Goal: Task Accomplishment & Management: Use online tool/utility

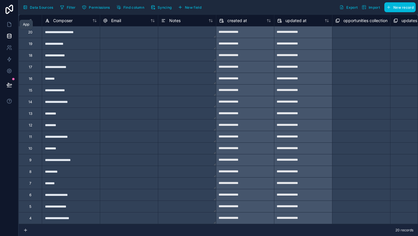
click at [8, 26] on icon at bounding box center [9, 24] width 6 height 6
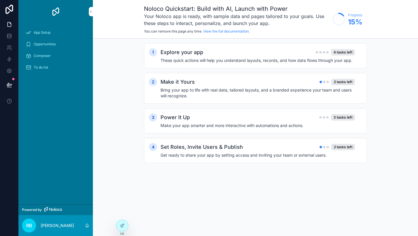
click at [40, 34] on span "App Setup" at bounding box center [42, 32] width 17 height 5
click at [44, 42] on div "Opportunities" at bounding box center [56, 44] width 60 height 9
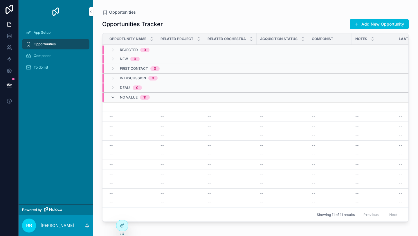
click at [38, 57] on span "Composer" at bounding box center [42, 55] width 17 height 5
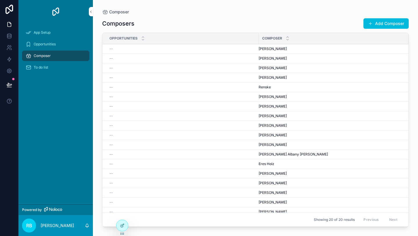
click at [278, 49] on span "[PERSON_NAME]" at bounding box center [273, 48] width 28 height 5
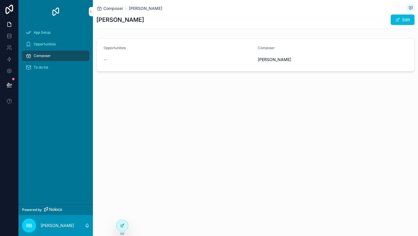
click at [206, 108] on div "Composer Clemens Gadenstätter Clemens Gadenstätter Edit Opportunities -- Compos…" at bounding box center [255, 55] width 325 height 111
click at [10, 34] on icon at bounding box center [9, 34] width 4 height 1
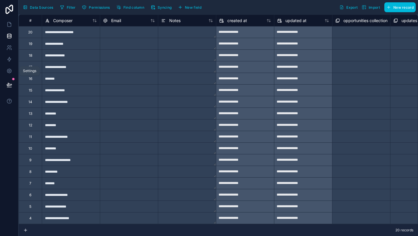
click at [8, 70] on icon at bounding box center [9, 71] width 6 height 6
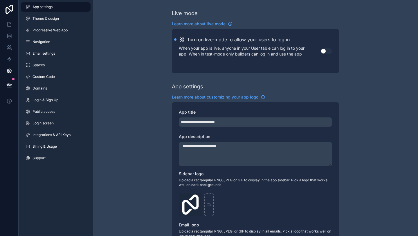
click at [51, 17] on span "Theme & design" at bounding box center [46, 18] width 26 height 5
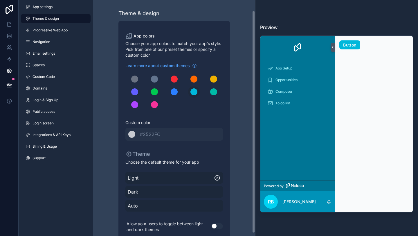
scroll to position [14, 0]
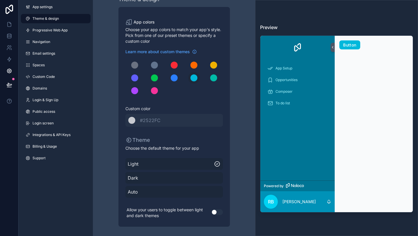
click at [154, 177] on span "Dark" at bounding box center [174, 177] width 93 height 7
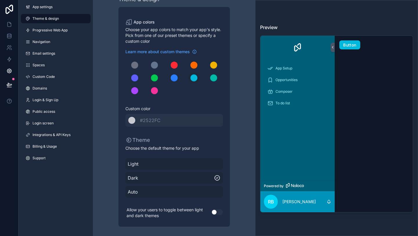
click at [147, 163] on span "Light" at bounding box center [174, 163] width 93 height 7
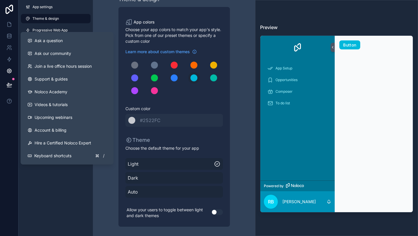
click at [46, 106] on span "Videos & tutorials" at bounding box center [51, 105] width 33 height 6
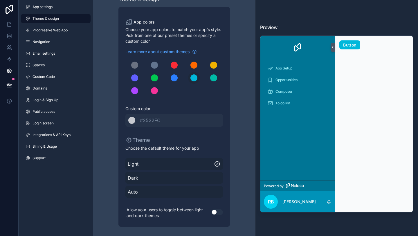
click at [33, 6] on span "App settings" at bounding box center [43, 7] width 20 height 5
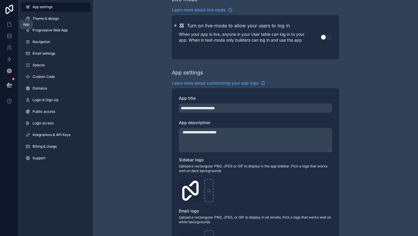
click at [8, 26] on icon at bounding box center [9, 24] width 3 height 4
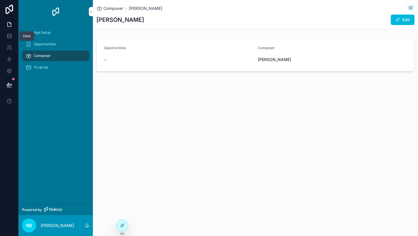
click at [11, 34] on icon at bounding box center [9, 34] width 4 height 1
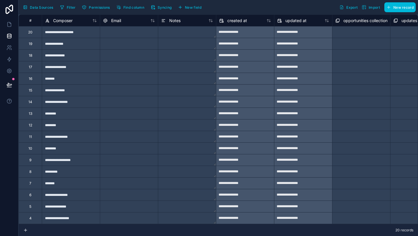
click at [158, 8] on span "Syncing" at bounding box center [165, 7] width 14 height 4
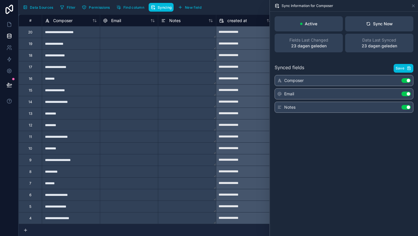
click at [229, 5] on div "Filter Permissions Find column Syncing New field Export Import New record" at bounding box center [237, 7] width 358 height 10
click at [7, 37] on icon at bounding box center [9, 36] width 6 height 6
click at [41, 6] on span "Data Sources" at bounding box center [42, 7] width 24 height 4
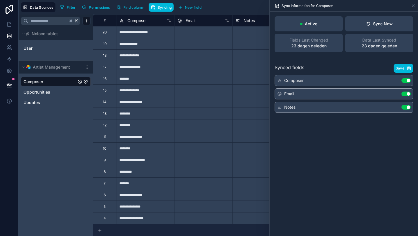
click at [37, 91] on span "Opportunities" at bounding box center [37, 92] width 27 height 6
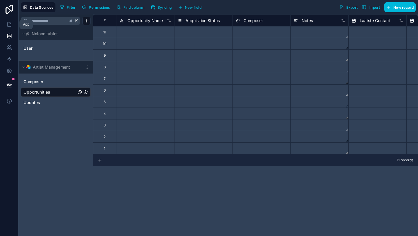
click at [9, 24] on icon at bounding box center [9, 24] width 6 height 6
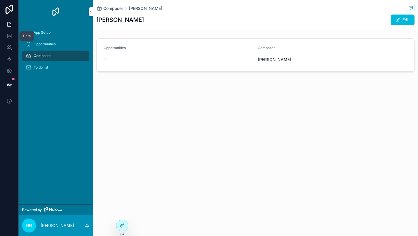
click at [10, 38] on icon at bounding box center [9, 37] width 4 height 2
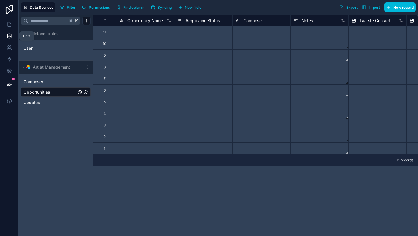
click at [8, 35] on icon at bounding box center [9, 36] width 6 height 6
click at [66, 21] on input "text" at bounding box center [48, 21] width 40 height 10
click at [51, 79] on link "Composer" at bounding box center [50, 82] width 53 height 6
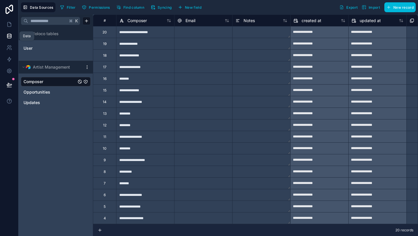
click at [10, 37] on icon at bounding box center [9, 36] width 4 height 2
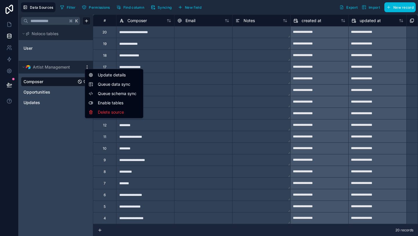
click at [85, 65] on html "**********" at bounding box center [209, 139] width 418 height 279
click at [54, 143] on html "**********" at bounding box center [209, 139] width 418 height 279
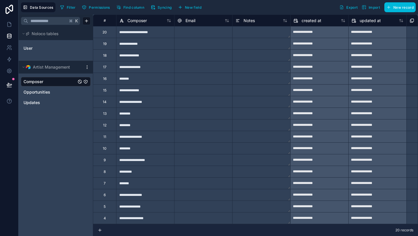
click at [85, 66] on html "**********" at bounding box center [209, 139] width 418 height 279
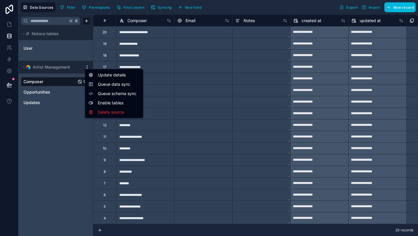
click at [53, 88] on html "**********" at bounding box center [209, 139] width 418 height 279
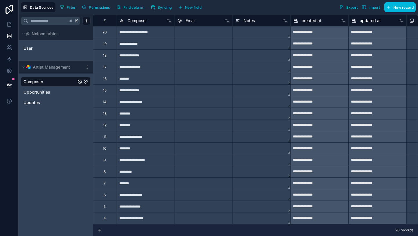
click at [51, 89] on link "Opportunities" at bounding box center [50, 92] width 53 height 6
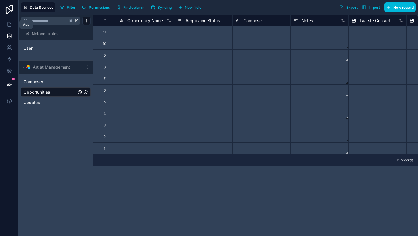
click at [10, 25] on icon at bounding box center [9, 24] width 6 height 6
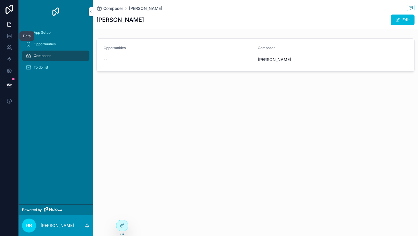
click at [8, 36] on icon at bounding box center [9, 36] width 6 height 6
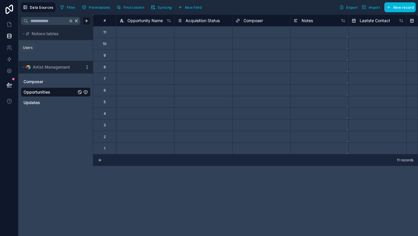
click at [9, 48] on icon at bounding box center [9, 48] width 6 height 6
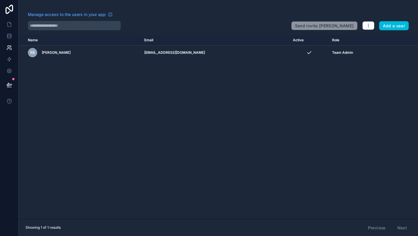
click at [7, 10] on icon at bounding box center [9, 9] width 12 height 9
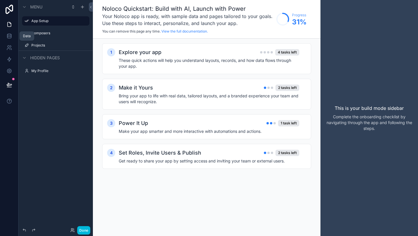
click at [9, 39] on icon at bounding box center [9, 36] width 6 height 6
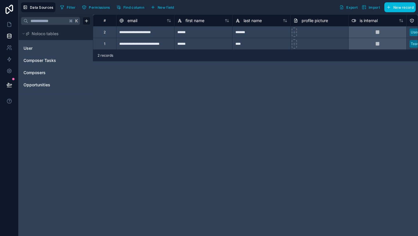
click at [39, 83] on span "Opportunities" at bounding box center [37, 85] width 27 height 6
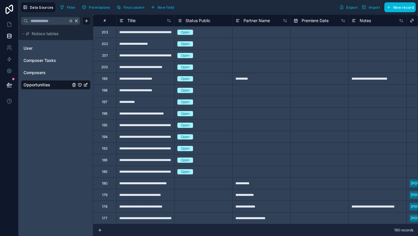
click at [85, 83] on icon "Opportunities" at bounding box center [85, 85] width 5 height 5
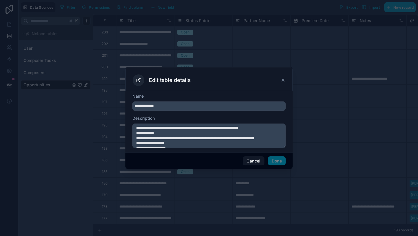
click at [282, 80] on icon at bounding box center [283, 80] width 5 height 5
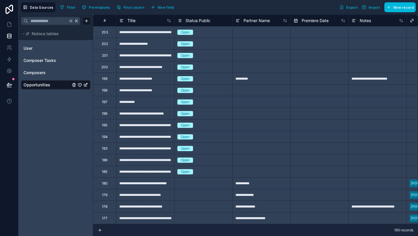
click at [80, 83] on icon "Opportunities" at bounding box center [80, 85] width 5 height 5
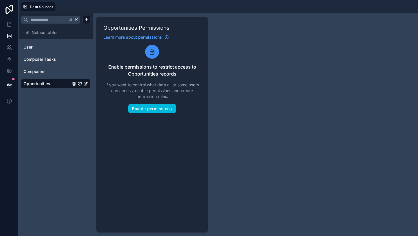
click at [281, 63] on div "K Noloco tables User Composer Tasks Composers Opportunities Opportunities Permi…" at bounding box center [219, 124] width 400 height 223
click at [222, 86] on div "K Noloco tables User Composer Tasks Composers Opportunities Opportunities Permi…" at bounding box center [219, 124] width 400 height 223
click at [10, 49] on icon at bounding box center [8, 49] width 3 height 1
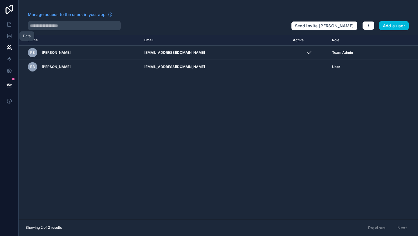
click at [8, 39] on link at bounding box center [9, 36] width 18 height 12
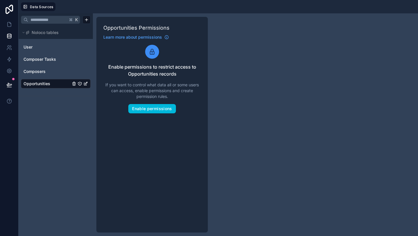
click at [50, 69] on link "Composers" at bounding box center [47, 72] width 47 height 6
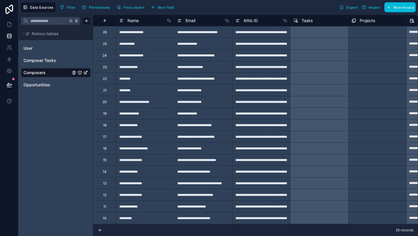
click at [48, 85] on span "Opportunities" at bounding box center [37, 85] width 27 height 6
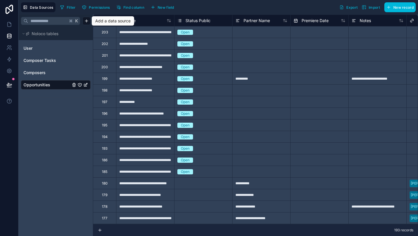
click at [86, 21] on html "**********" at bounding box center [209, 139] width 418 height 279
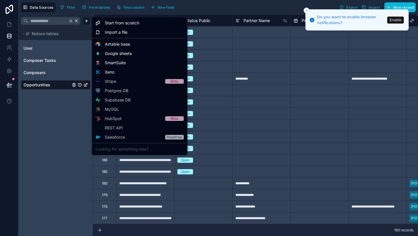
click at [397, 21] on html "**********" at bounding box center [209, 139] width 418 height 279
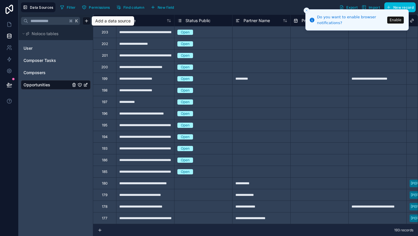
click at [397, 21] on button "Enable" at bounding box center [396, 20] width 17 height 7
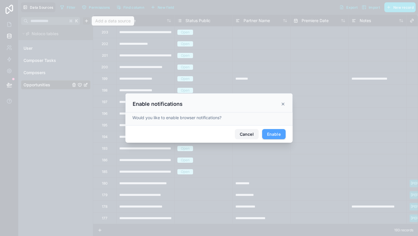
click at [249, 133] on button "Cancel" at bounding box center [247, 134] width 24 height 10
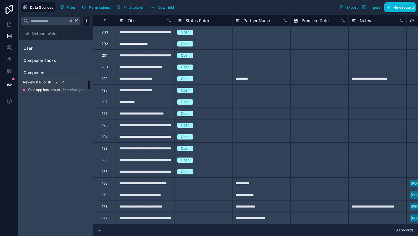
click at [11, 83] on icon at bounding box center [9, 85] width 6 height 6
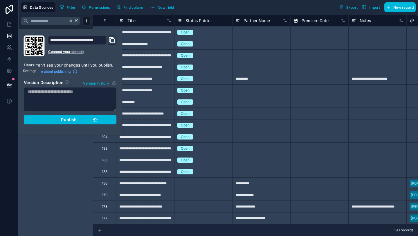
click at [10, 71] on icon at bounding box center [9, 71] width 6 height 6
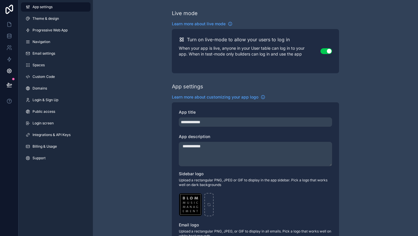
click at [49, 67] on link "Spaces" at bounding box center [56, 64] width 70 height 9
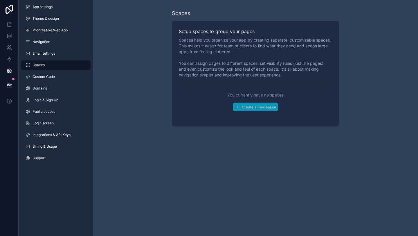
click at [57, 77] on link "Custom Code" at bounding box center [56, 76] width 70 height 9
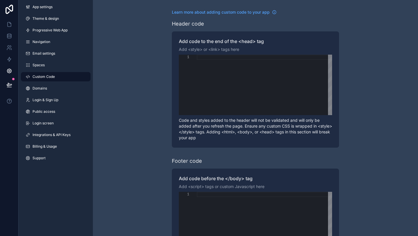
click at [49, 88] on link "Domains" at bounding box center [56, 88] width 70 height 9
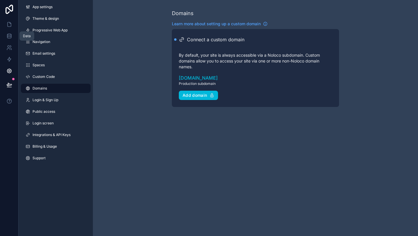
click at [8, 35] on icon at bounding box center [9, 36] width 6 height 6
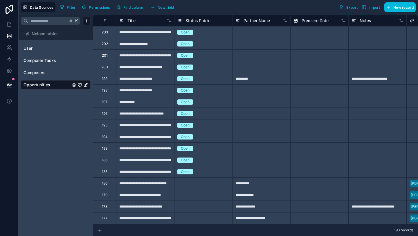
click at [68, 7] on span "Filter" at bounding box center [71, 7] width 9 height 4
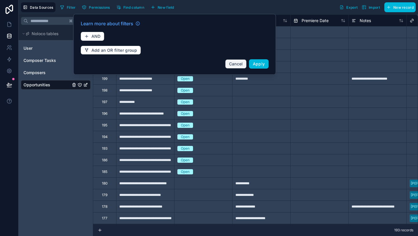
click at [229, 64] on span "Cancel" at bounding box center [236, 63] width 14 height 5
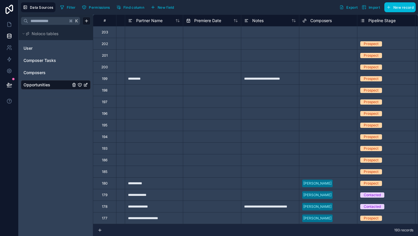
scroll to position [0, 128]
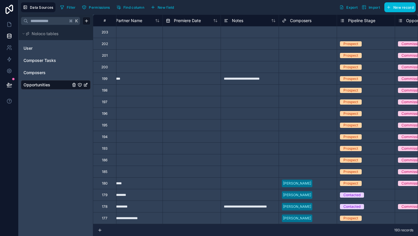
click at [405, 6] on span "New record" at bounding box center [404, 7] width 20 height 4
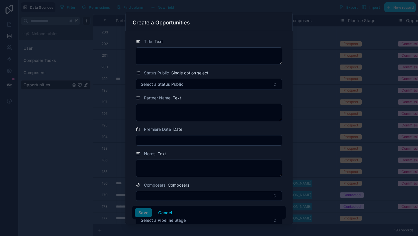
click at [296, 10] on div at bounding box center [209, 118] width 418 height 236
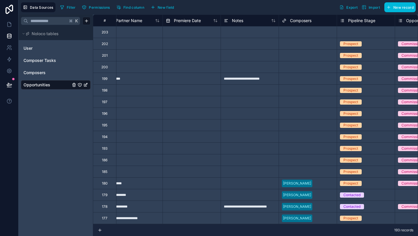
click at [8, 10] on icon at bounding box center [9, 9] width 12 height 9
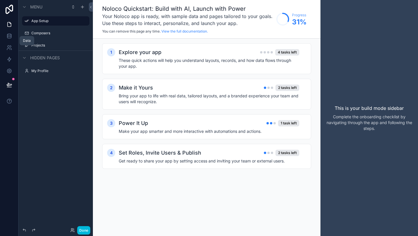
click at [8, 40] on link at bounding box center [9, 36] width 18 height 12
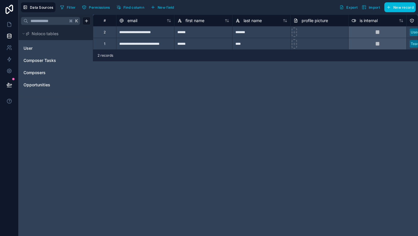
click at [41, 83] on span "Opportunities" at bounding box center [37, 85] width 27 height 6
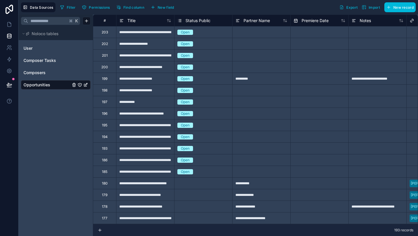
click at [98, 231] on icon at bounding box center [100, 230] width 5 height 5
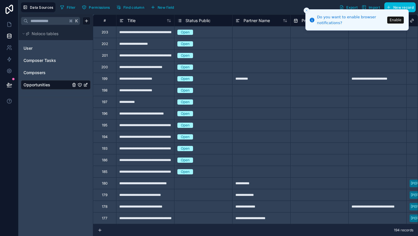
click at [397, 21] on button "Enable" at bounding box center [396, 20] width 17 height 7
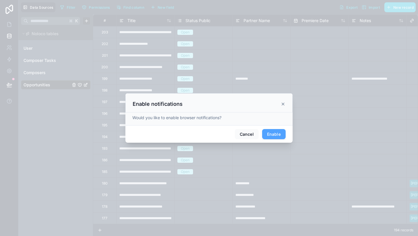
click at [276, 129] on button "Enable" at bounding box center [274, 134] width 24 height 10
click at [285, 104] on icon at bounding box center [283, 103] width 5 height 5
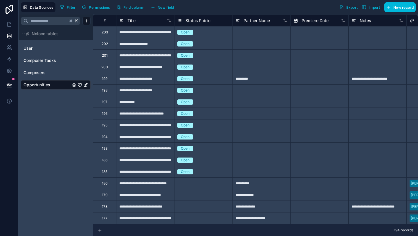
click at [69, 10] on button "Filter" at bounding box center [68, 7] width 20 height 9
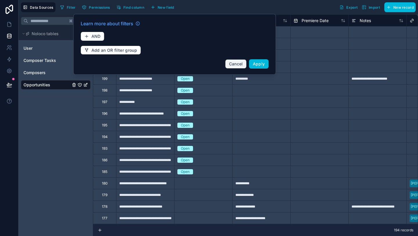
click at [239, 61] on span "Cancel" at bounding box center [236, 63] width 14 height 5
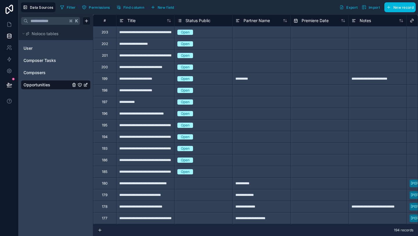
click at [44, 5] on button "Data Sources" at bounding box center [38, 7] width 35 height 10
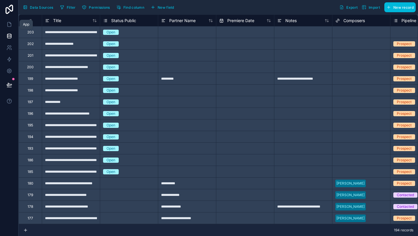
click at [9, 26] on icon at bounding box center [9, 24] width 6 height 6
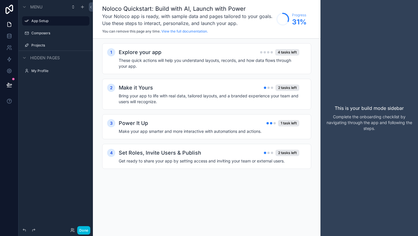
click at [49, 96] on div "Menu App Setup Composers Projects Hidden pages My Profile" at bounding box center [56, 114] width 74 height 229
click at [42, 44] on label "Projects" at bounding box center [58, 45] width 55 height 5
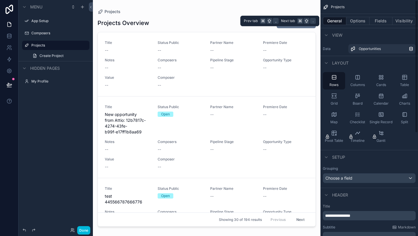
click at [355, 18] on button "Options" at bounding box center [358, 21] width 23 height 8
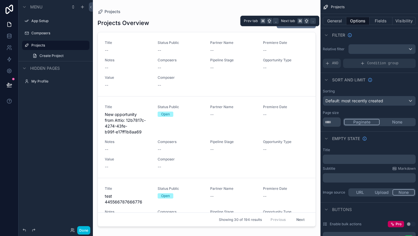
click at [332, 21] on button "General" at bounding box center [335, 21] width 24 height 8
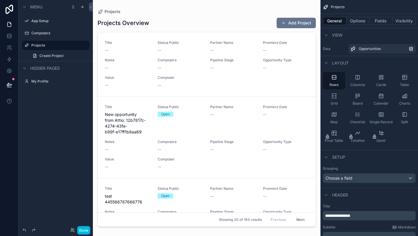
click at [354, 79] on div "Columns" at bounding box center [358, 80] width 22 height 17
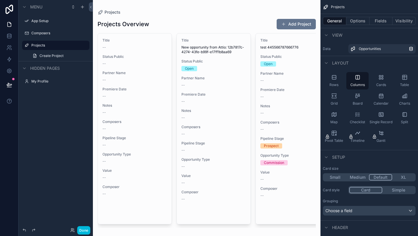
click at [379, 79] on icon "scrollable content" at bounding box center [382, 77] width 6 height 6
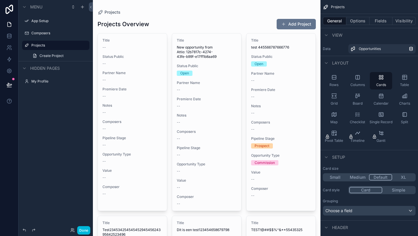
click at [406, 80] on div "Table" at bounding box center [405, 80] width 22 height 17
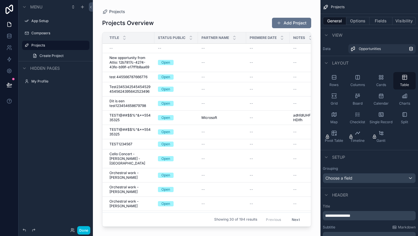
click at [381, 97] on icon "scrollable content" at bounding box center [381, 97] width 0 height 0
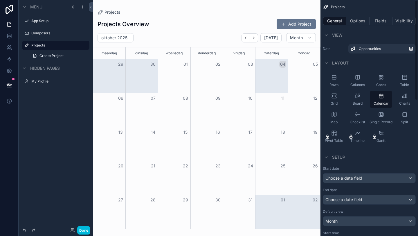
click at [406, 97] on icon "scrollable content" at bounding box center [406, 96] width 1 height 4
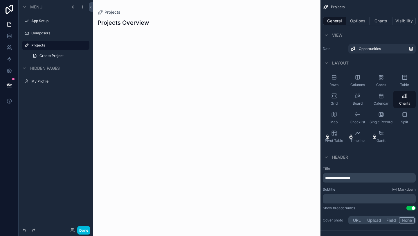
click at [332, 83] on span "Rows" at bounding box center [334, 85] width 9 height 5
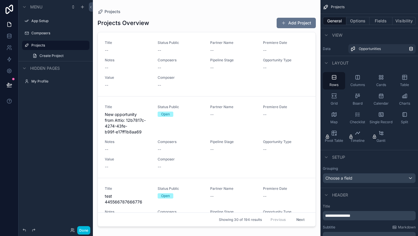
click at [353, 80] on div "Columns" at bounding box center [358, 80] width 22 height 17
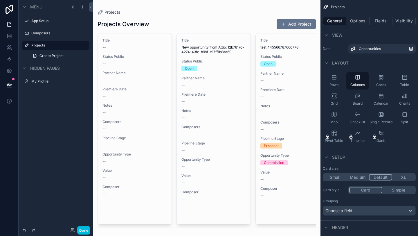
click at [356, 116] on icon "scrollable content" at bounding box center [356, 116] width 1 height 1
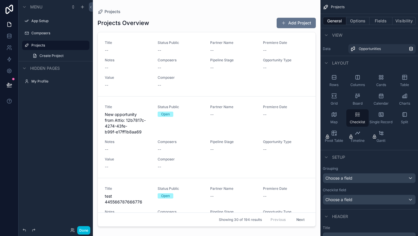
click at [337, 118] on div "Map" at bounding box center [334, 117] width 22 height 17
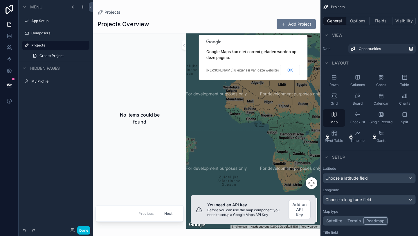
click at [50, 46] on label "Projects" at bounding box center [58, 45] width 55 height 5
click at [290, 72] on button "OK" at bounding box center [290, 70] width 20 height 10
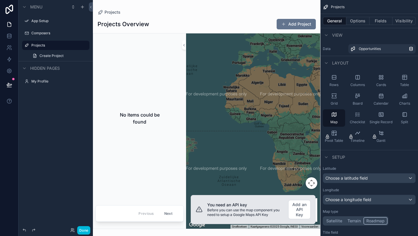
click at [136, 72] on div "No items could be found" at bounding box center [140, 118] width 88 height 165
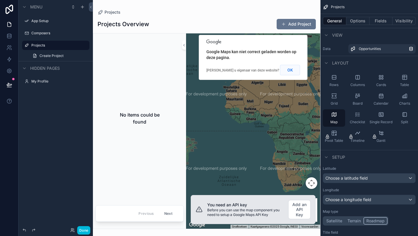
click at [293, 69] on button "OK" at bounding box center [290, 70] width 20 height 10
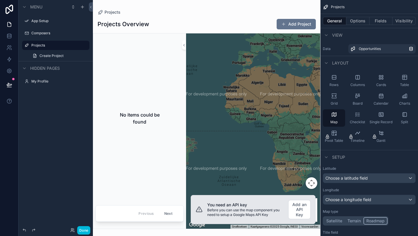
click at [40, 45] on label "Projects" at bounding box center [58, 45] width 55 height 5
click at [42, 79] on div "My Profile" at bounding box center [55, 81] width 65 height 9
click at [41, 80] on label "My Profile" at bounding box center [58, 81] width 55 height 5
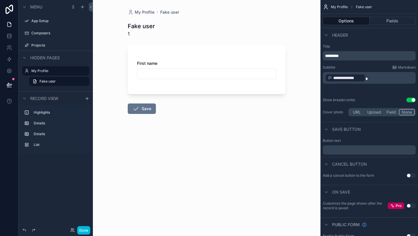
click at [52, 112] on label "Highlights" at bounding box center [59, 112] width 51 height 5
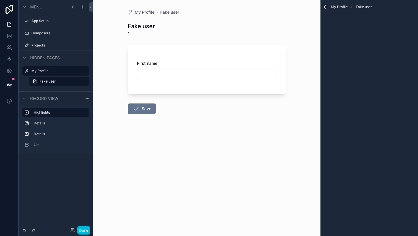
click at [42, 33] on label "Composers" at bounding box center [58, 33] width 55 height 5
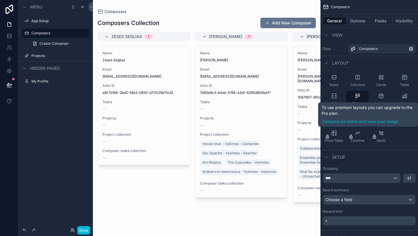
click at [383, 121] on link "Compare our plans and view your usage" at bounding box center [368, 122] width 93 height 6
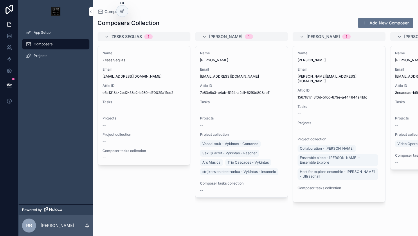
click at [47, 56] on div "Projects" at bounding box center [56, 55] width 60 height 9
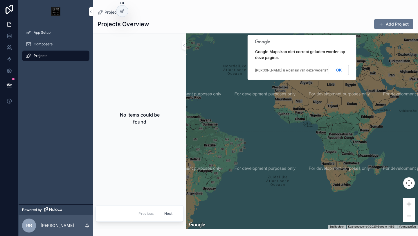
click at [171, 211] on button "Next" at bounding box center [168, 213] width 16 height 9
click at [409, 216] on button "Uitzoomen" at bounding box center [410, 216] width 12 height 12
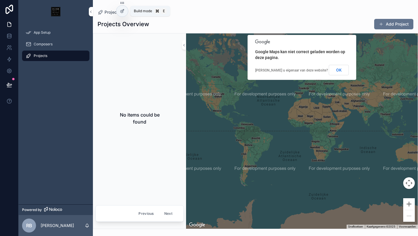
click at [123, 11] on icon at bounding box center [122, 11] width 5 height 5
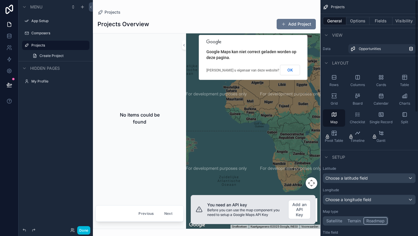
click at [336, 78] on icon "scrollable content" at bounding box center [334, 77] width 4 height 4
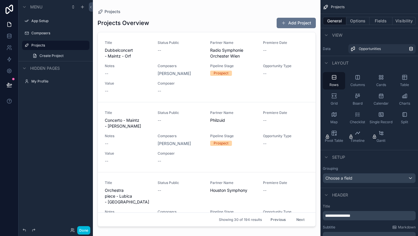
click at [356, 79] on icon "scrollable content" at bounding box center [358, 77] width 4 height 4
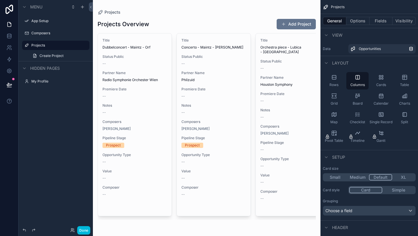
click at [380, 117] on icon "scrollable content" at bounding box center [382, 115] width 6 height 6
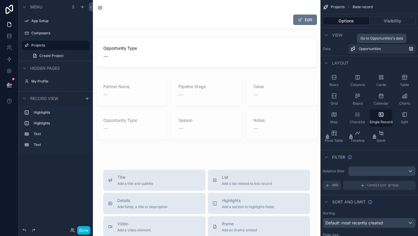
click at [409, 50] on icon "scrollable content" at bounding box center [411, 48] width 5 height 5
click at [391, 18] on button "Visibility" at bounding box center [393, 21] width 46 height 8
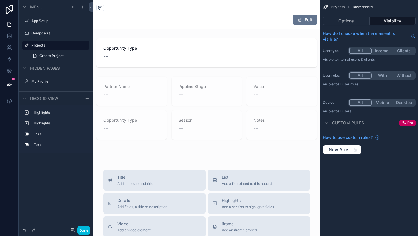
click at [338, 20] on button "Options" at bounding box center [346, 21] width 47 height 8
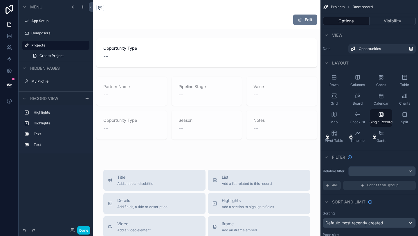
click at [335, 98] on icon "scrollable content" at bounding box center [334, 97] width 4 height 1
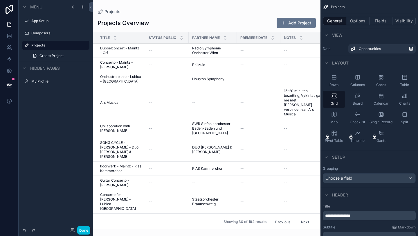
click at [352, 23] on button "Options" at bounding box center [358, 21] width 23 height 8
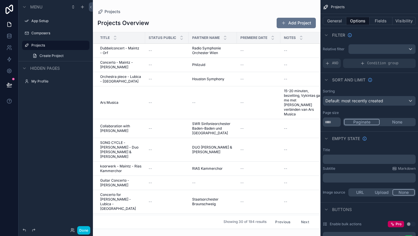
click at [337, 19] on button "General" at bounding box center [335, 21] width 24 height 8
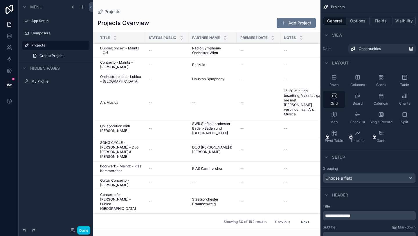
click at [327, 35] on icon "scrollable content" at bounding box center [326, 35] width 2 height 1
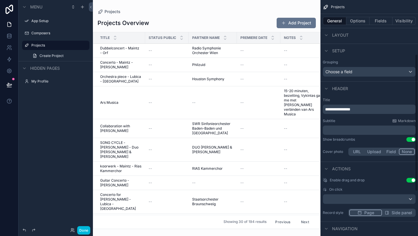
scroll to position [169, 0]
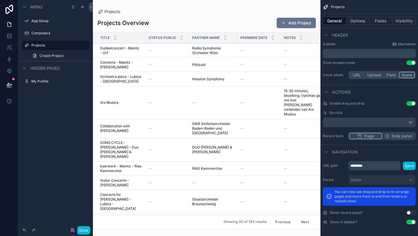
click at [413, 212] on button "Use setting" at bounding box center [411, 212] width 9 height 5
click at [409, 212] on button "Use setting" at bounding box center [411, 212] width 9 height 5
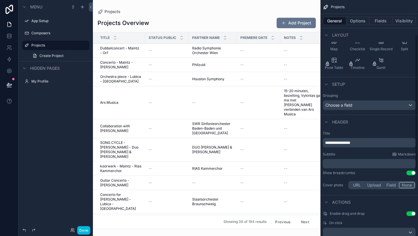
scroll to position [0, 0]
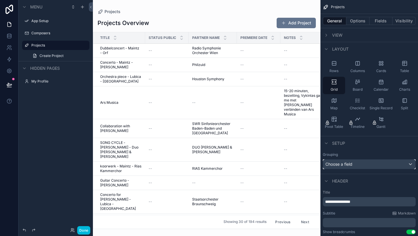
click at [371, 165] on div "Choose a field" at bounding box center [369, 163] width 92 height 9
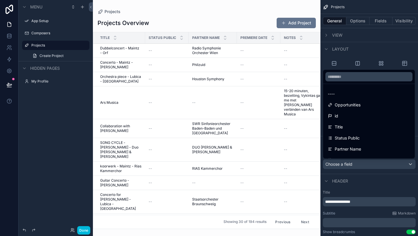
click at [371, 165] on div "scrollable content" at bounding box center [209, 118] width 418 height 236
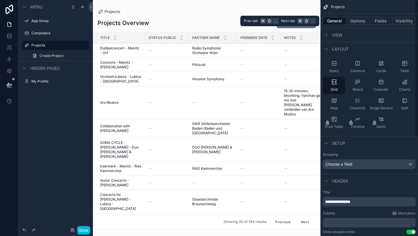
click at [360, 21] on button "Options" at bounding box center [358, 21] width 23 height 8
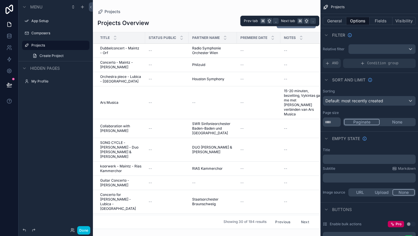
click at [375, 21] on button "Fields" at bounding box center [381, 21] width 23 height 8
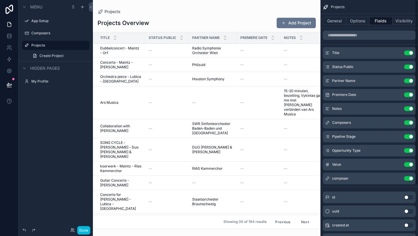
click at [332, 21] on button "General" at bounding box center [335, 21] width 24 height 8
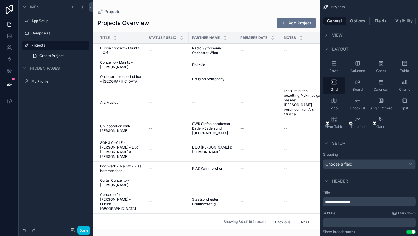
click at [361, 87] on div "Board" at bounding box center [358, 85] width 22 height 17
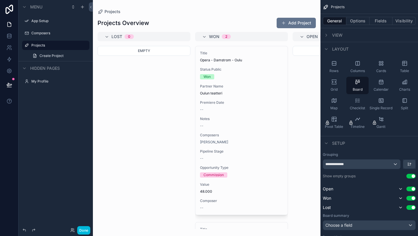
click at [381, 100] on icon "scrollable content" at bounding box center [382, 101] width 6 height 6
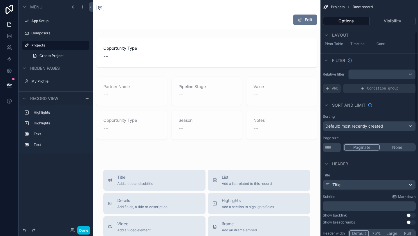
scroll to position [85, 0]
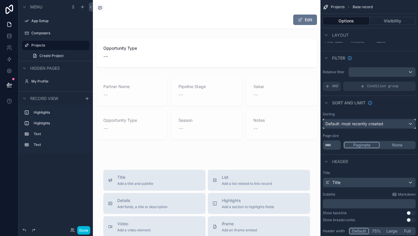
click at [397, 121] on div "Default: most recently created" at bounding box center [369, 123] width 92 height 9
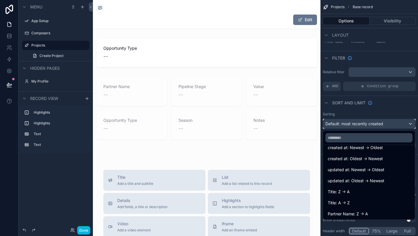
scroll to position [0, 0]
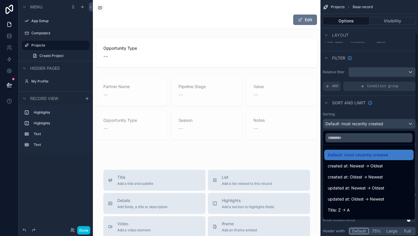
click at [386, 110] on div "scrollable content" at bounding box center [209, 118] width 418 height 236
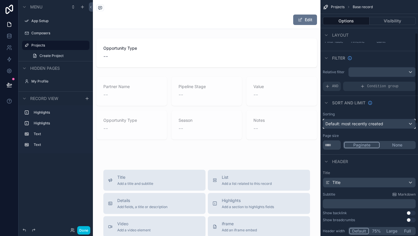
click at [399, 123] on div "Default: most recently created" at bounding box center [369, 123] width 92 height 9
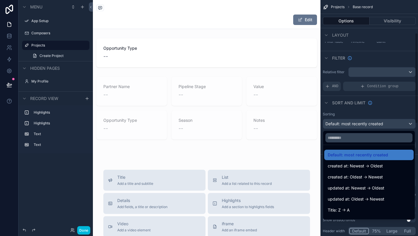
click at [391, 105] on div "scrollable content" at bounding box center [209, 118] width 418 height 236
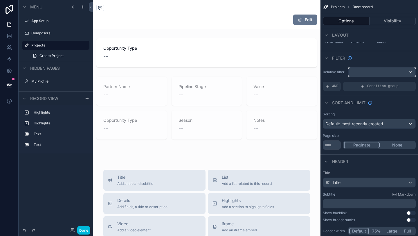
click at [402, 72] on div "scrollable content" at bounding box center [382, 71] width 67 height 9
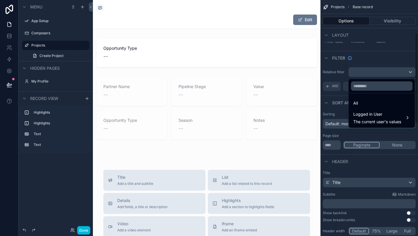
click at [385, 58] on div "scrollable content" at bounding box center [209, 118] width 418 height 236
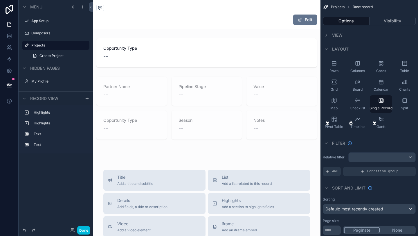
click at [328, 37] on icon "scrollable content" at bounding box center [326, 35] width 5 height 5
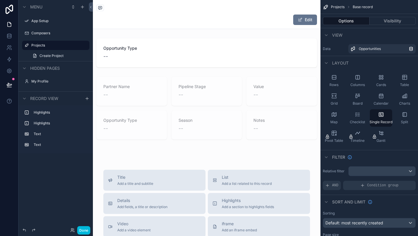
click at [357, 99] on div "Board" at bounding box center [358, 99] width 22 height 17
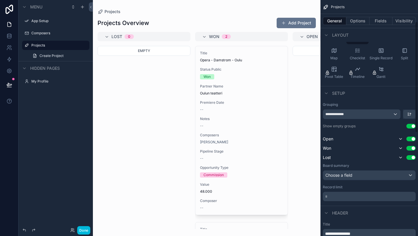
scroll to position [77, 0]
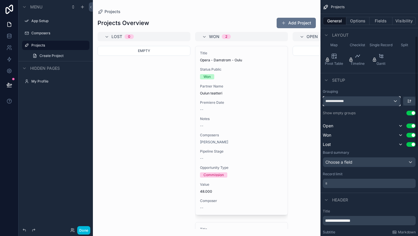
click at [383, 99] on div "**********" at bounding box center [361, 100] width 77 height 9
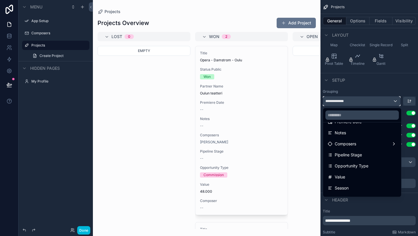
scroll to position [79, 0]
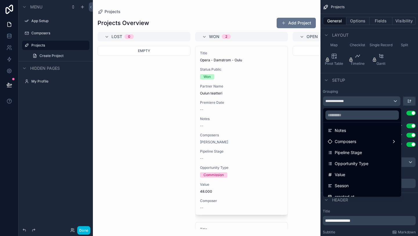
click at [370, 151] on div "Pipeline Stage" at bounding box center [362, 152] width 69 height 7
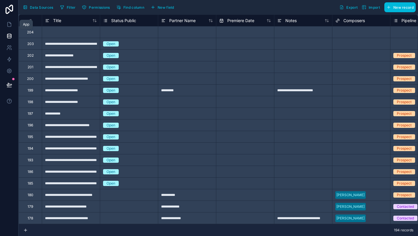
click at [8, 23] on icon at bounding box center [9, 24] width 3 height 4
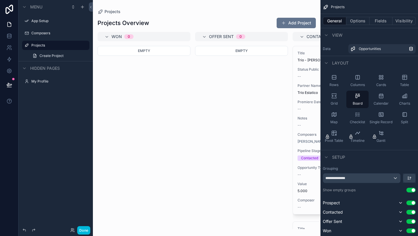
click at [83, 230] on button "Done" at bounding box center [83, 230] width 13 height 8
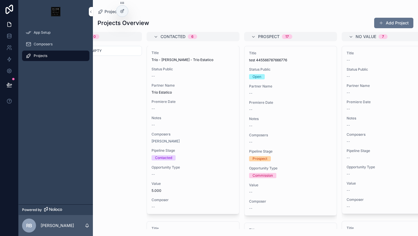
scroll to position [0, 217]
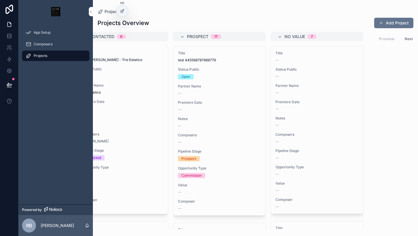
click at [139, 119] on span "Notes" at bounding box center [121, 118] width 83 height 5
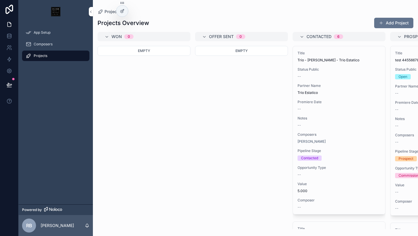
click at [64, 43] on div "Composers" at bounding box center [56, 44] width 60 height 9
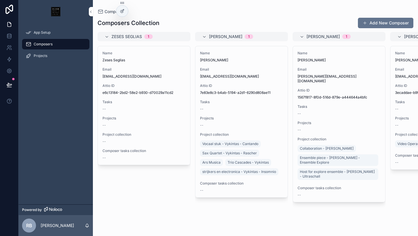
click at [64, 54] on div "Projects" at bounding box center [56, 55] width 60 height 9
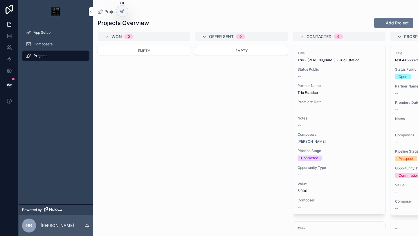
click at [122, 10] on icon at bounding box center [122, 11] width 5 height 5
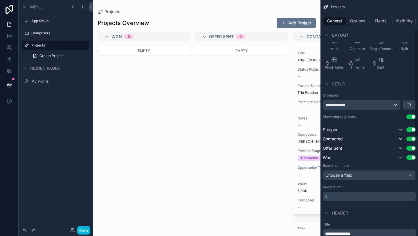
scroll to position [85, 0]
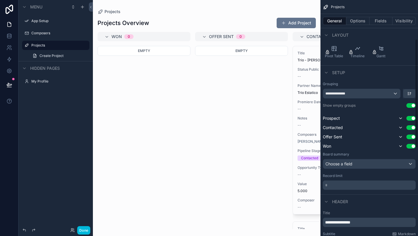
click at [413, 91] on button "scrollable content" at bounding box center [410, 93] width 12 height 9
click at [395, 117] on span "Last -> First" at bounding box center [399, 117] width 22 height 7
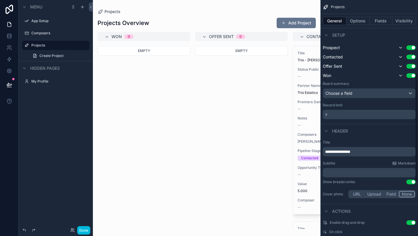
scroll to position [158, 0]
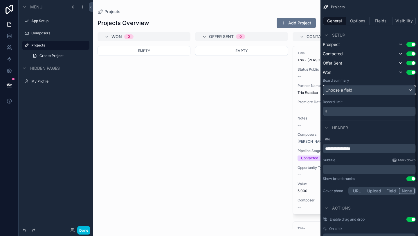
click at [381, 88] on div "Choose a field" at bounding box center [369, 89] width 92 height 9
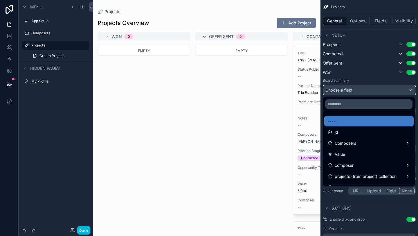
scroll to position [8, 0]
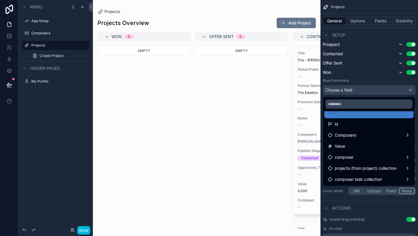
click at [366, 168] on span "projects (from project) collection" at bounding box center [366, 168] width 62 height 7
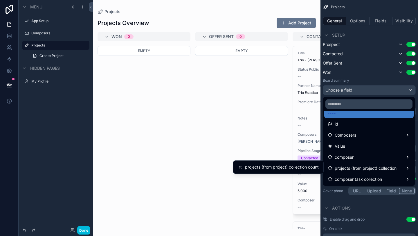
click at [289, 168] on span "projects (from project) collection count" at bounding box center [282, 167] width 74 height 7
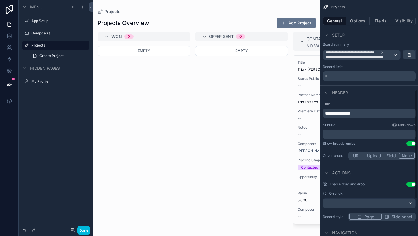
scroll to position [198, 0]
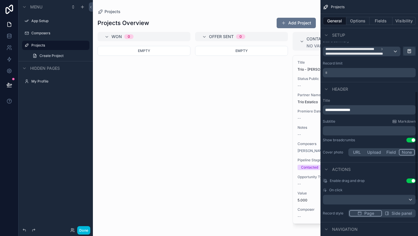
click at [355, 75] on p "* ﻿" at bounding box center [369, 73] width 89 height 6
click at [357, 62] on div "Record limit" at bounding box center [369, 63] width 93 height 5
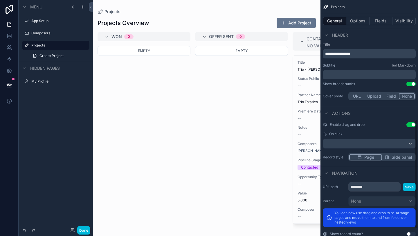
scroll to position [261, 0]
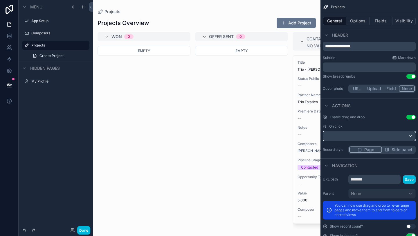
click at [397, 137] on div "scrollable content" at bounding box center [369, 135] width 92 height 9
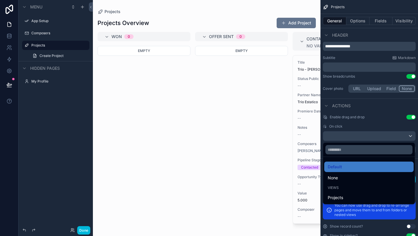
click at [367, 35] on div "scrollable content" at bounding box center [209, 118] width 418 height 236
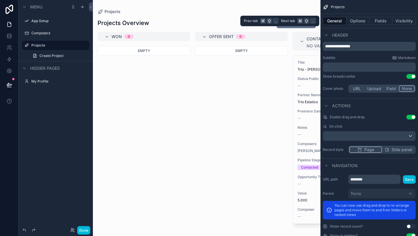
click at [357, 20] on button "Options" at bounding box center [358, 21] width 23 height 8
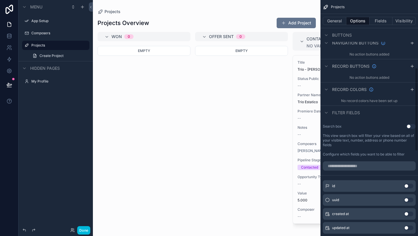
scroll to position [248, 0]
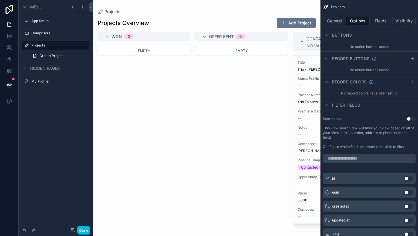
click at [312, 80] on div "scrollable content" at bounding box center [207, 118] width 228 height 236
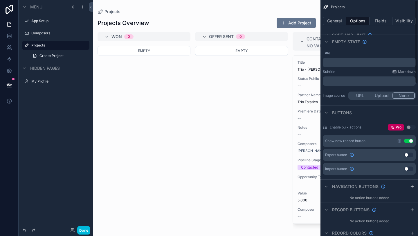
scroll to position [0, 0]
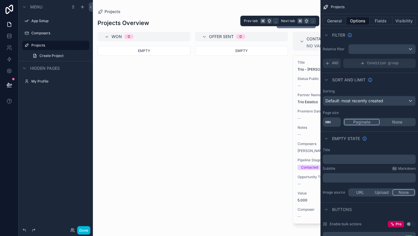
click at [338, 21] on button "General" at bounding box center [335, 21] width 24 height 8
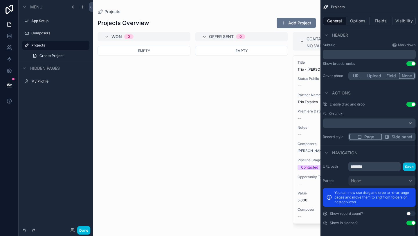
scroll to position [275, 0]
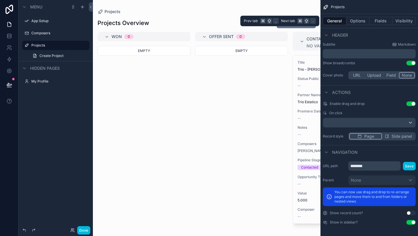
click at [385, 18] on button "Fields" at bounding box center [381, 21] width 23 height 8
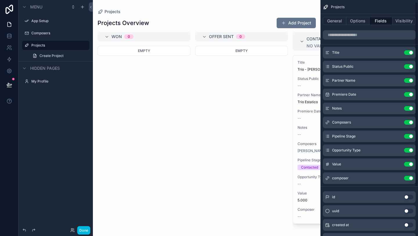
scroll to position [5, 0]
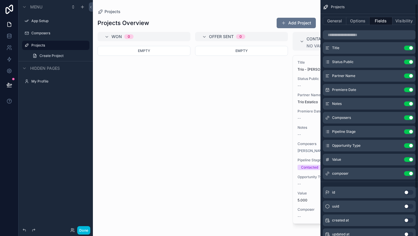
click at [406, 89] on button "Use setting" at bounding box center [408, 89] width 9 height 5
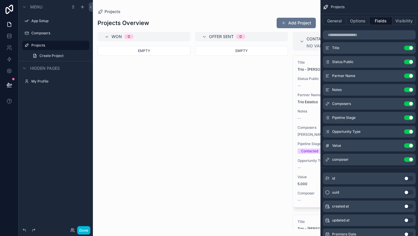
scroll to position [6, 0]
click at [406, 117] on button "Use setting" at bounding box center [408, 116] width 9 height 5
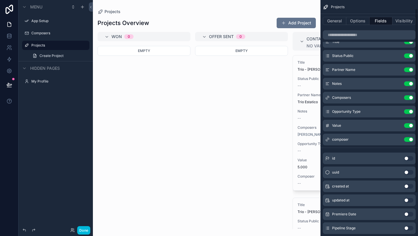
scroll to position [12, 0]
click at [408, 111] on button "Use setting" at bounding box center [408, 111] width 9 height 5
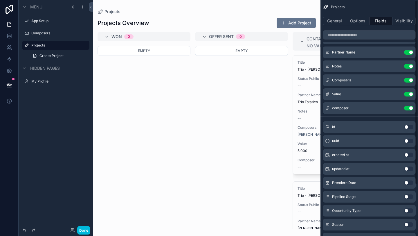
scroll to position [0, 0]
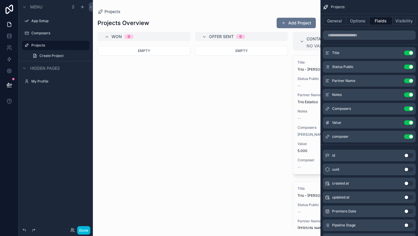
click at [408, 66] on button "Use setting" at bounding box center [408, 66] width 9 height 5
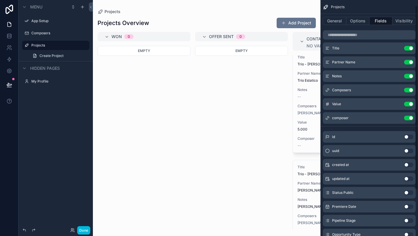
scroll to position [11, 0]
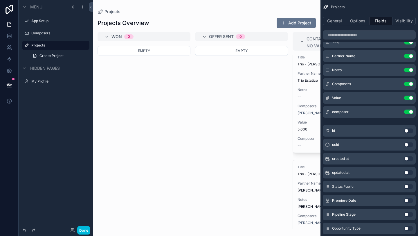
click at [407, 111] on button "Use setting" at bounding box center [408, 112] width 9 height 5
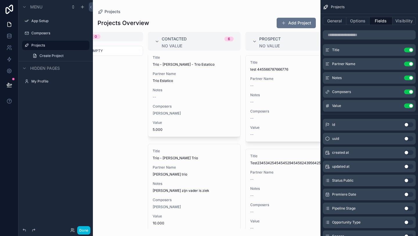
scroll to position [5, 0]
click at [407, 91] on button "Use setting" at bounding box center [408, 91] width 9 height 5
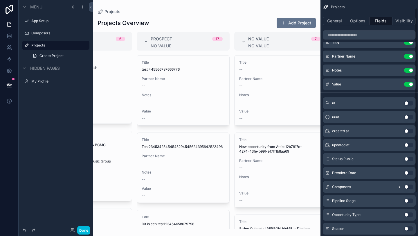
scroll to position [0, 0]
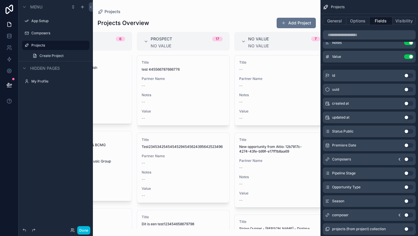
click at [410, 129] on button "Use setting" at bounding box center [408, 131] width 9 height 5
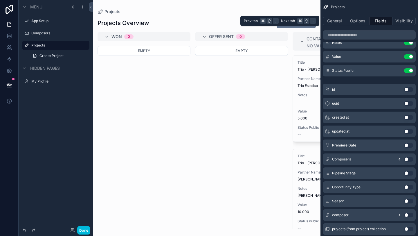
click at [365, 21] on button "Options" at bounding box center [358, 21] width 23 height 8
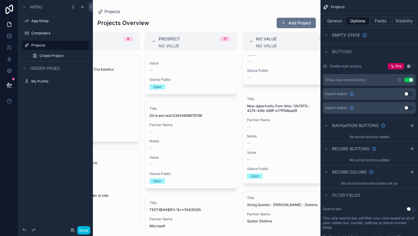
scroll to position [228, 0]
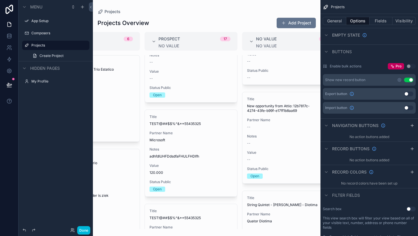
click at [258, 176] on div "Open" at bounding box center [255, 175] width 9 height 5
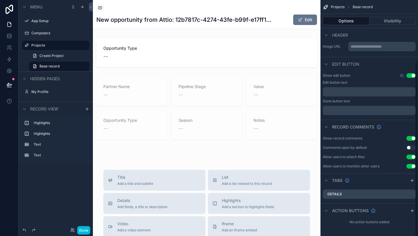
click at [394, 24] on button "Visibility" at bounding box center [393, 21] width 46 height 8
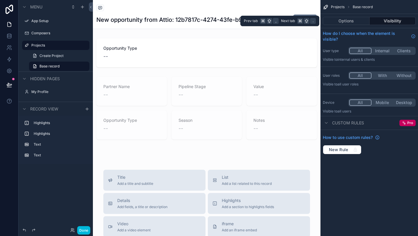
click at [348, 21] on button "Options" at bounding box center [346, 21] width 47 height 8
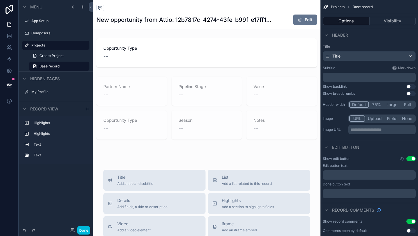
click at [51, 46] on label "Projects" at bounding box center [58, 45] width 55 height 5
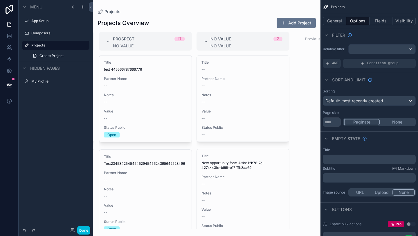
scroll to position [0, 325]
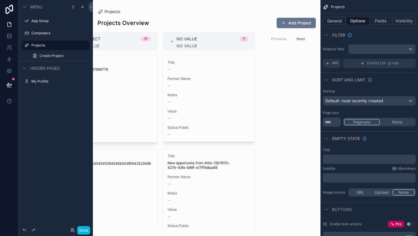
click at [302, 39] on button "Next" at bounding box center [301, 38] width 16 height 9
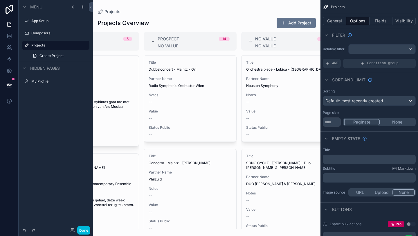
scroll to position [0, 325]
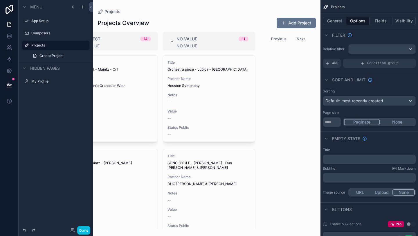
click at [280, 38] on button "Previous" at bounding box center [278, 38] width 23 height 9
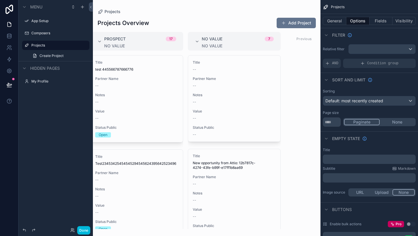
scroll to position [0, 325]
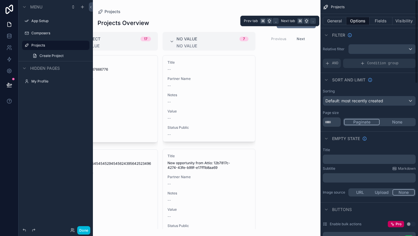
click at [334, 18] on button "General" at bounding box center [335, 21] width 24 height 8
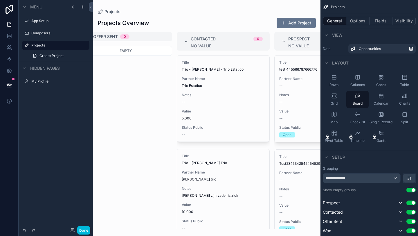
scroll to position [0, 110]
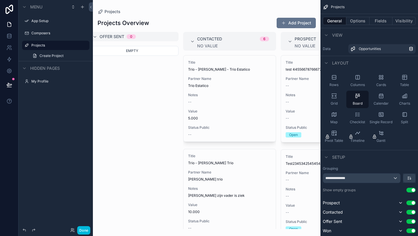
click at [226, 87] on span "Trio Estatico" at bounding box center [229, 85] width 83 height 5
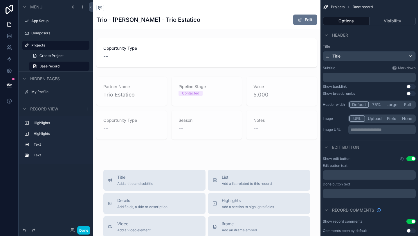
click at [104, 55] on div "scrollable content" at bounding box center [207, 53] width 228 height 34
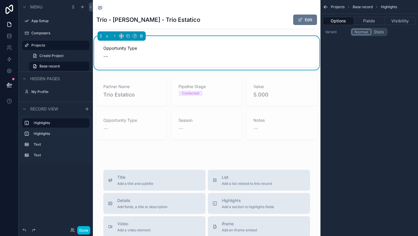
click at [326, 7] on icon "scrollable content" at bounding box center [325, 7] width 3 height 0
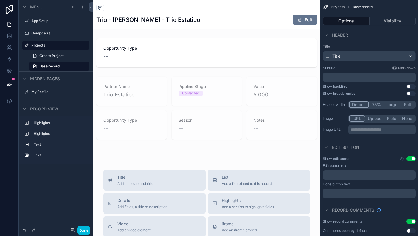
click at [45, 44] on label "Projects" at bounding box center [58, 45] width 55 height 5
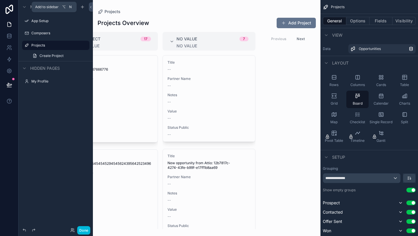
click at [83, 7] on icon "scrollable content" at bounding box center [82, 7] width 3 height 0
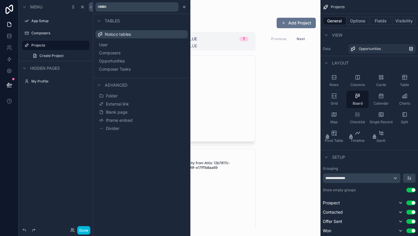
click at [278, 72] on div "Won 0 Empty Offer Sent 0 Empty Contacted 6 No value Title Trio - Rafael - Trio …" at bounding box center [207, 130] width 228 height 197
click at [185, 7] on icon at bounding box center [184, 7] width 1 height 2
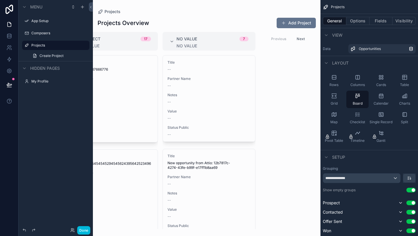
click at [48, 46] on label "Projects" at bounding box center [58, 45] width 55 height 5
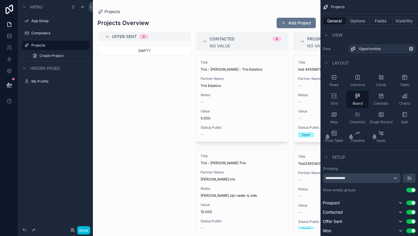
scroll to position [10, 0]
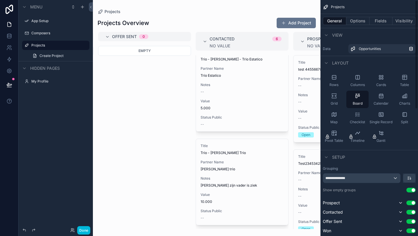
click at [327, 34] on icon "scrollable content" at bounding box center [326, 35] width 5 height 5
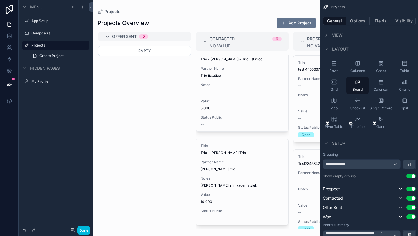
click at [326, 49] on icon "scrollable content" at bounding box center [326, 49] width 5 height 5
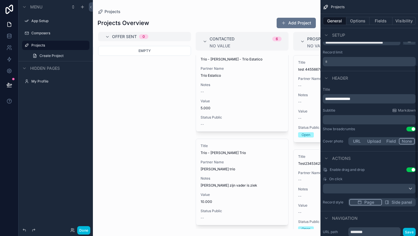
scroll to position [116, 0]
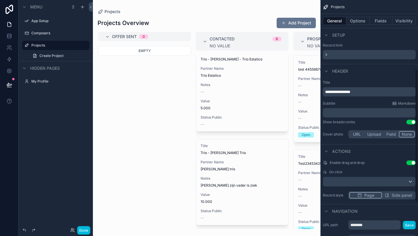
click at [327, 70] on icon "scrollable content" at bounding box center [326, 71] width 5 height 5
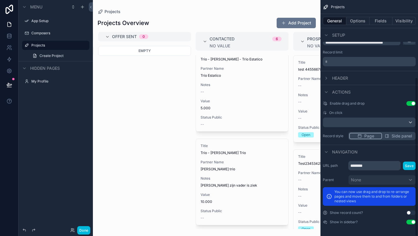
scroll to position [114, 0]
click at [327, 91] on icon "scrollable content" at bounding box center [326, 92] width 5 height 5
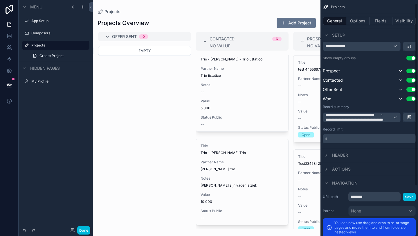
scroll to position [0, 0]
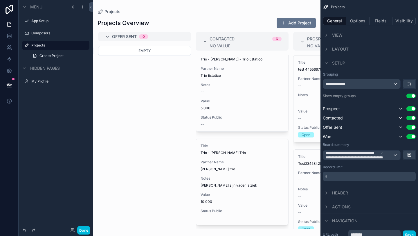
click at [329, 64] on icon "scrollable content" at bounding box center [326, 63] width 5 height 5
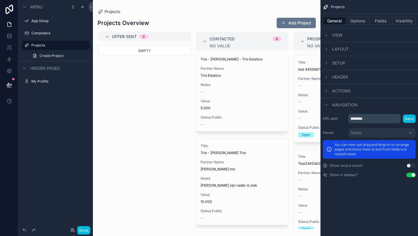
click at [82, 233] on button "Done" at bounding box center [83, 230] width 13 height 8
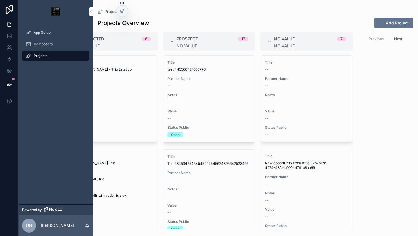
click at [398, 39] on button "Next" at bounding box center [398, 38] width 16 height 9
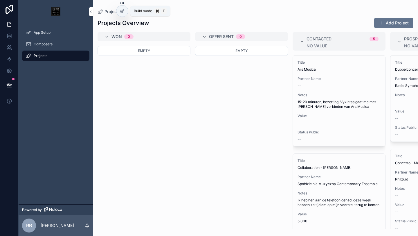
click at [121, 11] on icon at bounding box center [122, 11] width 3 height 3
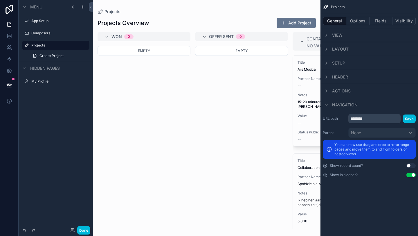
click at [340, 40] on div "View" at bounding box center [370, 35] width 98 height 14
click at [340, 34] on span "View" at bounding box center [337, 35] width 10 height 6
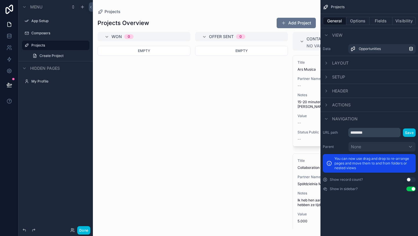
click at [346, 79] on div "Setup" at bounding box center [370, 77] width 98 height 14
click at [342, 76] on span "Setup" at bounding box center [338, 77] width 13 height 6
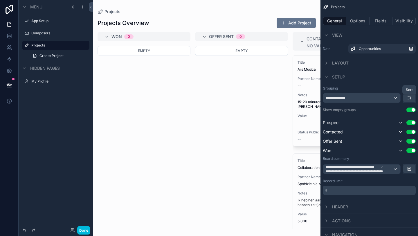
click at [410, 97] on icon "scrollable content" at bounding box center [409, 98] width 5 height 5
click at [402, 112] on span "First -> Last" at bounding box center [399, 110] width 22 height 7
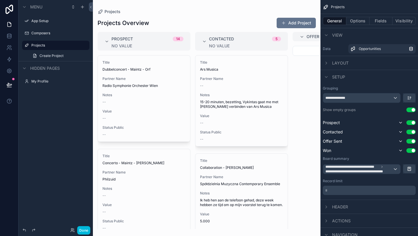
click at [201, 122] on div "scrollable content" at bounding box center [207, 118] width 228 height 236
click at [328, 62] on icon "scrollable content" at bounding box center [326, 63] width 5 height 5
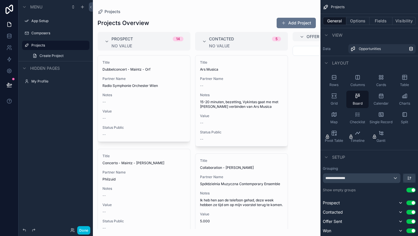
click at [379, 96] on icon "scrollable content" at bounding box center [382, 96] width 6 height 6
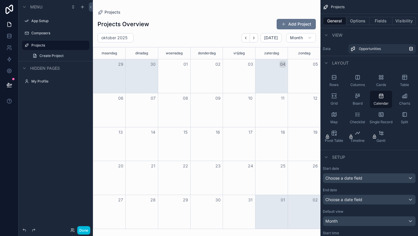
click at [357, 96] on icon "scrollable content" at bounding box center [356, 96] width 1 height 3
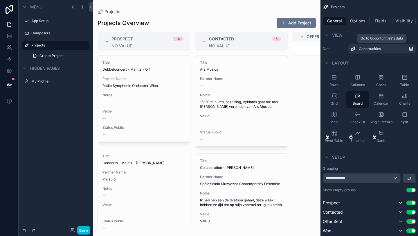
click at [412, 50] on icon "scrollable content" at bounding box center [411, 48] width 5 height 5
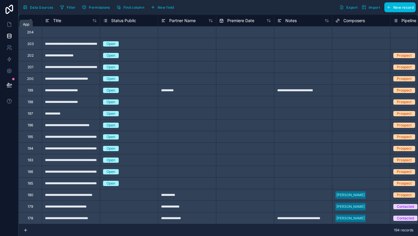
click at [9, 22] on icon at bounding box center [9, 24] width 3 height 4
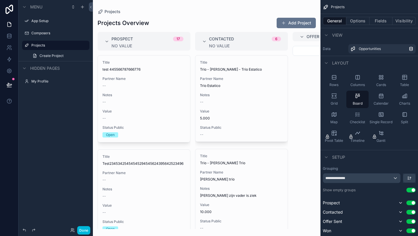
click at [328, 35] on icon "scrollable content" at bounding box center [326, 35] width 5 height 5
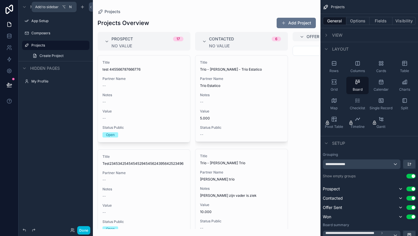
click at [81, 6] on icon "scrollable content" at bounding box center [82, 7] width 5 height 5
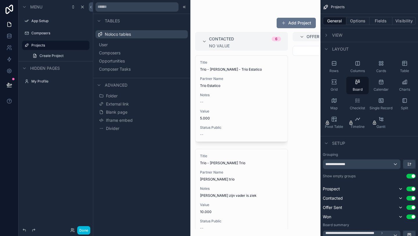
click at [135, 61] on button "Opportunities" at bounding box center [142, 61] width 88 height 8
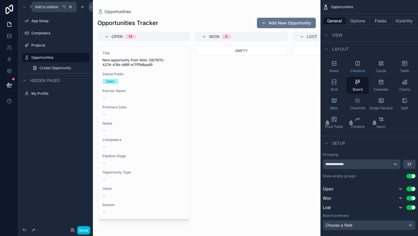
click at [83, 6] on icon "scrollable content" at bounding box center [82, 7] width 5 height 5
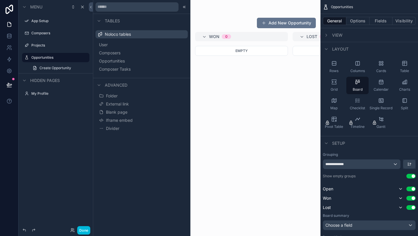
click at [259, 107] on div "scrollable content" at bounding box center [207, 118] width 228 height 236
click at [83, 6] on icon "scrollable content" at bounding box center [82, 7] width 5 height 5
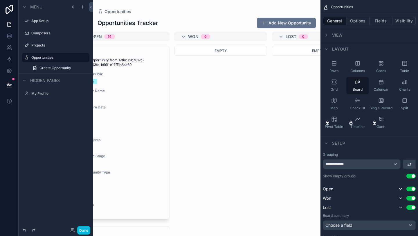
scroll to position [0, 228]
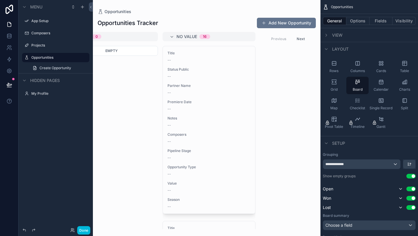
click at [70, 68] on span "Create Opportunity" at bounding box center [56, 68] width 32 height 5
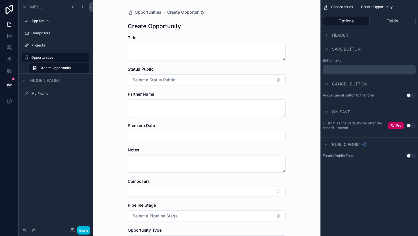
click at [41, 58] on label "Opportunities" at bounding box center [58, 57] width 55 height 5
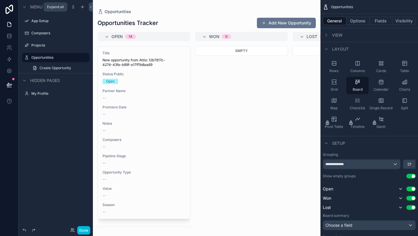
click at [73, 6] on icon "scrollable content" at bounding box center [73, 7] width 5 height 5
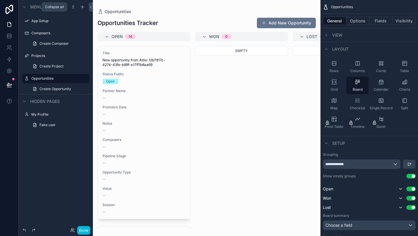
click at [73, 6] on icon "scrollable content" at bounding box center [73, 7] width 5 height 5
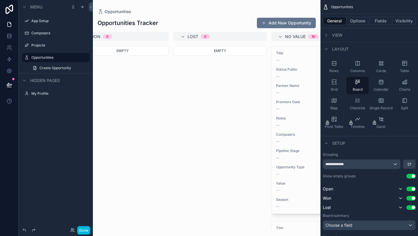
scroll to position [0, 228]
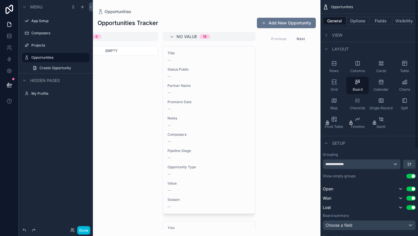
click at [362, 20] on button "Options" at bounding box center [358, 21] width 23 height 8
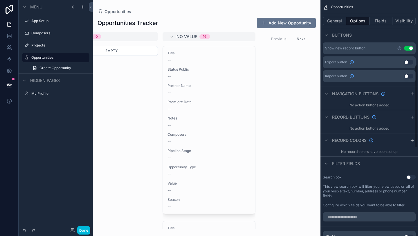
scroll to position [181, 0]
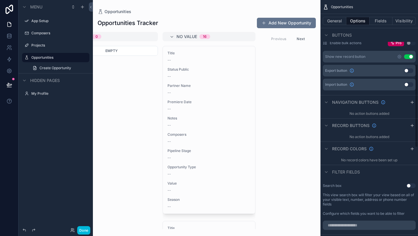
click at [410, 69] on button "Use setting" at bounding box center [408, 70] width 9 height 5
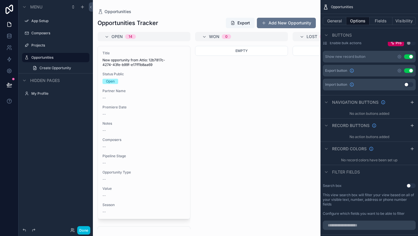
click at [406, 69] on button "Use setting" at bounding box center [408, 70] width 9 height 5
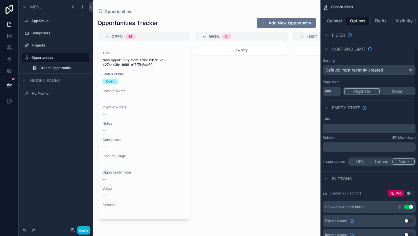
scroll to position [0, 0]
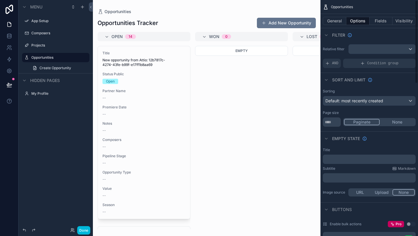
click at [380, 21] on button "Fields" at bounding box center [381, 21] width 23 height 8
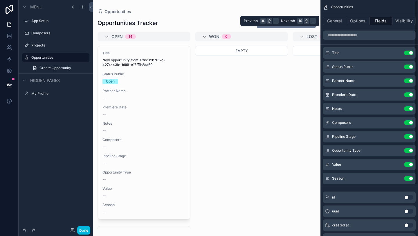
click at [407, 21] on button "Visibility" at bounding box center [404, 21] width 23 height 8
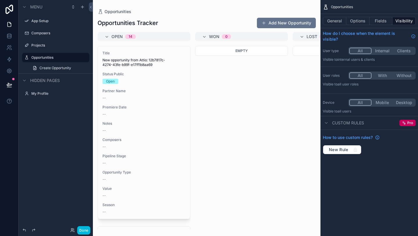
click at [329, 21] on button "General" at bounding box center [335, 21] width 24 height 8
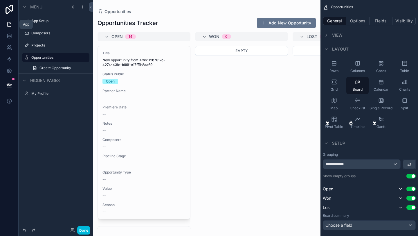
click at [8, 23] on icon at bounding box center [9, 24] width 6 height 6
click at [82, 7] on icon "scrollable content" at bounding box center [82, 7] width 3 height 0
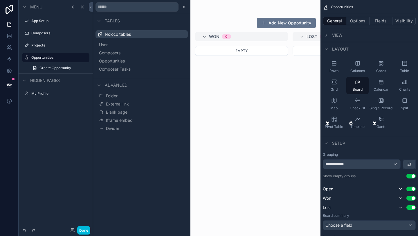
click at [138, 62] on button "Opportunities" at bounding box center [142, 61] width 88 height 8
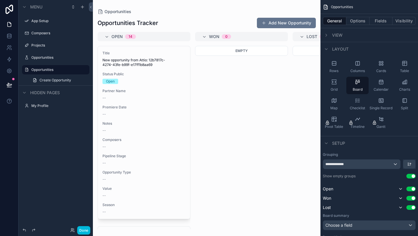
click at [65, 69] on label "Opportunities" at bounding box center [58, 69] width 55 height 5
click at [45, 57] on label "Opportunities" at bounding box center [58, 57] width 55 height 5
click at [49, 79] on label "Opportunities" at bounding box center [58, 80] width 55 height 5
click at [406, 60] on div "Table" at bounding box center [405, 66] width 22 height 17
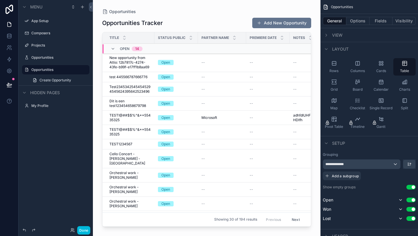
scroll to position [7, 0]
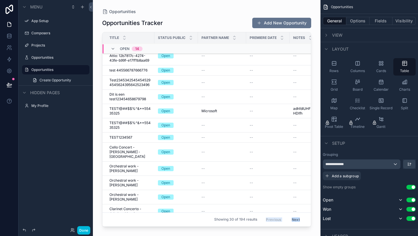
drag, startPoint x: 170, startPoint y: 223, endPoint x: 242, endPoint y: 214, distance: 72.9
click at [246, 216] on div "Opportunities Opportunities Tracker Add New Opportunity Title Status Public Par…" at bounding box center [207, 114] width 228 height 229
drag, startPoint x: 310, startPoint y: 61, endPoint x: 322, endPoint y: 157, distance: 96.6
click at [322, 157] on div "App Setup Composers Projects Opportunities Opportunities My Profile Powered by …" at bounding box center [255, 118] width 325 height 236
click at [311, 86] on div "scrollable content" at bounding box center [207, 114] width 228 height 229
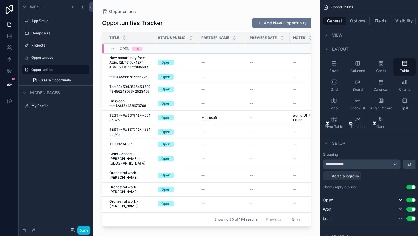
click at [200, 6] on div "Opportunities Opportunities Tracker Add New Opportunity Title Status Public Par…" at bounding box center [207, 114] width 228 height 229
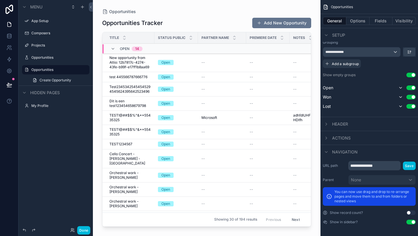
scroll to position [94, 0]
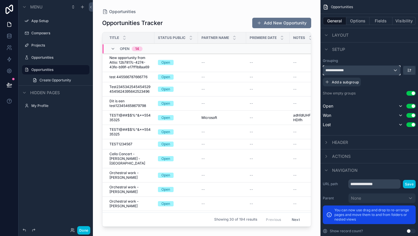
click at [391, 70] on div "**********" at bounding box center [361, 70] width 77 height 9
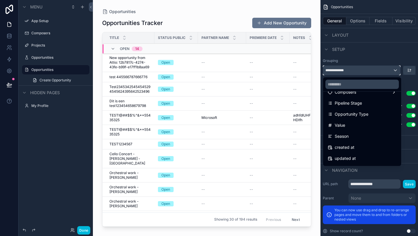
scroll to position [90, 0]
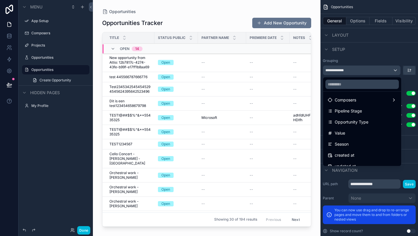
click at [372, 113] on div "Pipeline Stage" at bounding box center [362, 111] width 76 height 10
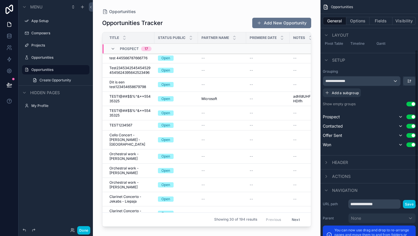
scroll to position [57, 0]
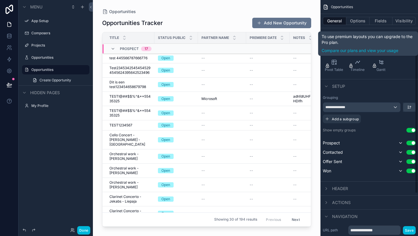
click at [359, 23] on button "Options" at bounding box center [358, 21] width 23 height 8
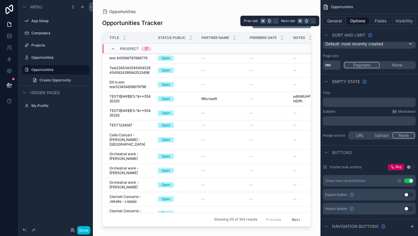
click at [384, 20] on button "Fields" at bounding box center [381, 21] width 23 height 8
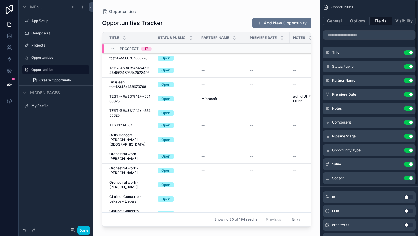
scroll to position [0, 0]
click at [409, 95] on button "Use setting" at bounding box center [408, 94] width 9 height 5
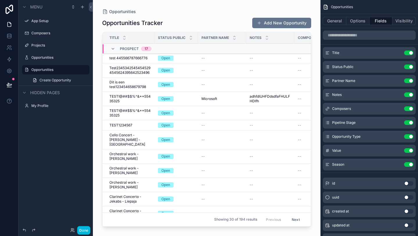
click at [408, 95] on button "Use setting" at bounding box center [408, 94] width 9 height 5
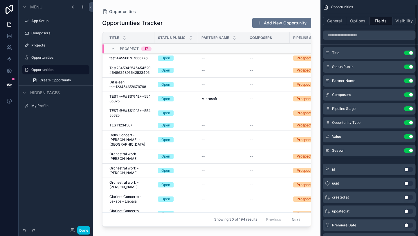
scroll to position [9, 0]
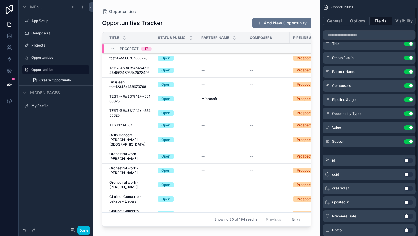
click at [407, 141] on button "Use setting" at bounding box center [408, 141] width 9 height 5
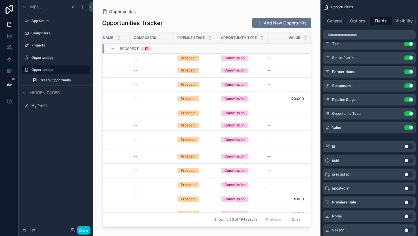
scroll to position [0, 0]
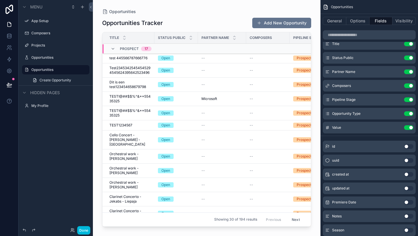
click at [46, 56] on label "Opportunities" at bounding box center [58, 57] width 55 height 5
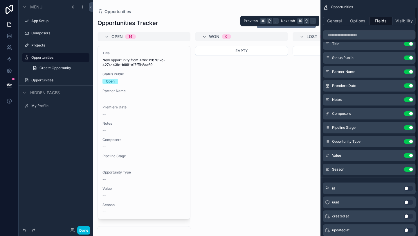
click at [357, 22] on button "Options" at bounding box center [358, 21] width 23 height 8
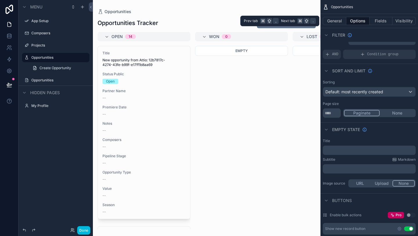
click at [330, 21] on button "General" at bounding box center [335, 21] width 24 height 8
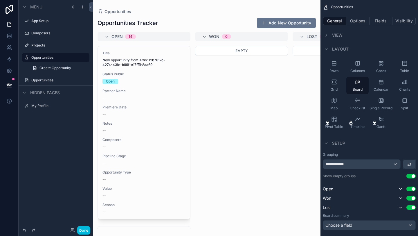
click at [331, 34] on div "View" at bounding box center [333, 35] width 20 height 7
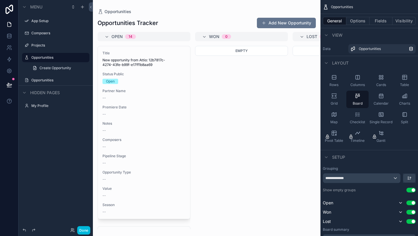
drag, startPoint x: 365, startPoint y: 99, endPoint x: 359, endPoint y: 113, distance: 14.9
click at [365, 100] on div "Board" at bounding box center [358, 99] width 22 height 17
drag, startPoint x: 188, startPoint y: 52, endPoint x: 193, endPoint y: 112, distance: 60.7
click at [193, 112] on div "scrollable content" at bounding box center [207, 118] width 228 height 236
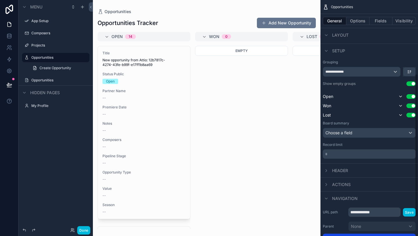
scroll to position [78, 0]
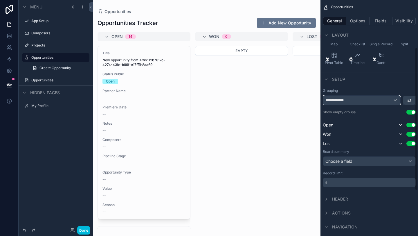
click at [390, 100] on div "**********" at bounding box center [361, 100] width 77 height 9
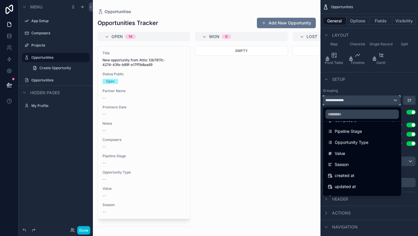
scroll to position [91, 0]
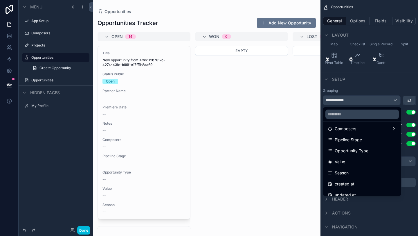
click at [354, 137] on span "Pipeline Stage" at bounding box center [348, 139] width 27 height 7
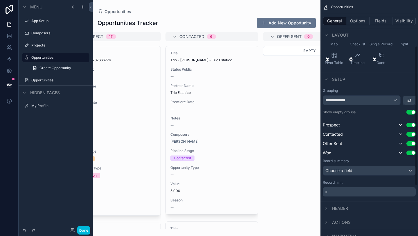
scroll to position [162, 0]
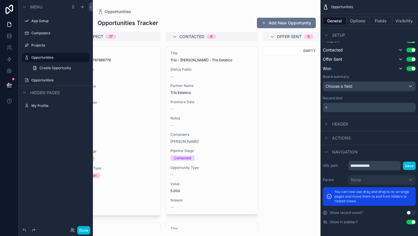
click at [411, 166] on button "Save" at bounding box center [409, 166] width 13 height 8
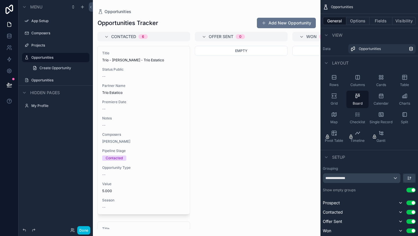
scroll to position [0, 0]
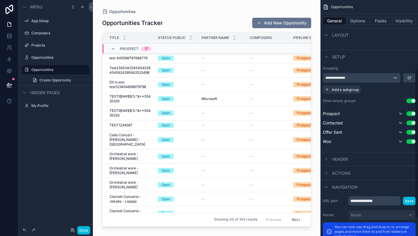
scroll to position [98, 0]
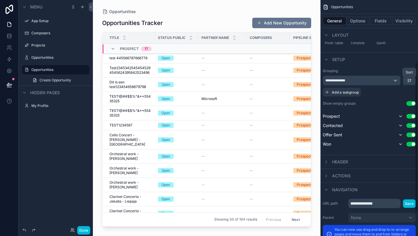
click at [411, 81] on icon "scrollable content" at bounding box center [411, 80] width 0 height 2
click at [399, 105] on span "Last -> First" at bounding box center [399, 104] width 22 height 7
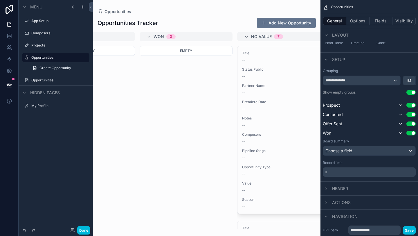
click at [249, 35] on div "No value 7" at bounding box center [283, 36] width 79 height 5
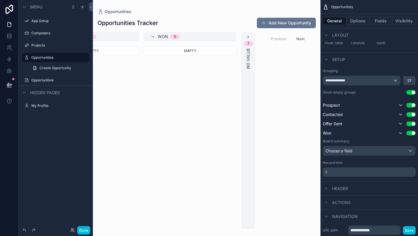
scroll to position [0, 246]
click at [248, 35] on icon "scrollable content" at bounding box center [248, 37] width 5 height 5
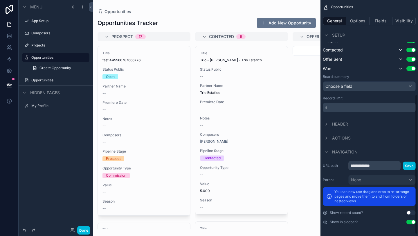
scroll to position [0, 0]
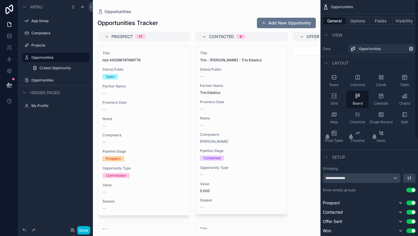
click at [361, 21] on button "Options" at bounding box center [358, 21] width 23 height 8
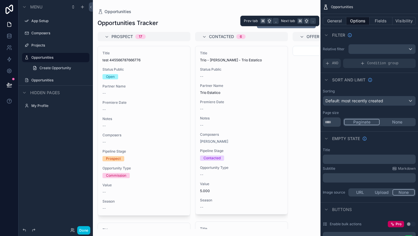
click at [380, 19] on button "Fields" at bounding box center [381, 21] width 23 height 8
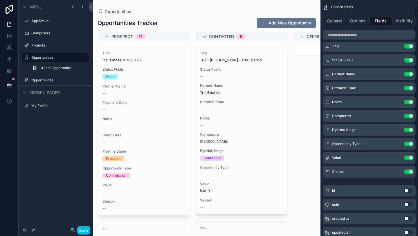
scroll to position [7, 0]
click at [406, 143] on button "Use setting" at bounding box center [408, 143] width 9 height 5
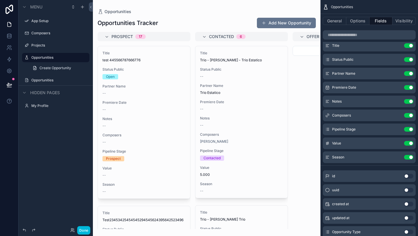
click at [408, 157] on button "Use setting" at bounding box center [408, 157] width 9 height 5
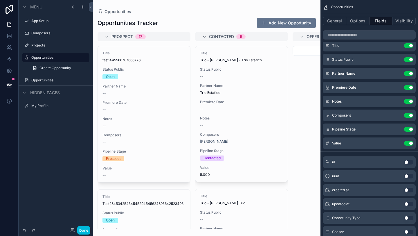
click at [407, 128] on button "Use setting" at bounding box center [408, 129] width 9 height 5
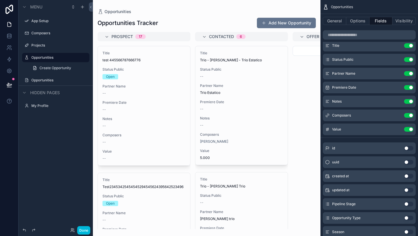
click at [407, 114] on button "Use setting" at bounding box center [408, 115] width 9 height 5
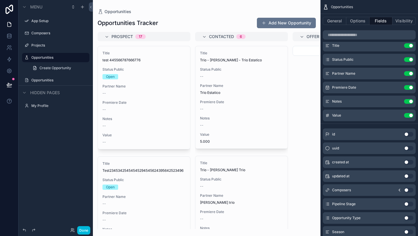
click at [407, 114] on button "Use setting" at bounding box center [408, 115] width 9 height 5
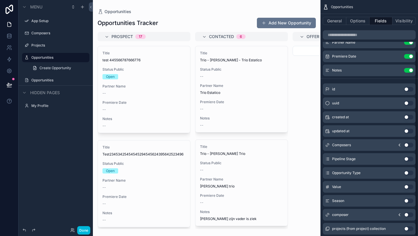
scroll to position [65, 0]
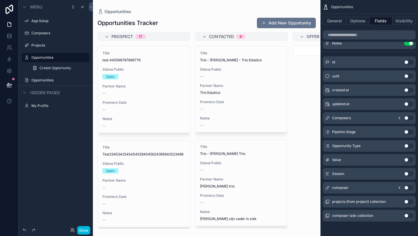
click at [410, 157] on button "Use setting" at bounding box center [408, 159] width 9 height 5
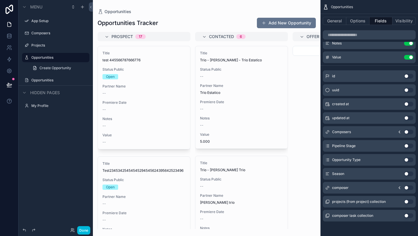
click at [409, 186] on button "Use setting" at bounding box center [408, 187] width 9 height 5
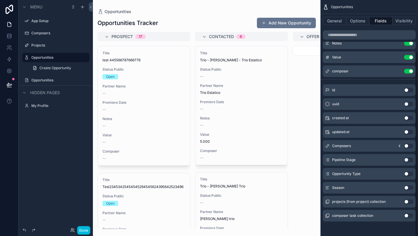
scroll to position [0, 0]
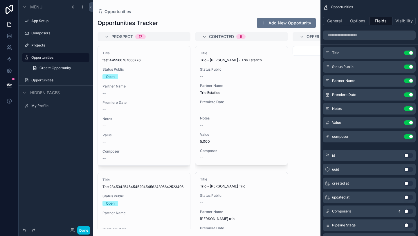
click at [408, 94] on button "Use setting" at bounding box center [408, 94] width 9 height 5
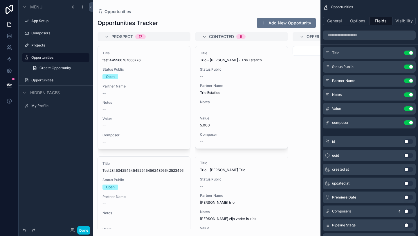
click at [407, 67] on button "Use setting" at bounding box center [408, 66] width 9 height 5
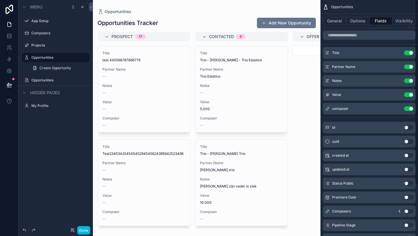
scroll to position [65, 0]
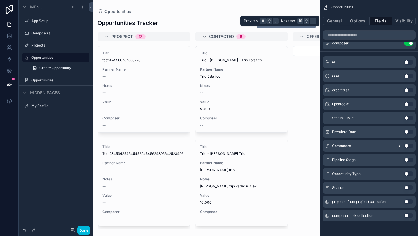
click at [332, 20] on button "General" at bounding box center [335, 21] width 24 height 8
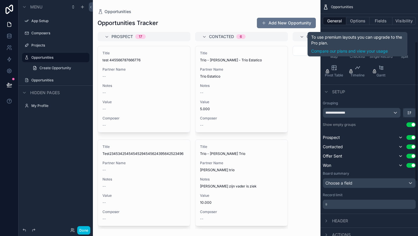
scroll to position [162, 0]
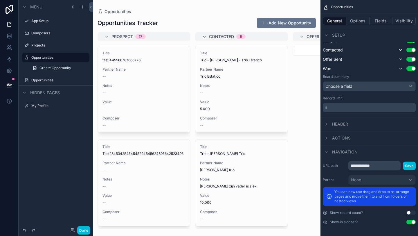
click at [412, 166] on button "Save" at bounding box center [409, 166] width 13 height 8
click at [411, 166] on button "Save" at bounding box center [409, 166] width 13 height 8
click at [372, 87] on div "Choose a field" at bounding box center [369, 86] width 92 height 9
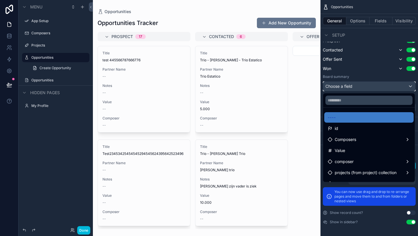
scroll to position [8, 0]
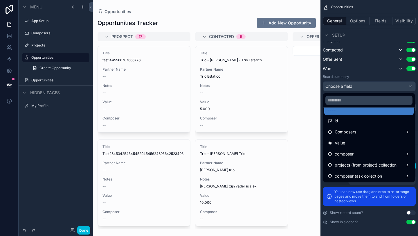
click at [376, 145] on div "Value" at bounding box center [368, 143] width 89 height 10
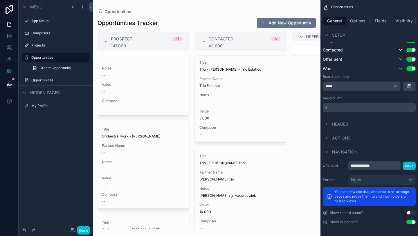
scroll to position [0, 0]
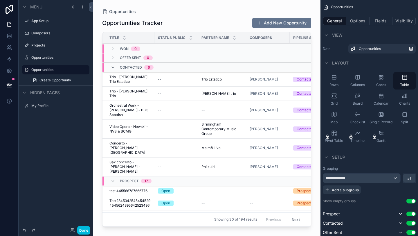
click at [49, 56] on label "Opportunities" at bounding box center [58, 57] width 55 height 5
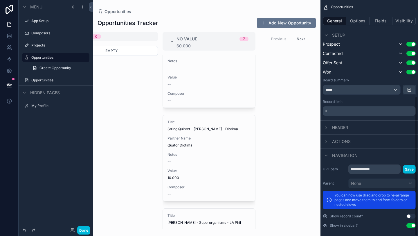
scroll to position [162, 0]
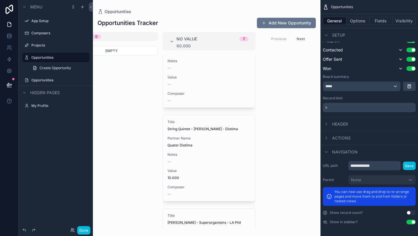
click at [338, 124] on span "Header" at bounding box center [340, 124] width 16 height 6
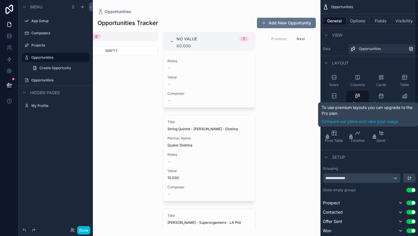
scroll to position [6, 0]
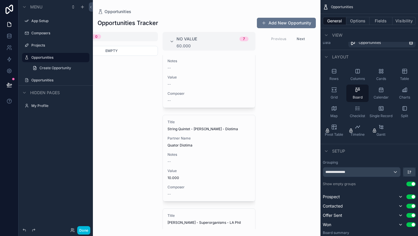
click at [328, 150] on icon "scrollable content" at bounding box center [326, 151] width 5 height 5
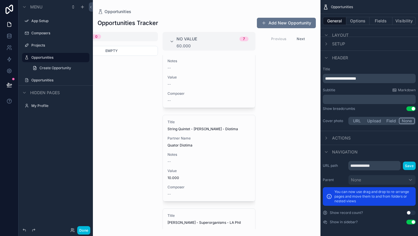
scroll to position [0, 0]
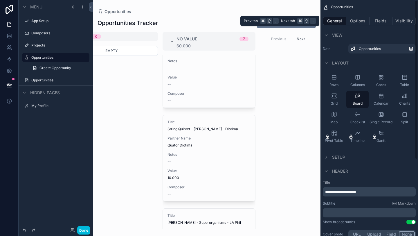
click at [357, 20] on button "Options" at bounding box center [358, 21] width 23 height 8
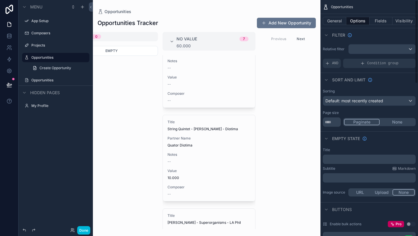
click at [381, 20] on button "Fields" at bounding box center [381, 21] width 23 height 8
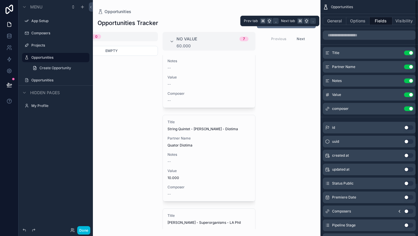
click at [400, 19] on button "Visibility" at bounding box center [404, 21] width 23 height 8
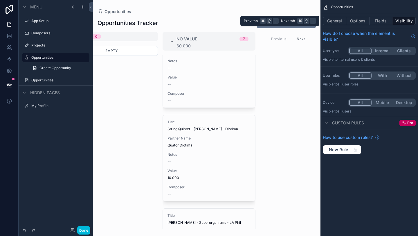
click at [354, 23] on button "Options" at bounding box center [358, 21] width 23 height 8
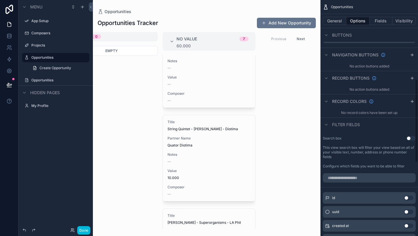
scroll to position [223, 0]
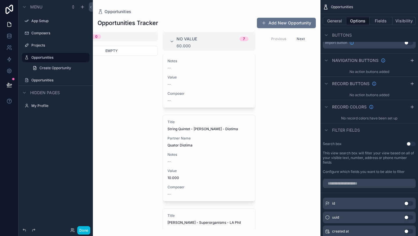
click at [413, 59] on icon "scrollable content" at bounding box center [413, 60] width 0 height 3
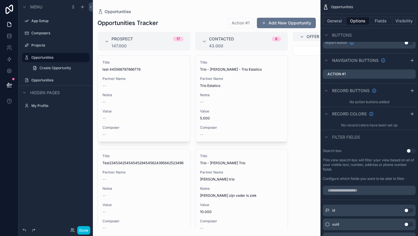
click at [326, 59] on icon "scrollable content" at bounding box center [326, 60] width 5 height 5
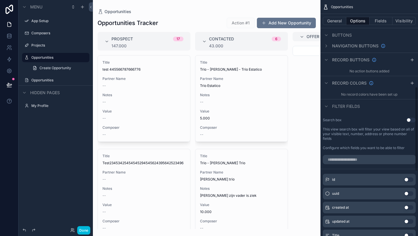
scroll to position [236, 0]
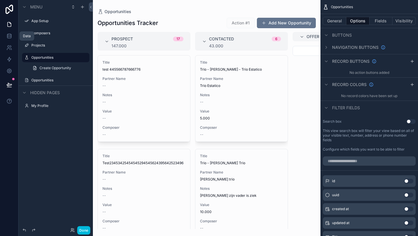
click at [10, 37] on icon at bounding box center [9, 36] width 6 height 6
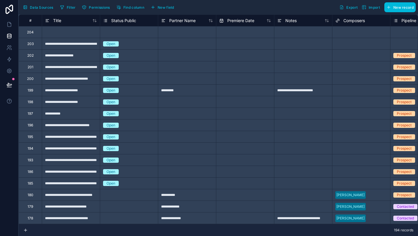
click at [30, 8] on span "Data Sources" at bounding box center [42, 7] width 24 height 4
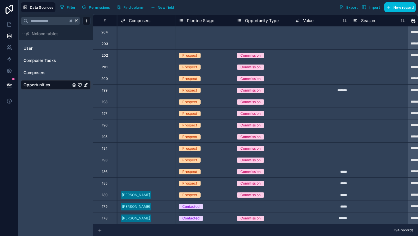
scroll to position [0, 291]
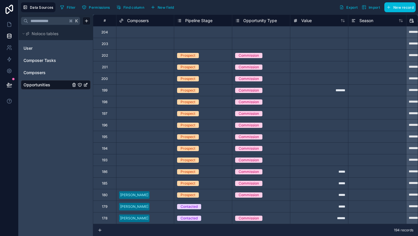
click at [217, 23] on div "Pipeline Stage" at bounding box center [203, 20] width 52 height 7
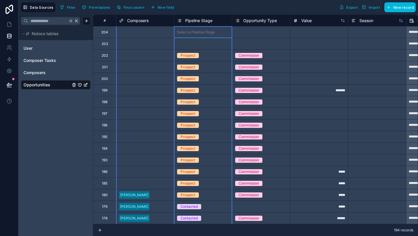
click at [179, 19] on icon at bounding box center [179, 20] width 5 height 7
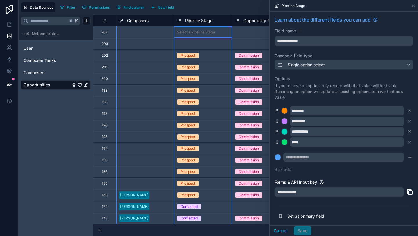
scroll to position [15, 0]
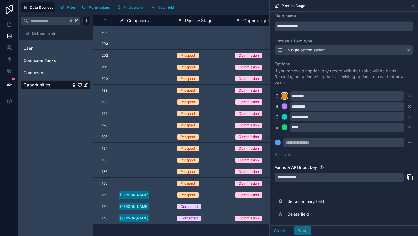
click at [286, 96] on div at bounding box center [285, 96] width 6 height 6
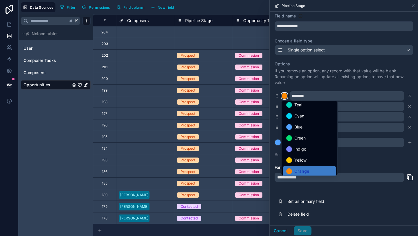
scroll to position [49, 0]
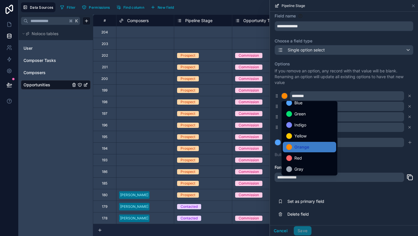
click at [305, 169] on div "Gray" at bounding box center [309, 169] width 46 height 7
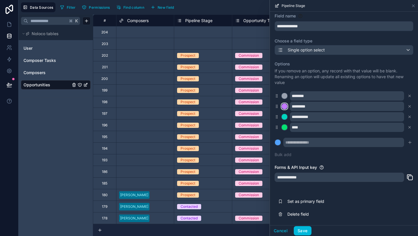
click at [286, 105] on div at bounding box center [285, 106] width 6 height 6
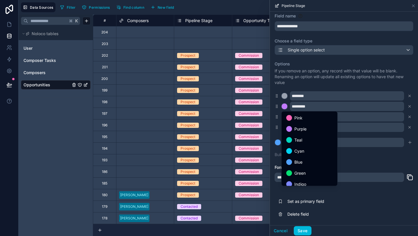
click at [306, 161] on div "Blue" at bounding box center [309, 162] width 46 height 7
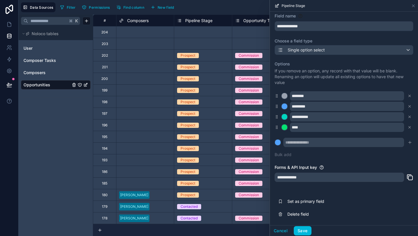
click at [286, 134] on div "**********" at bounding box center [344, 109] width 139 height 103
click at [286, 128] on div at bounding box center [285, 127] width 6 height 6
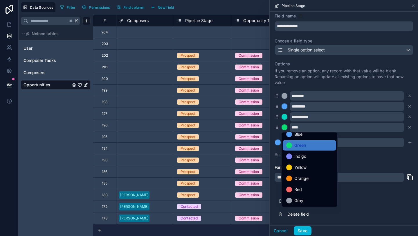
click at [300, 166] on span "Yellow" at bounding box center [301, 167] width 12 height 7
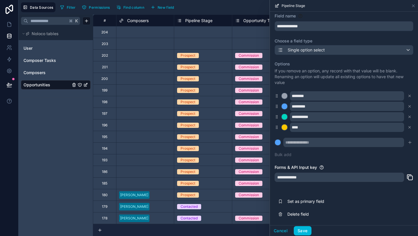
click at [329, 73] on p "If you remove an option, any record with that value will be blank. Renaming an …" at bounding box center [344, 76] width 139 height 17
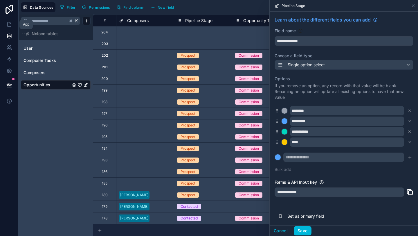
click at [8, 23] on icon at bounding box center [9, 24] width 6 height 6
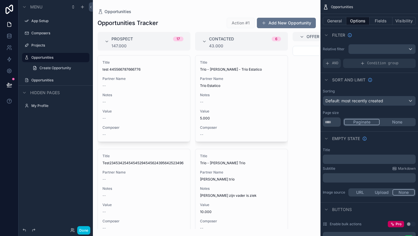
click at [56, 80] on label "Opportunities" at bounding box center [58, 80] width 55 height 5
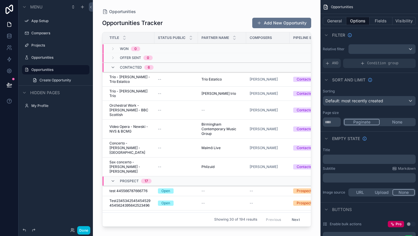
drag, startPoint x: 310, startPoint y: 71, endPoint x: 316, endPoint y: 166, distance: 96.1
click at [316, 166] on div "scrollable content" at bounding box center [207, 114] width 228 height 229
click at [67, 70] on label "Opportunities" at bounding box center [58, 69] width 55 height 5
click at [137, 92] on span "Trio - [PERSON_NAME] Trio" at bounding box center [131, 93] width 42 height 9
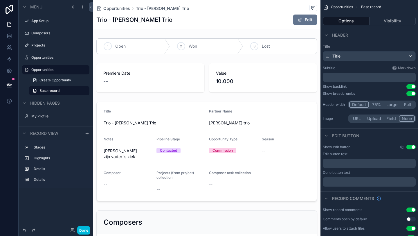
click at [50, 56] on label "Opportunities" at bounding box center [58, 57] width 55 height 5
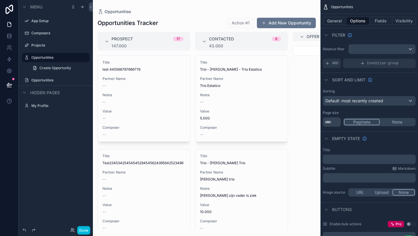
click at [142, 78] on div "scrollable content" at bounding box center [207, 118] width 228 height 236
click at [148, 68] on span "test 445566787666776" at bounding box center [144, 69] width 83 height 5
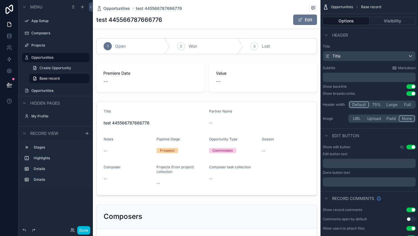
click at [47, 57] on label "Opportunities" at bounding box center [58, 57] width 55 height 5
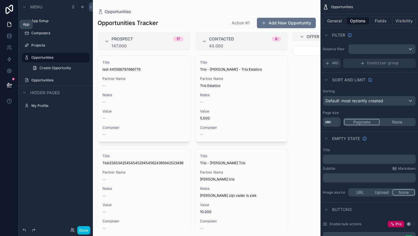
click at [10, 24] on icon at bounding box center [9, 24] width 6 height 6
click at [7, 24] on icon at bounding box center [9, 24] width 6 height 6
click at [46, 20] on label "App Setup" at bounding box center [58, 21] width 55 height 5
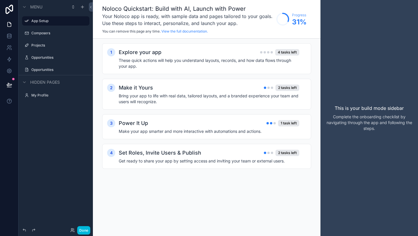
click at [145, 85] on h2 "Make it Yours" at bounding box center [136, 88] width 34 height 8
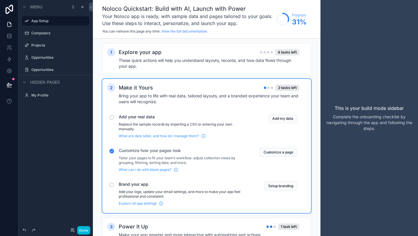
scroll to position [36, 0]
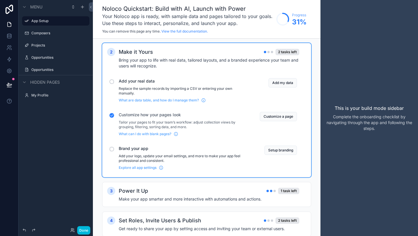
click at [284, 146] on button "Setup branding" at bounding box center [281, 150] width 33 height 9
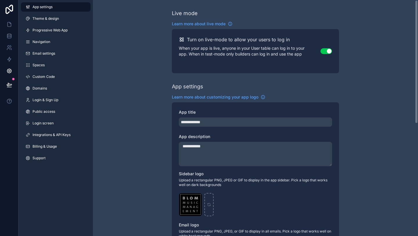
click at [28, 16] on link "Theme & design" at bounding box center [56, 18] width 70 height 9
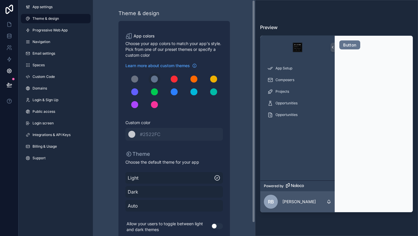
scroll to position [14, 0]
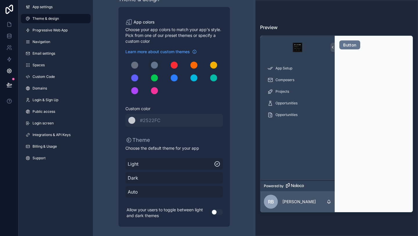
click at [174, 77] on div "scrollable content" at bounding box center [174, 77] width 7 height 7
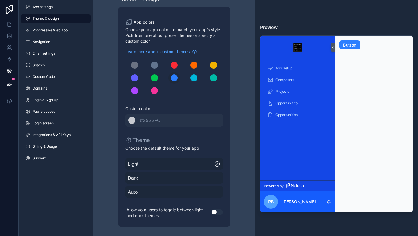
click at [175, 65] on div "scrollable content" at bounding box center [174, 65] width 7 height 7
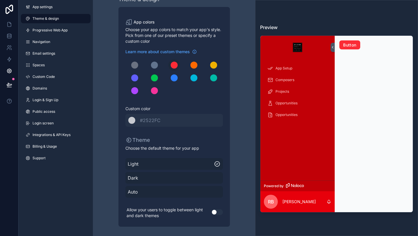
click at [151, 67] on button "scrollable content" at bounding box center [155, 65] width 12 height 12
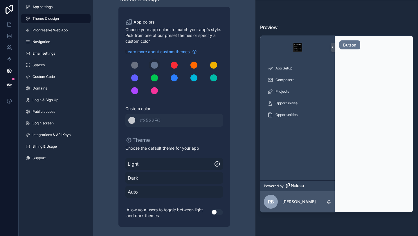
click at [159, 180] on span "Dark" at bounding box center [174, 177] width 93 height 7
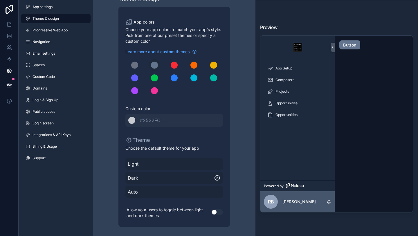
click at [163, 190] on span "Auto" at bounding box center [174, 191] width 93 height 7
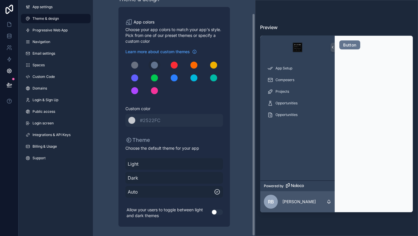
click at [41, 6] on span "App settings" at bounding box center [43, 7] width 20 height 5
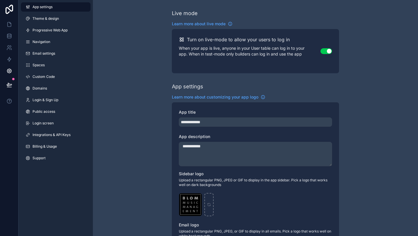
click at [43, 44] on link "Navigation" at bounding box center [56, 41] width 70 height 9
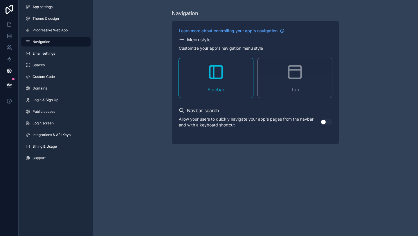
click at [295, 78] on icon "scrollable content" at bounding box center [295, 72] width 12 height 12
click at [214, 71] on icon "scrollable content" at bounding box center [214, 72] width 0 height 12
click at [49, 67] on link "Spaces" at bounding box center [56, 64] width 70 height 9
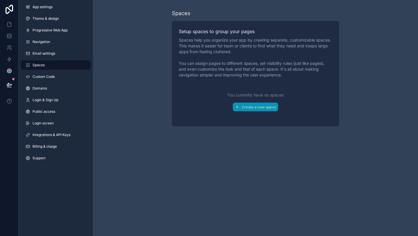
click at [70, 75] on link "Custom Code" at bounding box center [56, 76] width 70 height 9
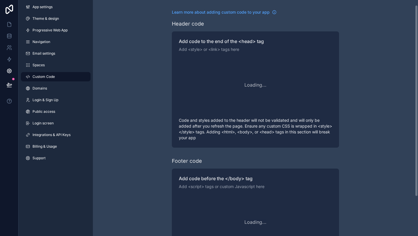
scroll to position [6, 0]
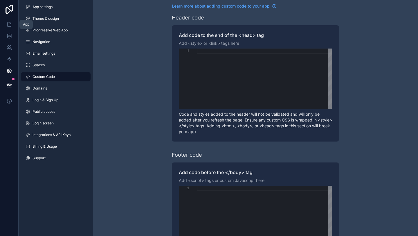
click at [7, 26] on icon at bounding box center [9, 24] width 6 height 6
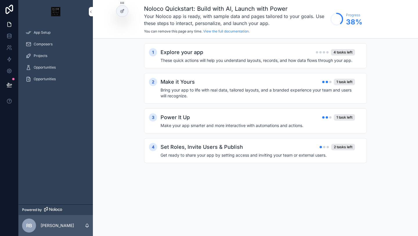
click at [207, 50] on div "Explore your app 4 tasks left" at bounding box center [258, 52] width 195 height 8
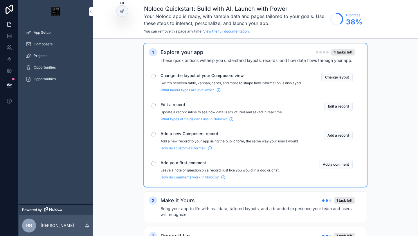
click at [188, 146] on span "How do I customize forms?" at bounding box center [183, 148] width 45 height 5
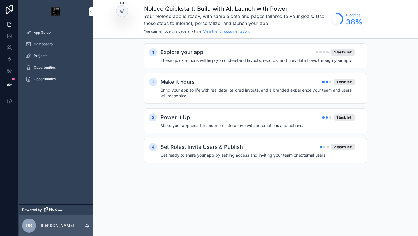
click at [47, 69] on span "Opportunities" at bounding box center [45, 67] width 22 height 5
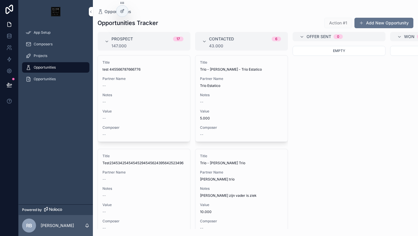
click at [122, 10] on icon at bounding box center [123, 10] width 2 height 2
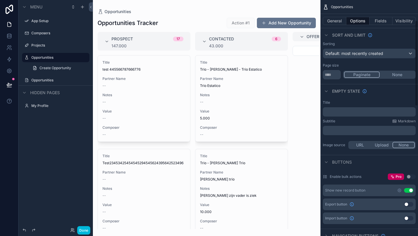
scroll to position [56, 0]
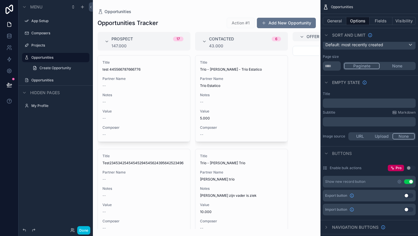
click at [327, 81] on icon "scrollable content" at bounding box center [326, 82] width 5 height 5
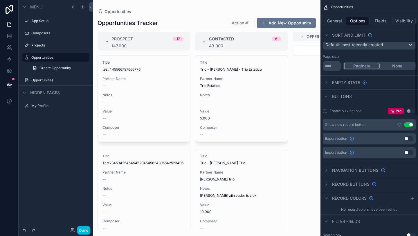
click at [327, 81] on icon "scrollable content" at bounding box center [326, 82] width 5 height 5
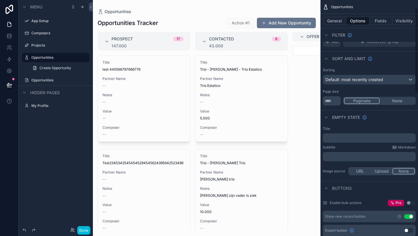
scroll to position [23, 0]
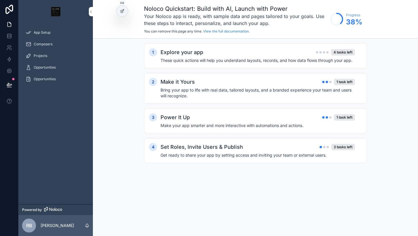
click at [47, 59] on div "Projects" at bounding box center [56, 55] width 60 height 9
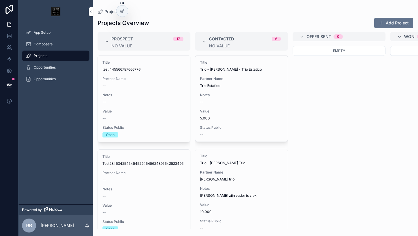
click at [63, 68] on div "Opportunities" at bounding box center [56, 67] width 60 height 9
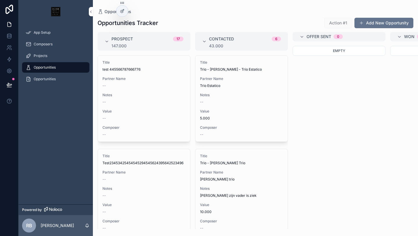
click at [52, 55] on div "Projects" at bounding box center [56, 55] width 60 height 9
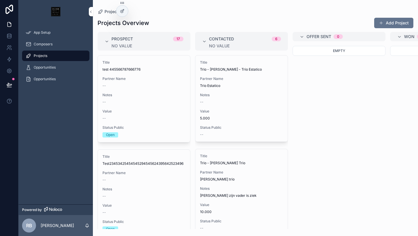
click at [64, 69] on div "Opportunities" at bounding box center [56, 67] width 60 height 9
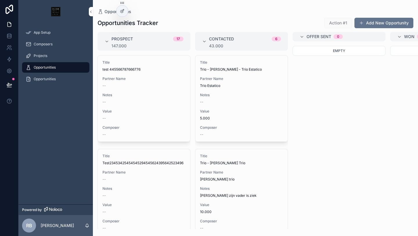
click at [60, 55] on div "Projects" at bounding box center [56, 55] width 60 height 9
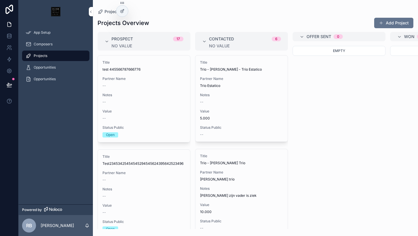
click at [53, 79] on span "Opportunities" at bounding box center [45, 79] width 22 height 5
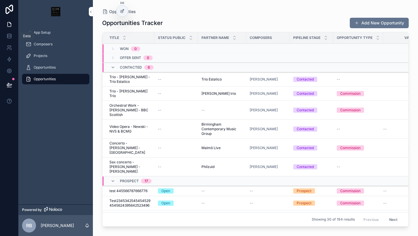
click at [9, 35] on icon at bounding box center [9, 36] width 6 height 6
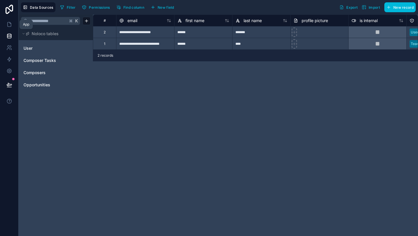
click at [7, 25] on icon at bounding box center [9, 24] width 6 height 6
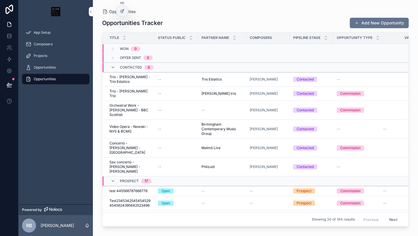
click at [60, 69] on div "Opportunities" at bounding box center [56, 67] width 60 height 9
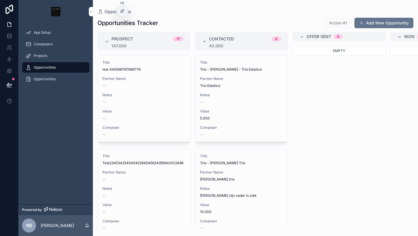
click at [35, 33] on span "App Setup" at bounding box center [42, 32] width 17 height 5
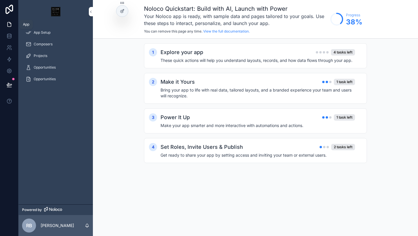
click at [8, 25] on icon at bounding box center [9, 24] width 3 height 4
click at [11, 71] on icon at bounding box center [9, 71] width 4 height 4
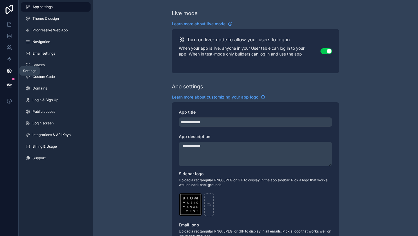
click at [45, 20] on span "Theme & design" at bounding box center [46, 18] width 26 height 5
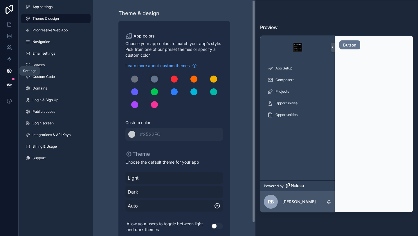
scroll to position [14, 0]
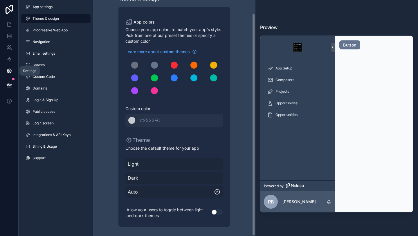
click at [47, 40] on span "Navigation" at bounding box center [42, 42] width 18 height 5
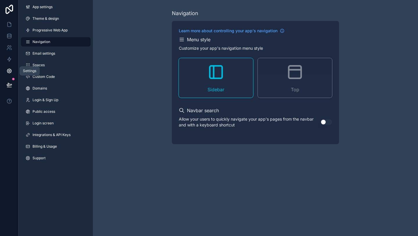
click at [288, 78] on icon "scrollable content" at bounding box center [295, 72] width 19 height 19
click at [10, 26] on icon at bounding box center [9, 24] width 6 height 6
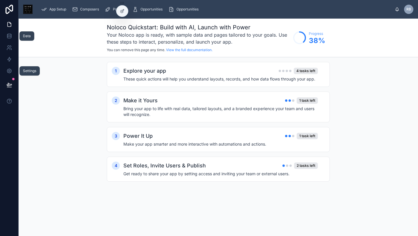
click at [8, 39] on link at bounding box center [9, 36] width 18 height 12
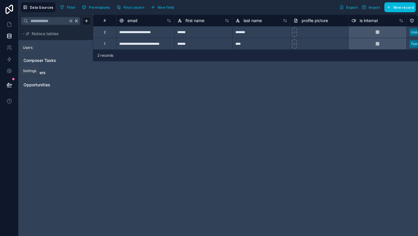
click at [9, 47] on icon at bounding box center [9, 47] width 2 height 2
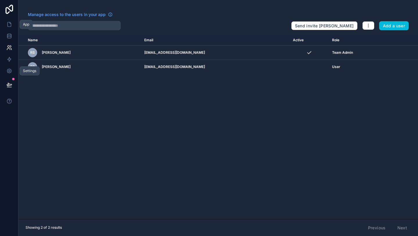
click at [8, 24] on icon at bounding box center [9, 24] width 6 height 6
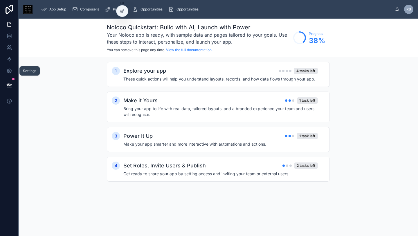
click at [149, 7] on span "Opportunities" at bounding box center [152, 9] width 22 height 5
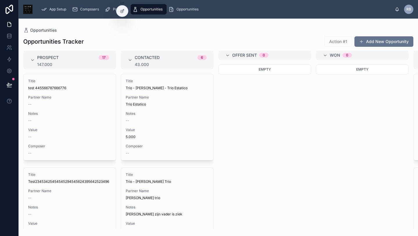
click at [123, 12] on icon at bounding box center [122, 11] width 5 height 5
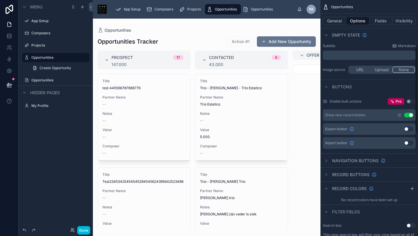
scroll to position [127, 0]
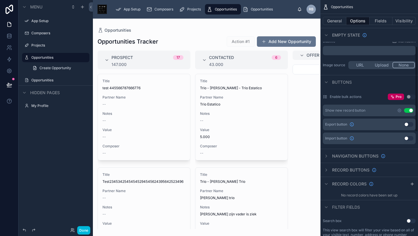
click at [328, 80] on icon "scrollable content" at bounding box center [326, 82] width 5 height 5
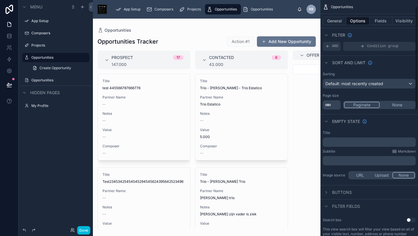
scroll to position [0, 0]
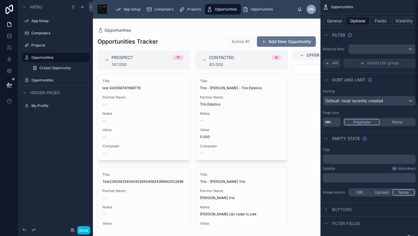
click at [327, 33] on icon "scrollable content" at bounding box center [326, 35] width 5 height 5
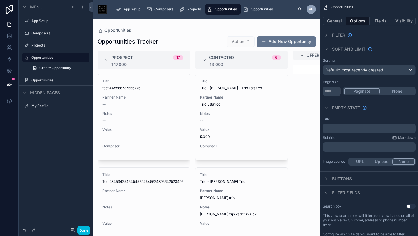
click at [327, 49] on icon "scrollable content" at bounding box center [326, 49] width 5 height 5
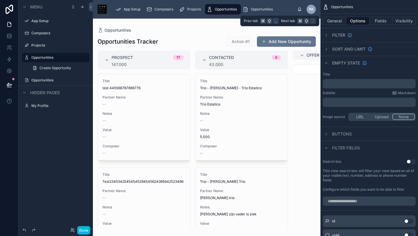
click at [333, 23] on button "General" at bounding box center [335, 21] width 24 height 8
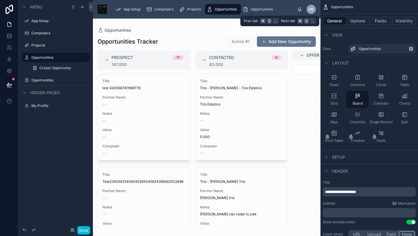
click at [356, 22] on button "Options" at bounding box center [358, 21] width 23 height 8
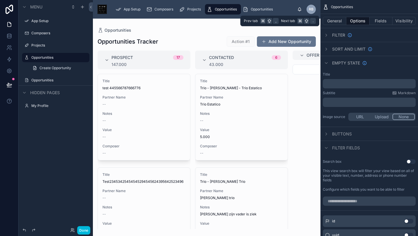
click at [383, 21] on button "Fields" at bounding box center [381, 21] width 23 height 8
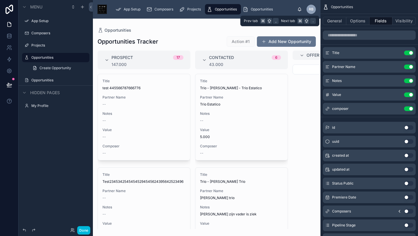
click at [364, 24] on button "Options" at bounding box center [358, 21] width 23 height 8
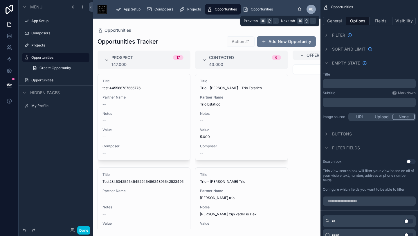
click at [337, 23] on button "General" at bounding box center [335, 21] width 24 height 8
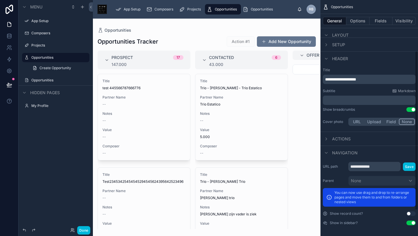
scroll to position [113, 0]
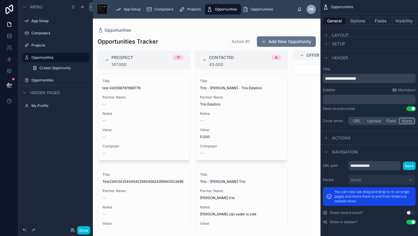
click at [332, 138] on div "Actions" at bounding box center [337, 138] width 28 height 7
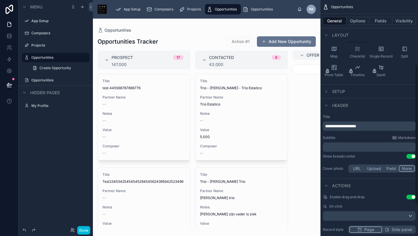
scroll to position [138, 0]
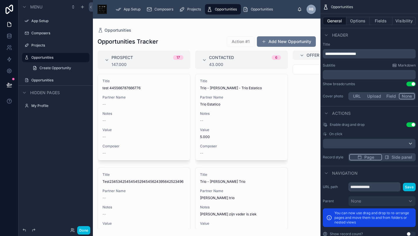
click at [327, 112] on icon "scrollable content" at bounding box center [326, 113] width 5 height 5
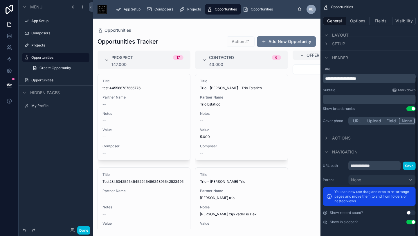
scroll to position [113, 0]
click at [328, 152] on icon "scrollable content" at bounding box center [326, 152] width 5 height 5
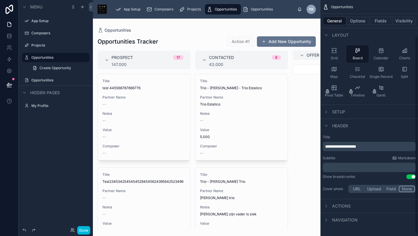
scroll to position [0, 0]
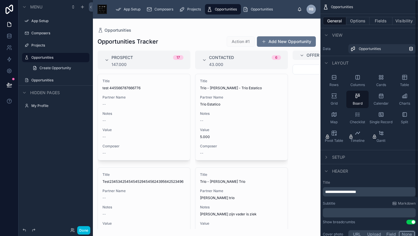
click at [356, 21] on button "Options" at bounding box center [358, 21] width 23 height 8
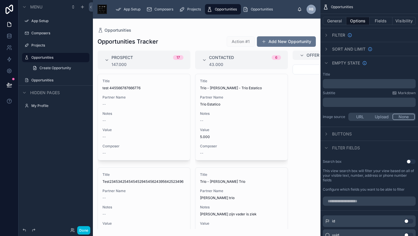
click at [385, 21] on button "Fields" at bounding box center [381, 21] width 23 height 8
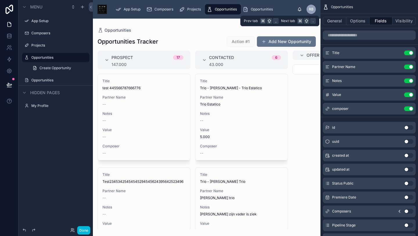
click at [340, 20] on button "General" at bounding box center [335, 21] width 24 height 8
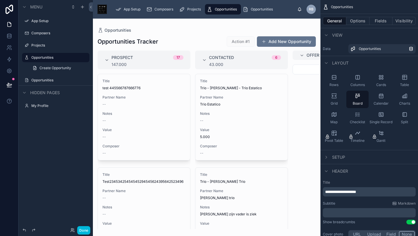
click at [87, 229] on button "Done" at bounding box center [83, 230] width 13 height 8
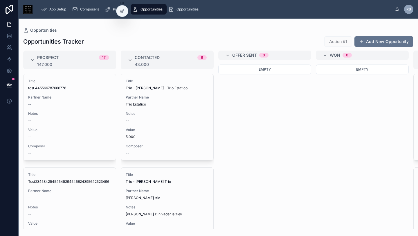
click at [123, 9] on icon at bounding box center [122, 11] width 5 height 5
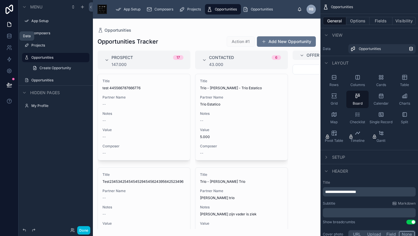
click at [6, 37] on link at bounding box center [9, 36] width 18 height 12
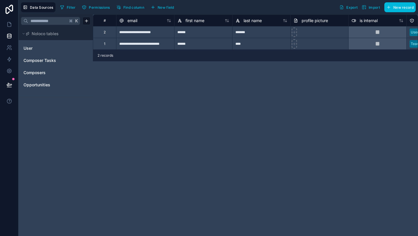
click at [42, 80] on div "Opportunities" at bounding box center [56, 84] width 70 height 9
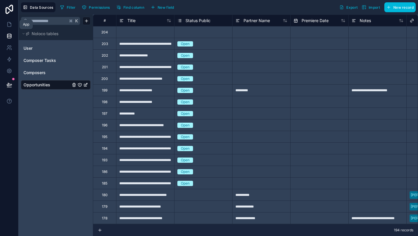
click at [10, 25] on icon at bounding box center [9, 24] width 6 height 6
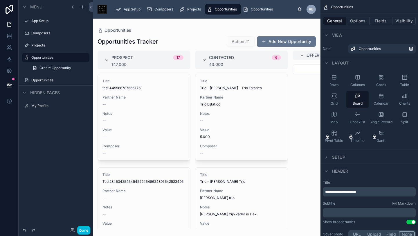
click at [227, 89] on div at bounding box center [207, 127] width 228 height 217
click at [224, 84] on div "Title Trio - [PERSON_NAME] - Trio Estatico" at bounding box center [241, 85] width 83 height 12
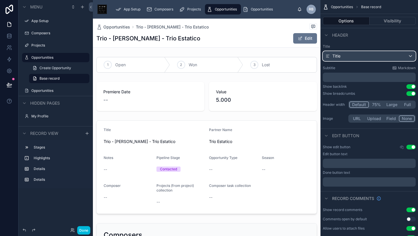
click at [392, 56] on div "Title" at bounding box center [369, 55] width 92 height 9
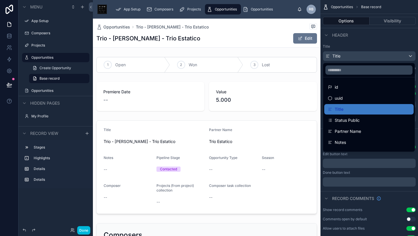
click at [392, 56] on div "scrollable content" at bounding box center [209, 118] width 418 height 236
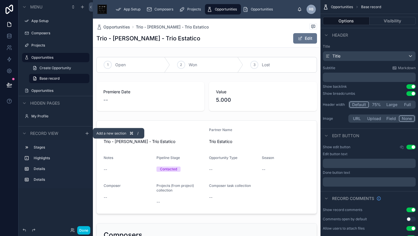
click at [85, 132] on icon "scrollable content" at bounding box center [87, 133] width 5 height 5
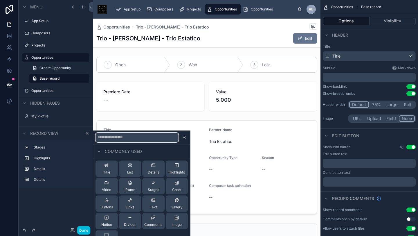
click at [128, 139] on input "text" at bounding box center [137, 136] width 83 height 9
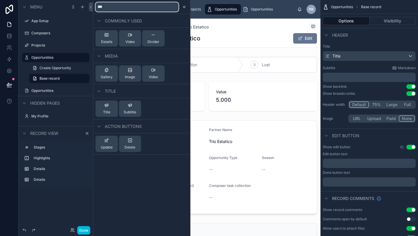
type input "***"
click at [105, 39] on div "Details" at bounding box center [106, 39] width 11 height 12
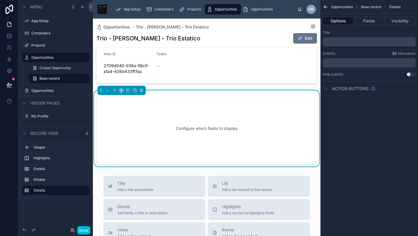
scroll to position [230, 0]
click at [232, 123] on div "Configure which fields to display" at bounding box center [207, 128] width 202 height 52
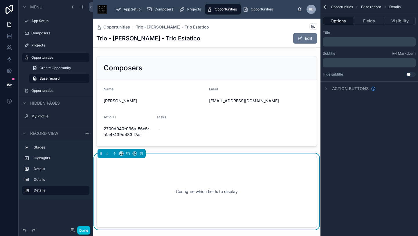
scroll to position [162, 0]
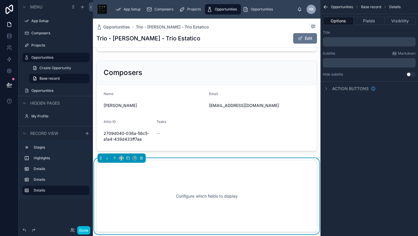
click at [218, 188] on div "Configure which fields to display" at bounding box center [207, 196] width 202 height 52
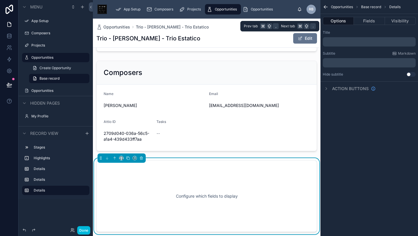
click at [368, 19] on button "Fields" at bounding box center [369, 21] width 31 height 8
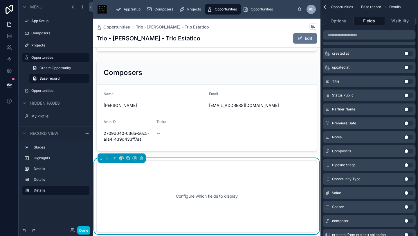
scroll to position [61, 0]
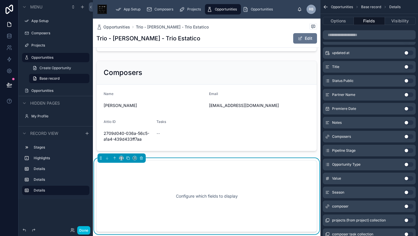
click at [410, 80] on button "Use setting" at bounding box center [408, 80] width 9 height 5
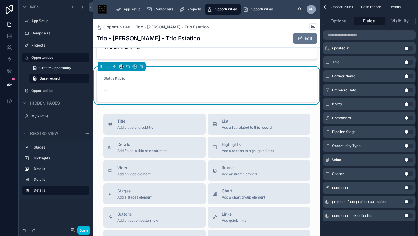
scroll to position [263, 0]
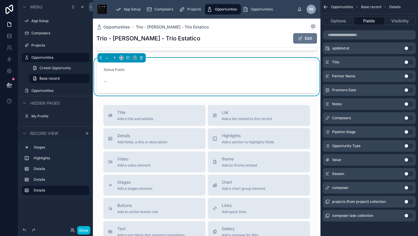
click at [411, 144] on button "Use setting" at bounding box center [408, 146] width 9 height 5
click at [411, 171] on button "Use setting" at bounding box center [408, 173] width 9 height 5
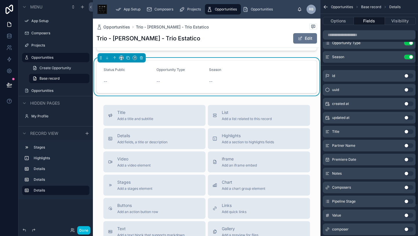
scroll to position [35, 0]
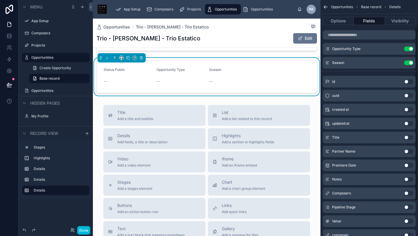
click at [411, 107] on button "Use setting" at bounding box center [408, 109] width 9 height 5
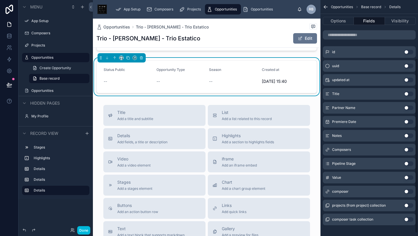
scroll to position [82, 0]
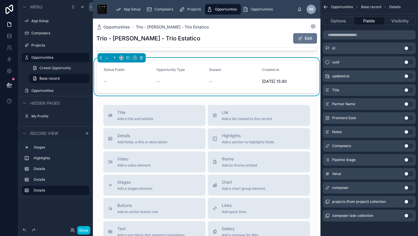
click at [409, 117] on button "Use setting" at bounding box center [408, 118] width 9 height 5
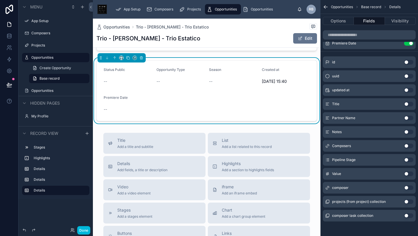
click at [408, 130] on button "Use setting" at bounding box center [408, 132] width 9 height 5
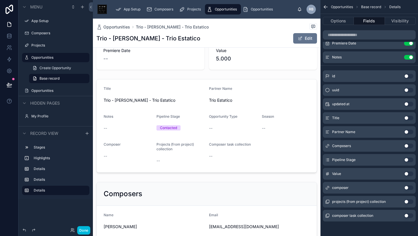
scroll to position [0, 0]
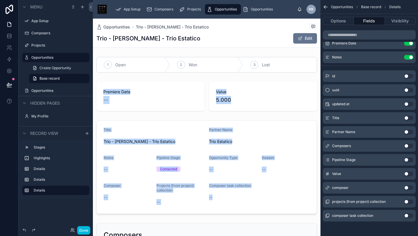
drag, startPoint x: 132, startPoint y: 65, endPoint x: 182, endPoint y: 113, distance: 69.0
click at [202, 162] on div "1 Open 2 Won 3 Lost Premiere Date -- Value 5.000 Title Trio - [PERSON_NAME] - T…" at bounding box center [207, 220] width 228 height 331
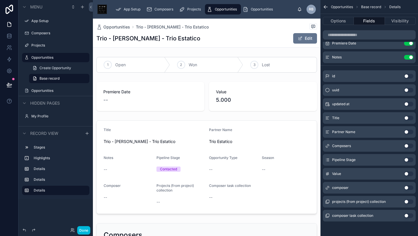
click at [100, 60] on div at bounding box center [207, 65] width 228 height 20
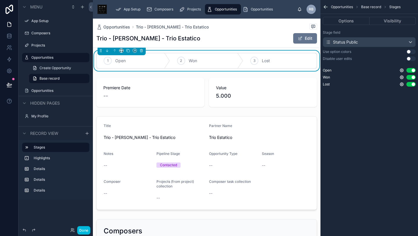
scroll to position [5, 0]
click at [186, 86] on div at bounding box center [207, 92] width 228 height 34
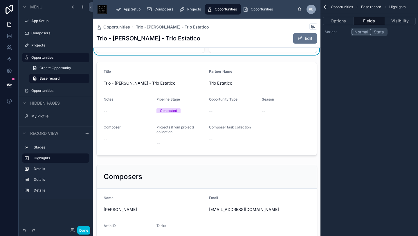
scroll to position [62, 0]
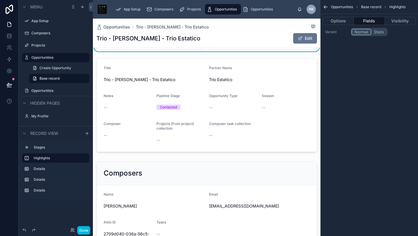
click at [133, 101] on div at bounding box center [207, 105] width 228 height 98
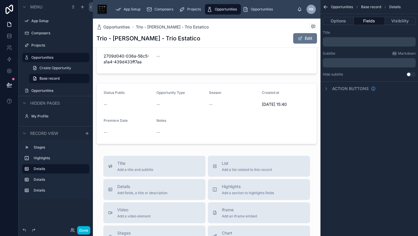
scroll to position [250, 0]
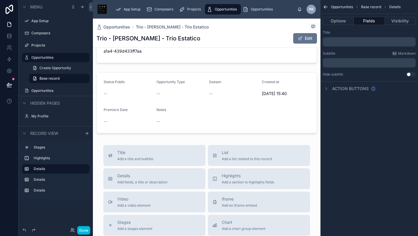
click at [209, 81] on div at bounding box center [207, 103] width 228 height 66
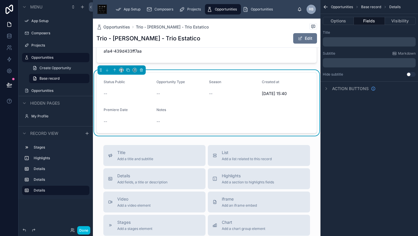
click at [199, 87] on div "Opportunity Type --" at bounding box center [181, 89] width 48 height 19
click at [139, 69] on icon at bounding box center [141, 70] width 4 height 4
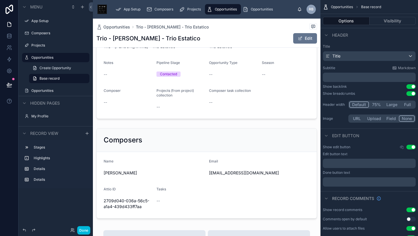
scroll to position [103, 0]
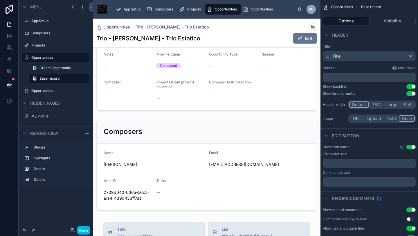
click at [191, 163] on div at bounding box center [207, 164] width 228 height 95
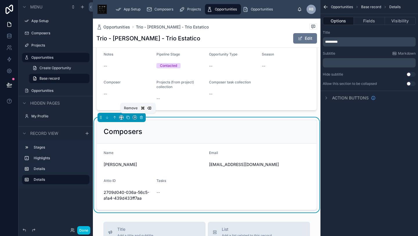
click at [142, 117] on icon at bounding box center [142, 117] width 0 height 1
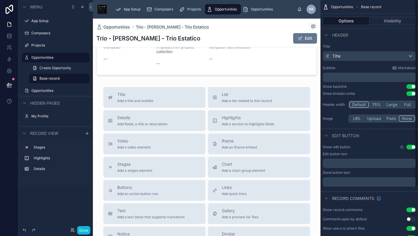
scroll to position [0, 0]
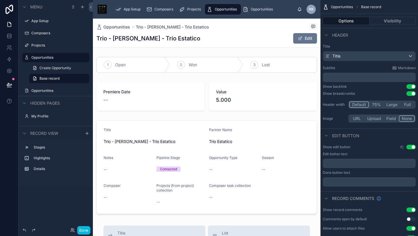
click at [407, 103] on button "Full" at bounding box center [407, 104] width 15 height 6
click at [360, 75] on p "﻿" at bounding box center [369, 77] width 89 height 6
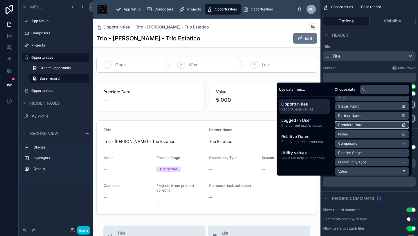
scroll to position [22, 0]
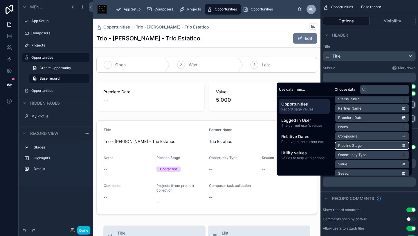
click at [353, 146] on span "Pipeline Stage" at bounding box center [350, 145] width 24 height 5
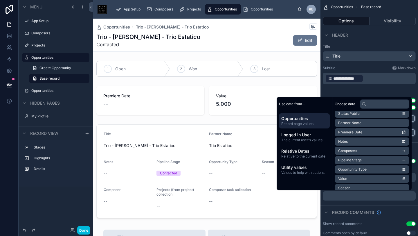
click at [245, 44] on div "Trio - [PERSON_NAME] - Trio Estatico Contacted Edit" at bounding box center [206, 40] width 221 height 15
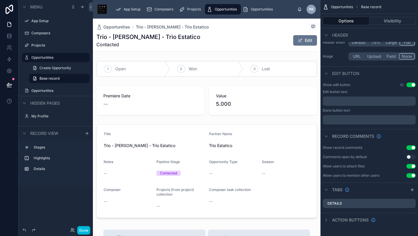
scroll to position [0, 0]
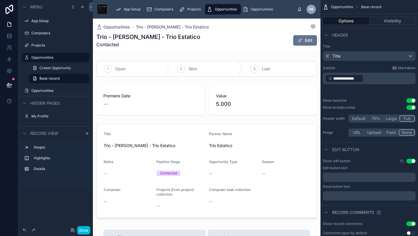
click at [356, 132] on button "URL" at bounding box center [356, 132] width 15 height 6
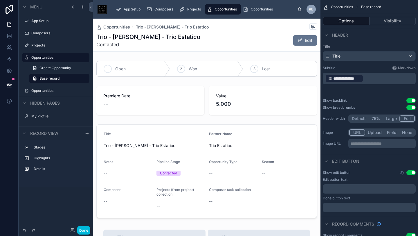
click at [367, 145] on p "**********" at bounding box center [383, 144] width 64 height 6
click at [366, 142] on p "**********" at bounding box center [383, 144] width 64 height 6
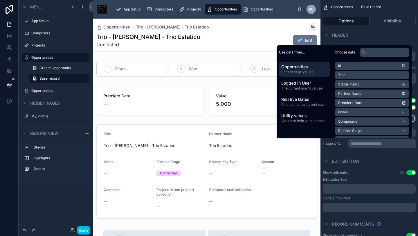
click at [366, 143] on p "**********" at bounding box center [383, 144] width 64 height 6
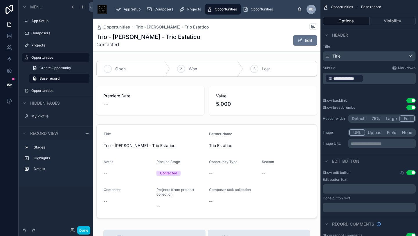
click at [367, 157] on div "Edit button" at bounding box center [370, 161] width 98 height 14
click at [408, 132] on button "None" at bounding box center [407, 132] width 15 height 6
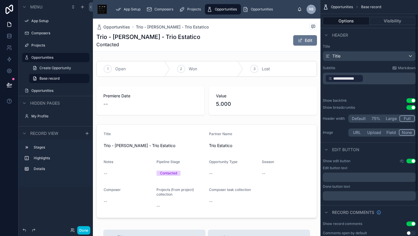
scroll to position [76, 0]
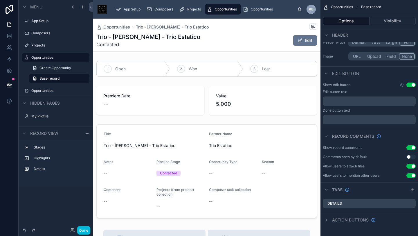
click at [352, 101] on p "﻿" at bounding box center [369, 101] width 89 height 5
click at [342, 103] on p "﻿" at bounding box center [369, 101] width 89 height 5
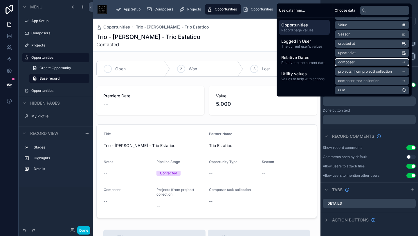
scroll to position [0, 0]
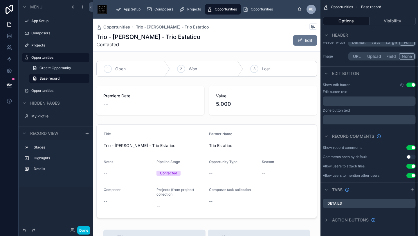
click at [349, 97] on div "﻿" at bounding box center [369, 100] width 93 height 9
click at [345, 100] on p "﻿" at bounding box center [369, 101] width 89 height 5
click at [196, 41] on div "Trio - [PERSON_NAME] - Trio Estatico Contacted Edit" at bounding box center [206, 40] width 221 height 15
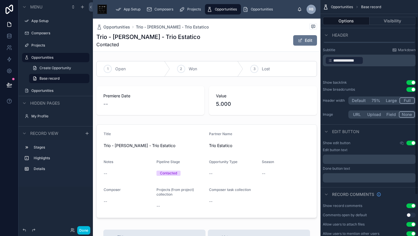
scroll to position [76, 0]
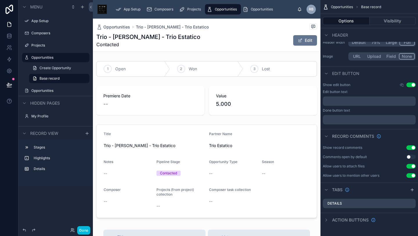
click at [329, 190] on icon "scrollable content" at bounding box center [326, 189] width 5 height 5
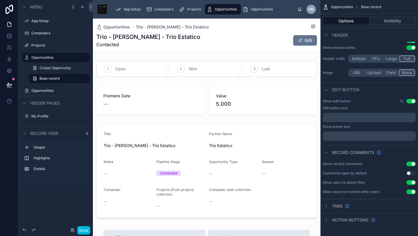
click at [326, 221] on icon "scrollable content" at bounding box center [326, 220] width 5 height 5
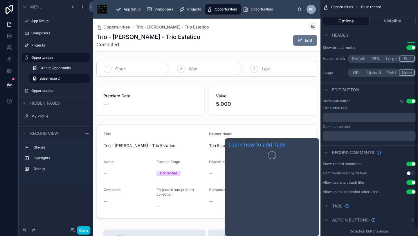
scroll to position [69, 0]
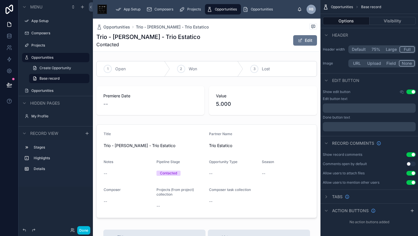
click at [412, 209] on icon "scrollable content" at bounding box center [412, 210] width 5 height 5
click at [408, 224] on button "Use setting" at bounding box center [408, 224] width 9 height 5
click at [412, 224] on button "Use setting" at bounding box center [408, 224] width 9 height 5
click at [404, 224] on div "Use setting" at bounding box center [408, 224] width 12 height 5
click at [408, 224] on button "Use setting" at bounding box center [408, 224] width 9 height 5
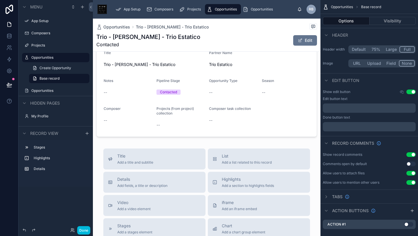
scroll to position [98, 0]
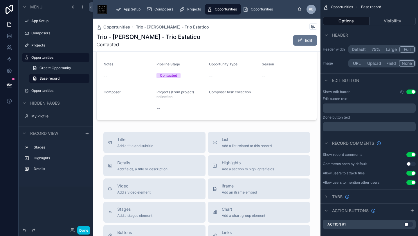
click at [327, 209] on icon "scrollable content" at bounding box center [326, 210] width 5 height 5
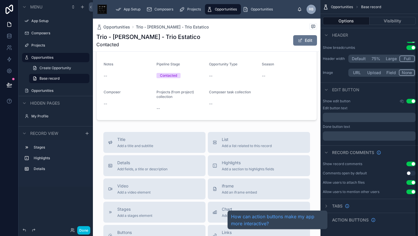
click at [345, 218] on span "Action buttons" at bounding box center [350, 220] width 37 height 6
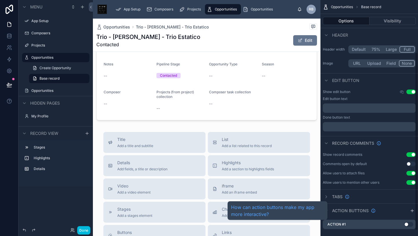
scroll to position [64, 0]
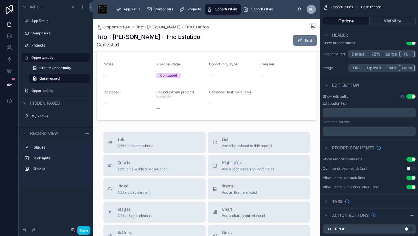
click at [339, 229] on label "Action #1" at bounding box center [337, 229] width 18 height 5
click at [411, 229] on button "Use setting" at bounding box center [408, 229] width 9 height 5
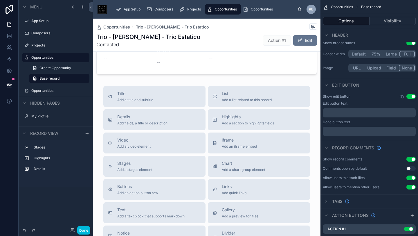
scroll to position [246, 0]
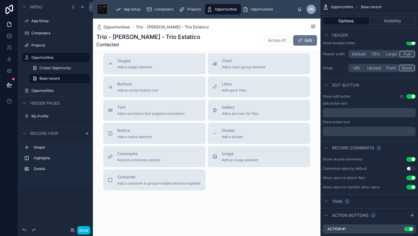
click at [135, 85] on span "Buttons" at bounding box center [137, 84] width 41 height 6
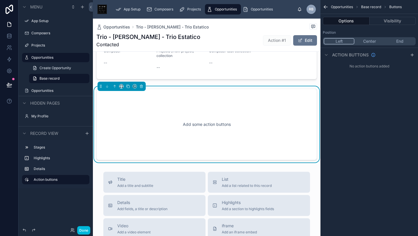
scroll to position [135, 0]
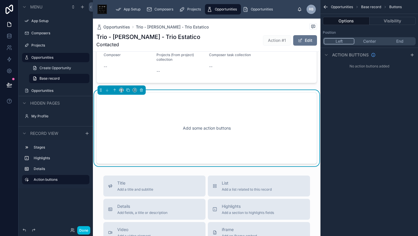
click at [234, 132] on div "Add some action buttons" at bounding box center [207, 128] width 202 height 52
click at [414, 55] on icon "scrollable content" at bounding box center [412, 55] width 5 height 5
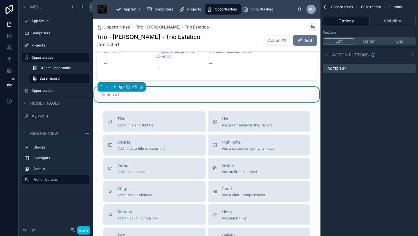
scroll to position [139, 0]
click at [333, 68] on label "Action #1" at bounding box center [337, 68] width 18 height 5
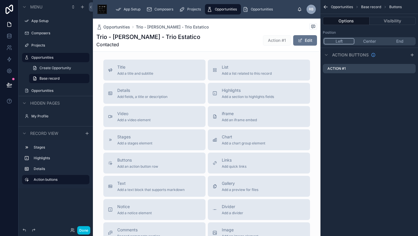
scroll to position [183, 0]
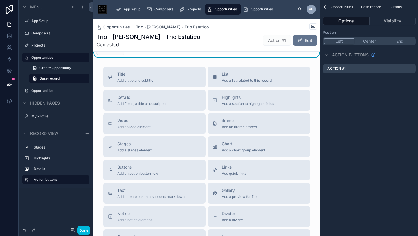
click at [374, 41] on button "Center" at bounding box center [370, 41] width 30 height 6
click at [341, 41] on button "Left" at bounding box center [339, 41] width 30 height 6
click at [373, 42] on button "Center" at bounding box center [370, 41] width 30 height 6
click at [399, 43] on button "End" at bounding box center [400, 41] width 30 height 6
click at [366, 40] on button "Center" at bounding box center [369, 41] width 30 height 6
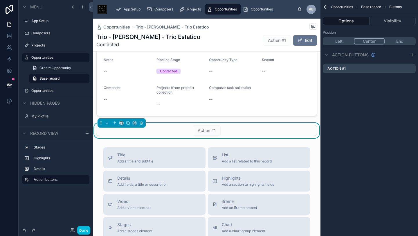
scroll to position [130, 0]
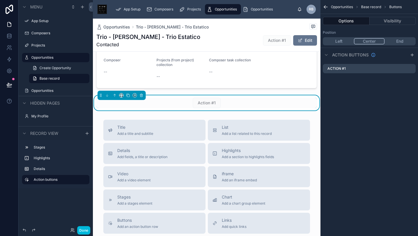
click at [168, 101] on div "Action #1" at bounding box center [206, 103] width 221 height 10
click at [168, 102] on div "Action #1" at bounding box center [206, 103] width 221 height 10
click at [193, 102] on span "Action #1" at bounding box center [207, 103] width 28 height 10
click at [134, 94] on div at bounding box center [122, 95] width 48 height 9
click at [139, 94] on icon at bounding box center [141, 95] width 4 height 4
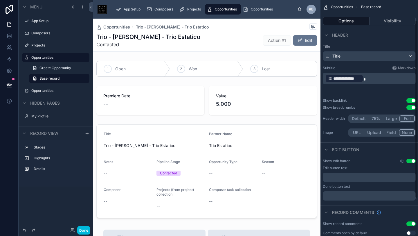
scroll to position [76, 0]
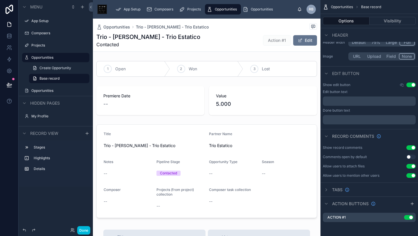
click at [338, 99] on p "﻿" at bounding box center [369, 101] width 89 height 5
click at [339, 109] on label "Done button text" at bounding box center [336, 110] width 27 height 5
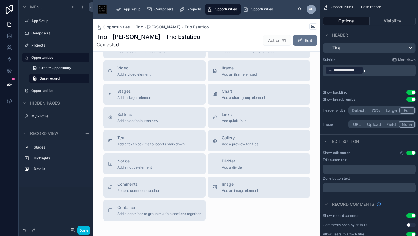
scroll to position [223, 0]
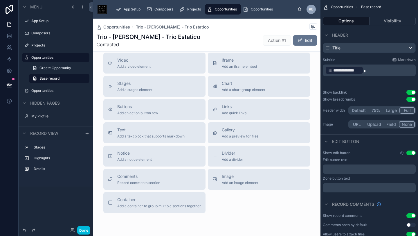
click at [139, 108] on span "Buttons" at bounding box center [137, 107] width 41 height 6
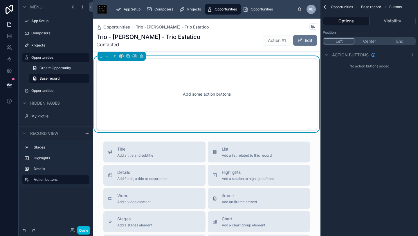
scroll to position [135, 0]
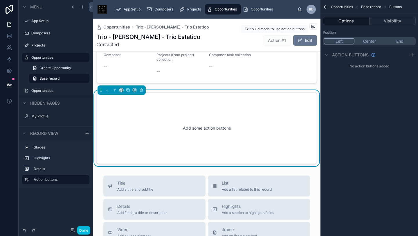
click at [275, 39] on span "Action #1" at bounding box center [277, 40] width 28 height 10
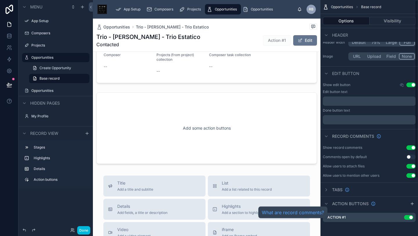
scroll to position [0, 0]
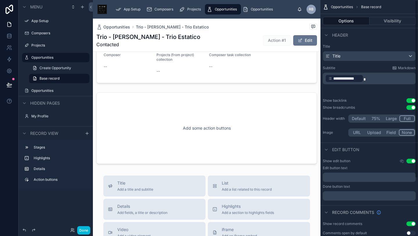
click at [248, 114] on div at bounding box center [207, 128] width 228 height 76
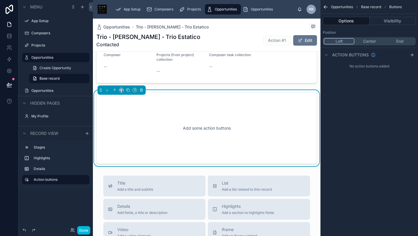
click at [236, 130] on div "Add some action buttons" at bounding box center [207, 128] width 202 height 52
click at [412, 55] on icon "scrollable content" at bounding box center [412, 55] width 3 height 0
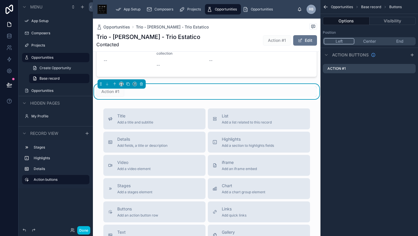
scroll to position [141, 0]
click at [349, 68] on div "Action #1" at bounding box center [369, 68] width 93 height 9
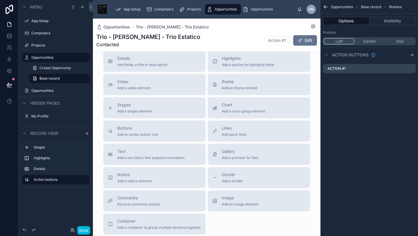
scroll to position [234, 0]
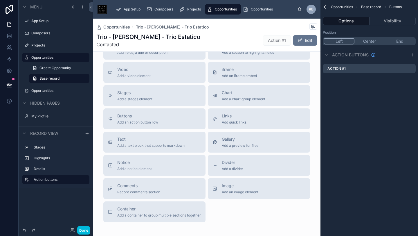
click at [238, 114] on span "Links" at bounding box center [234, 116] width 25 height 6
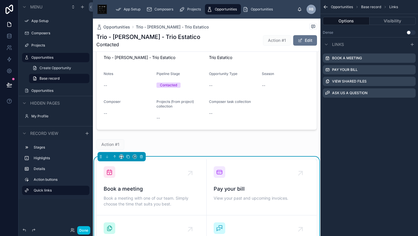
scroll to position [132, 0]
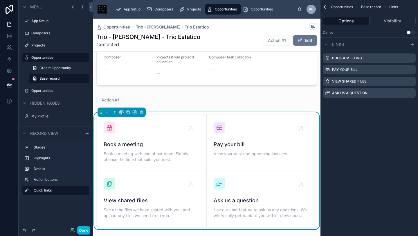
click at [413, 44] on icon "scrollable content" at bounding box center [412, 44] width 3 height 0
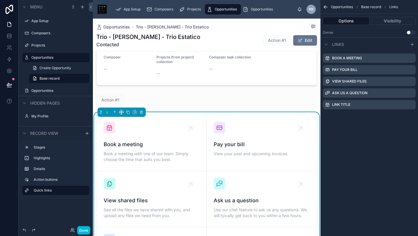
click at [344, 103] on label "Link title" at bounding box center [341, 104] width 18 height 5
click at [234, 151] on span "View your past and upcoming invoices." at bounding box center [262, 154] width 96 height 6
click at [246, 141] on span "Pay your bill" at bounding box center [262, 144] width 96 height 8
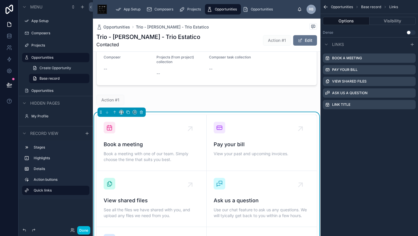
click at [246, 141] on span "Pay your bill" at bounding box center [262, 144] width 96 height 8
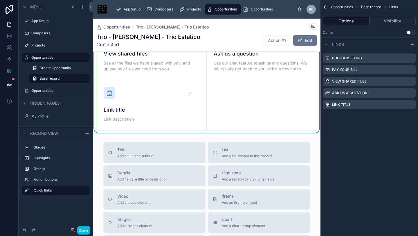
scroll to position [131, 0]
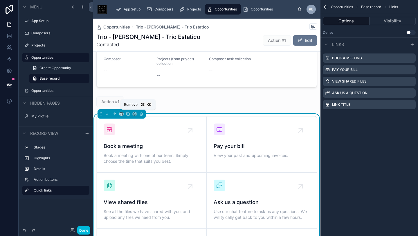
click at [140, 112] on icon at bounding box center [141, 114] width 4 height 4
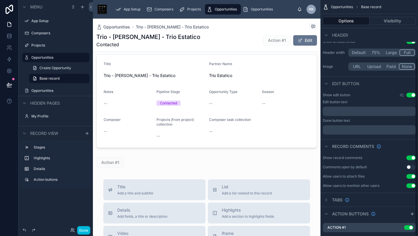
scroll to position [76, 0]
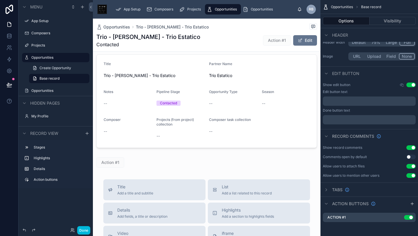
click at [278, 39] on span "Action #1" at bounding box center [277, 40] width 28 height 10
click at [278, 40] on span "Action #1" at bounding box center [277, 40] width 28 height 10
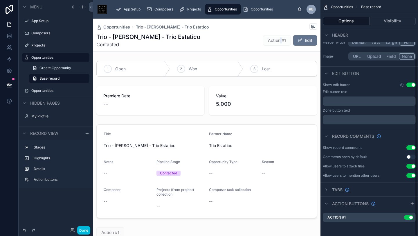
scroll to position [0, 0]
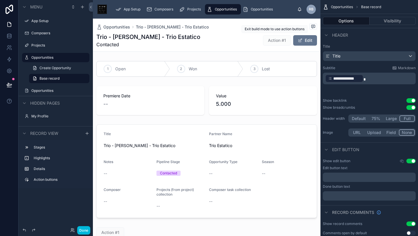
click at [275, 41] on span "Action #1" at bounding box center [277, 40] width 28 height 10
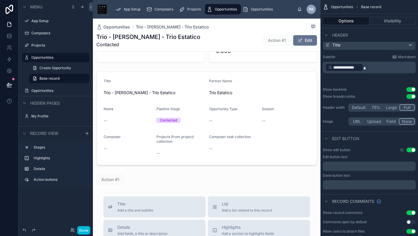
scroll to position [44, 0]
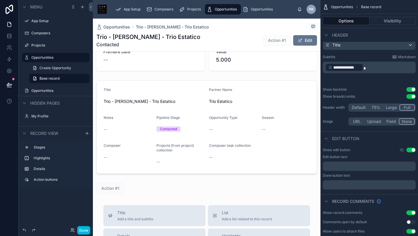
click at [304, 37] on button "Edit" at bounding box center [305, 40] width 24 height 10
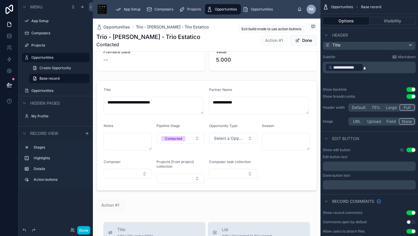
click at [273, 38] on span "Action #1" at bounding box center [274, 40] width 28 height 10
click at [271, 39] on span "Action #1" at bounding box center [274, 40] width 28 height 10
click at [299, 40] on button "Done" at bounding box center [304, 40] width 27 height 10
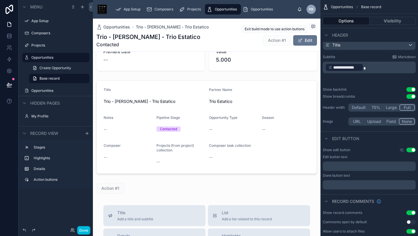
click at [281, 39] on span "Action #1" at bounding box center [277, 40] width 28 height 10
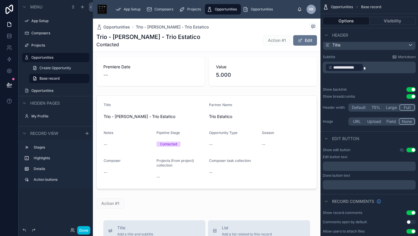
scroll to position [0, 0]
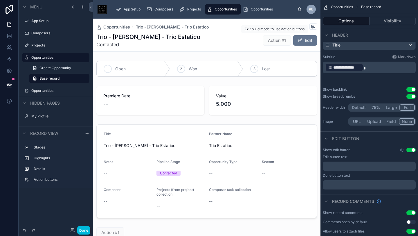
click at [271, 40] on span "Action #1" at bounding box center [277, 40] width 28 height 10
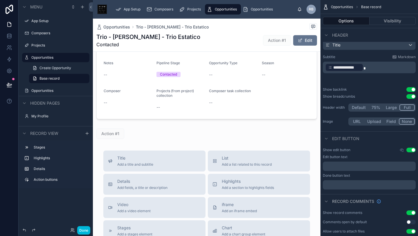
scroll to position [98, 0]
click at [113, 132] on div at bounding box center [207, 134] width 228 height 15
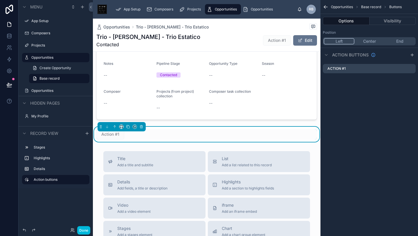
scroll to position [0, 0]
click at [352, 68] on div "Action #1" at bounding box center [369, 68] width 93 height 9
click at [142, 126] on icon at bounding box center [142, 126] width 0 height 1
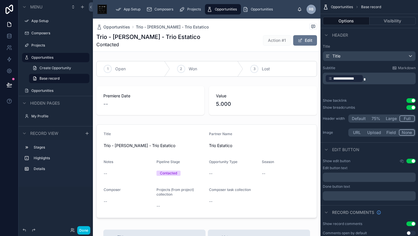
click at [218, 103] on div at bounding box center [207, 101] width 228 height 34
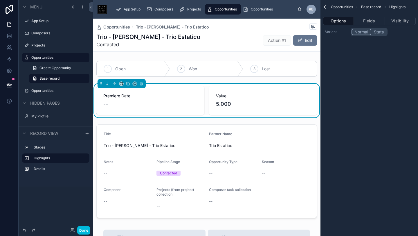
click at [310, 39] on button "Edit" at bounding box center [305, 40] width 24 height 10
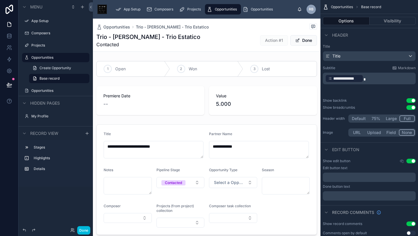
click at [222, 105] on div at bounding box center [207, 101] width 228 height 34
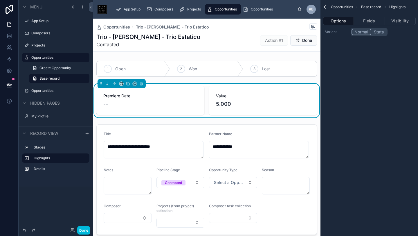
click at [164, 106] on div "--" at bounding box center [150, 104] width 94 height 8
click at [106, 103] on span "--" at bounding box center [105, 104] width 5 height 8
click at [109, 104] on div "--" at bounding box center [150, 104] width 94 height 8
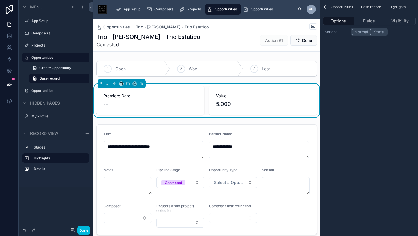
click at [109, 104] on div "--" at bounding box center [150, 104] width 94 height 8
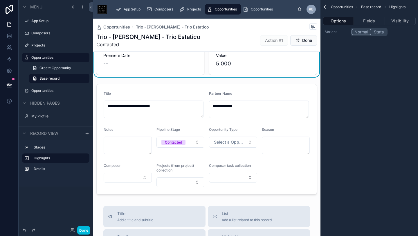
scroll to position [76, 0]
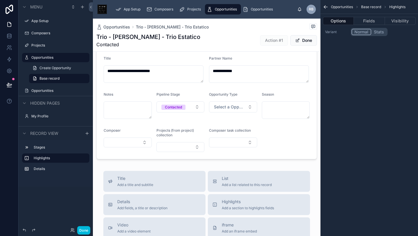
click at [234, 105] on div at bounding box center [207, 103] width 228 height 115
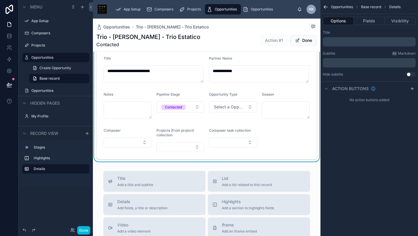
click at [234, 105] on span "Select a Opportunity Type" at bounding box center [229, 107] width 31 height 6
click at [212, 127] on div "Commission" at bounding box center [208, 129] width 20 height 5
click at [274, 84] on form "**********" at bounding box center [207, 104] width 220 height 110
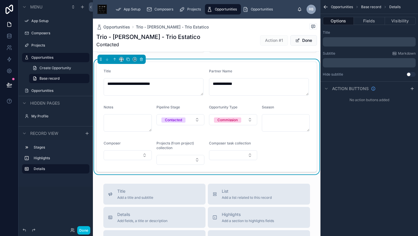
scroll to position [62, 0]
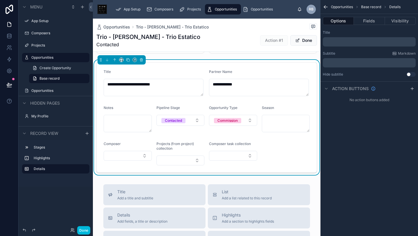
click at [195, 159] on button "Select Button" at bounding box center [181, 160] width 48 height 10
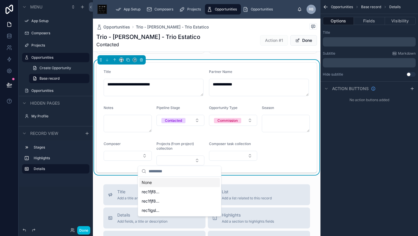
click at [195, 159] on button "Select Button" at bounding box center [181, 160] width 48 height 10
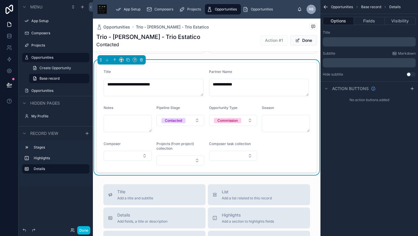
click at [191, 137] on form "**********" at bounding box center [207, 117] width 220 height 110
click at [243, 152] on button "Select Button" at bounding box center [233, 156] width 48 height 10
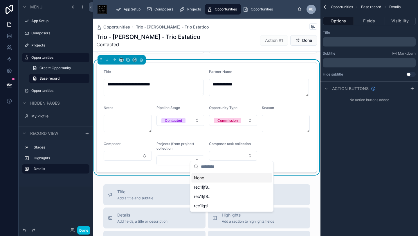
click at [243, 152] on button "Select Button" at bounding box center [233, 156] width 48 height 10
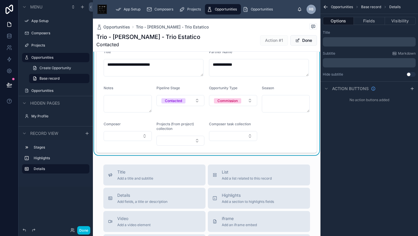
scroll to position [73, 0]
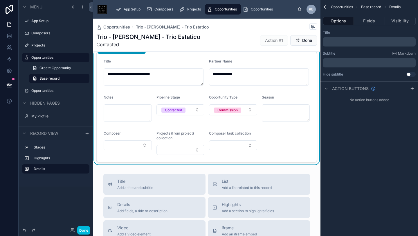
click at [343, 63] on p "﻿" at bounding box center [369, 62] width 89 height 5
click at [345, 40] on p "﻿" at bounding box center [369, 42] width 89 height 5
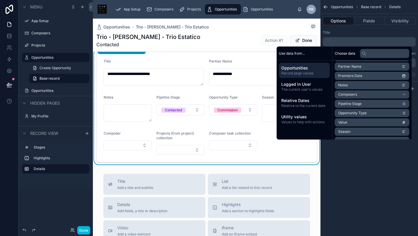
scroll to position [48, 0]
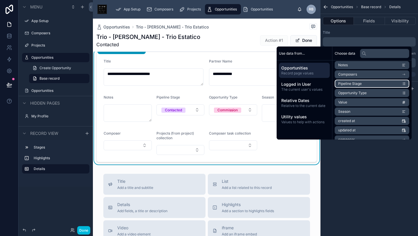
click at [381, 84] on li "Pipeline Stage" at bounding box center [372, 84] width 75 height 8
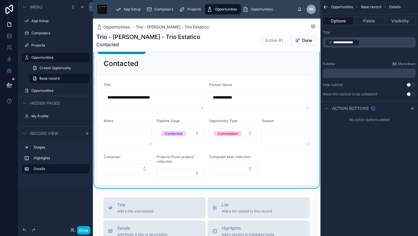
click at [360, 33] on div "Title" at bounding box center [369, 32] width 93 height 5
click at [358, 73] on p "﻿" at bounding box center [369, 73] width 89 height 5
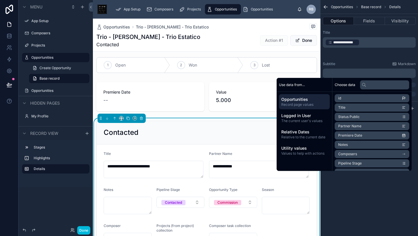
scroll to position [0, 0]
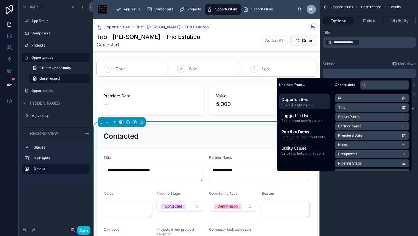
click at [333, 60] on div "**********" at bounding box center [370, 63] width 98 height 71
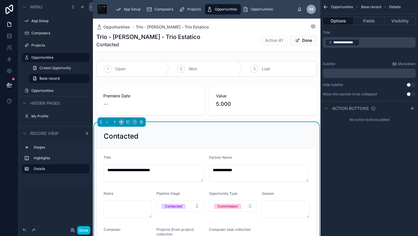
click at [361, 46] on p "**********" at bounding box center [369, 42] width 89 height 8
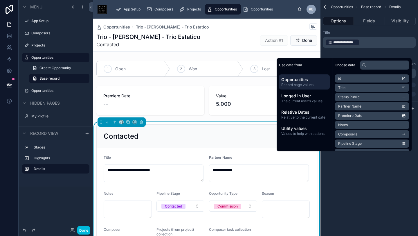
click at [361, 46] on p "**********" at bounding box center [369, 42] width 89 height 8
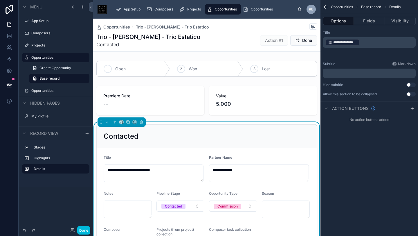
click at [329, 44] on icon "scrollable content" at bounding box center [330, 42] width 4 height 4
click at [346, 45] on span "**********" at bounding box center [345, 42] width 24 height 5
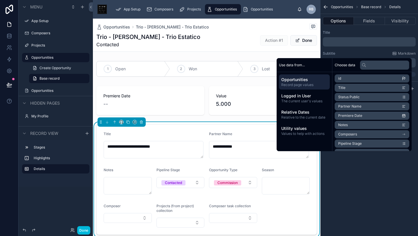
click at [351, 49] on div "Title ﻿ Subtitle Markdown ﻿ Hide subtitle Use setting" at bounding box center [370, 53] width 98 height 51
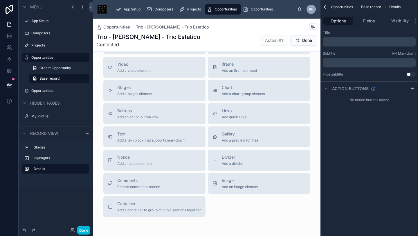
scroll to position [213, 0]
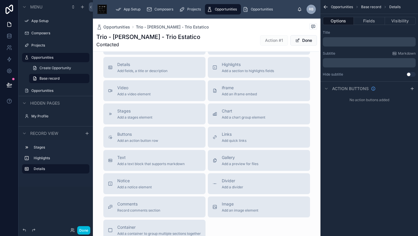
click at [141, 132] on span "Buttons" at bounding box center [137, 134] width 41 height 6
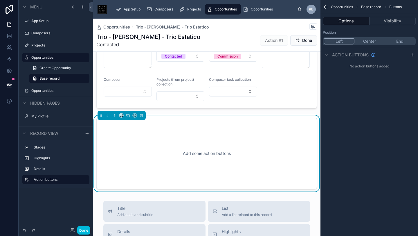
scroll to position [112, 0]
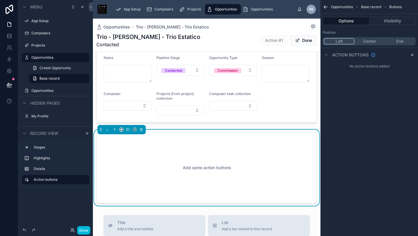
click at [193, 163] on div "Add some action buttons" at bounding box center [207, 167] width 202 height 52
click at [139, 129] on icon at bounding box center [141, 130] width 4 height 4
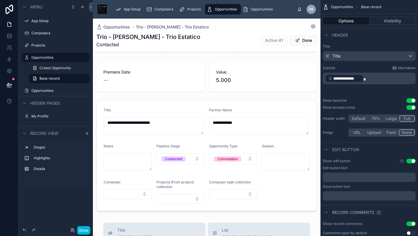
scroll to position [0, 0]
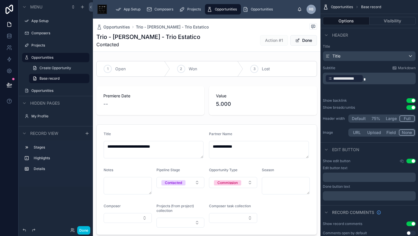
click at [115, 70] on div at bounding box center [207, 69] width 228 height 20
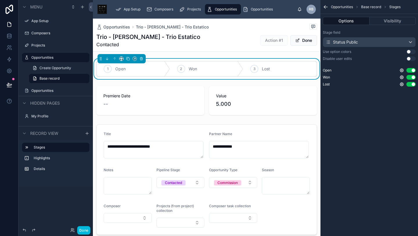
click at [408, 69] on button "Use setting" at bounding box center [411, 70] width 9 height 5
click at [412, 71] on button "Use setting" at bounding box center [411, 70] width 9 height 5
click at [111, 71] on div "1 Open" at bounding box center [133, 68] width 73 height 15
click at [184, 42] on div "Trio - Rafael - Trio Estatico Contacted Action #1 Done" at bounding box center [206, 40] width 221 height 15
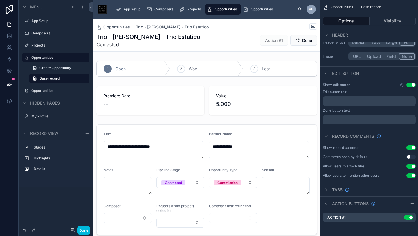
click at [144, 71] on div at bounding box center [207, 69] width 228 height 20
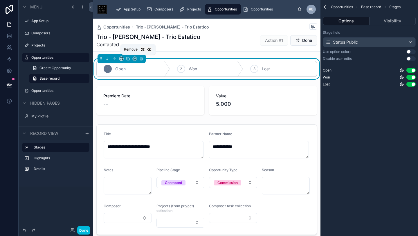
click at [139, 57] on icon at bounding box center [141, 59] width 4 height 4
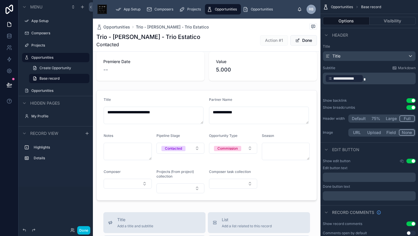
click at [270, 95] on div at bounding box center [207, 145] width 228 height 115
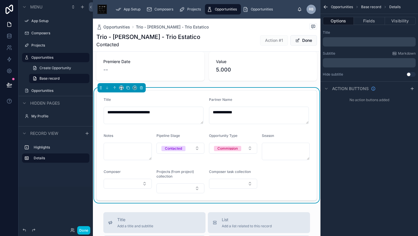
click at [244, 97] on div "Partner Name" at bounding box center [259, 100] width 101 height 7
click at [373, 20] on button "Fields" at bounding box center [369, 21] width 31 height 8
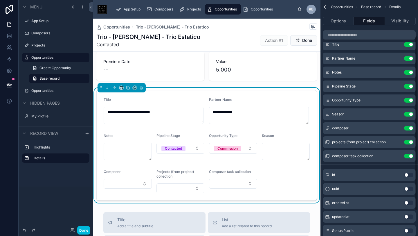
scroll to position [67, 0]
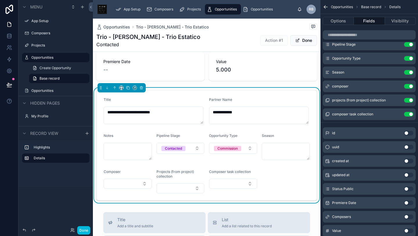
click at [407, 99] on button "Use setting" at bounding box center [408, 100] width 9 height 5
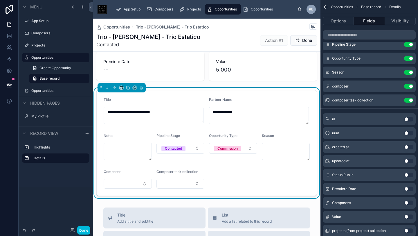
click at [407, 101] on button "Use setting" at bounding box center [408, 100] width 9 height 5
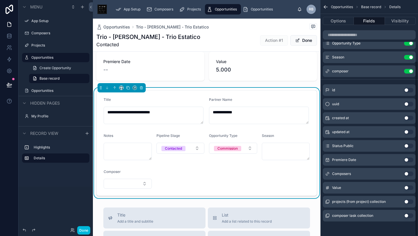
scroll to position [0, 0]
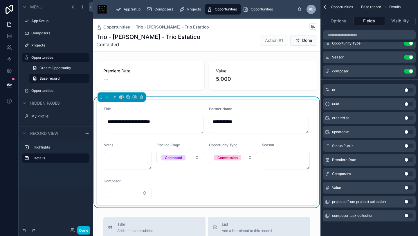
click at [411, 157] on button "Use setting" at bounding box center [408, 159] width 9 height 5
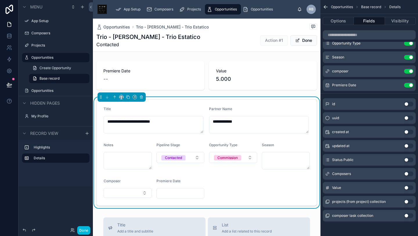
click at [144, 191] on button "Select Button" at bounding box center [128, 193] width 48 height 10
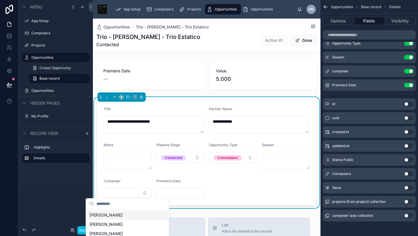
click at [144, 191] on button "Select Button" at bounding box center [128, 193] width 48 height 10
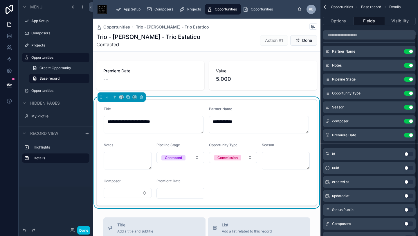
scroll to position [30, 0]
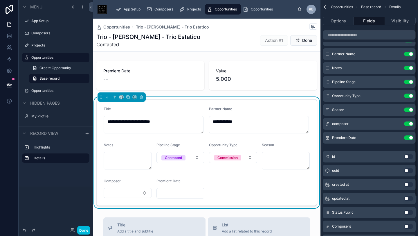
click at [406, 137] on button "Use setting" at bounding box center [408, 137] width 9 height 5
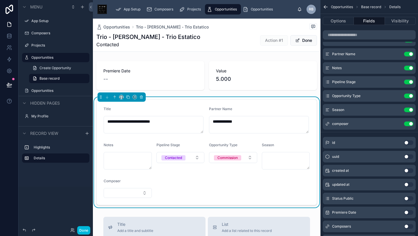
click at [170, 76] on div at bounding box center [207, 76] width 228 height 34
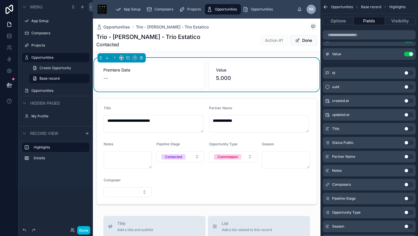
scroll to position [0, 0]
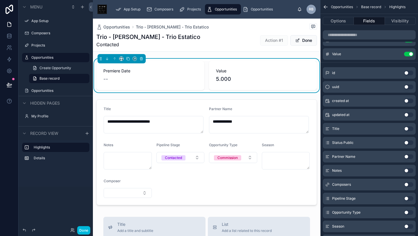
click at [163, 107] on div at bounding box center [207, 152] width 228 height 110
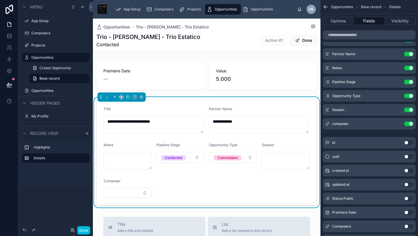
click at [88, 233] on button "Done" at bounding box center [83, 230] width 13 height 8
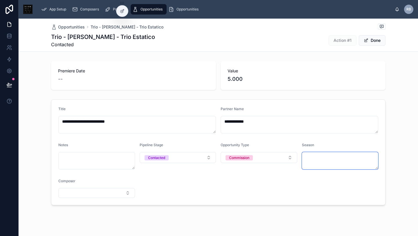
click at [336, 158] on textarea at bounding box center [340, 160] width 77 height 17
type textarea "*"
click at [343, 40] on span "Action #1" at bounding box center [343, 40] width 28 height 10
click at [340, 38] on span "Action #1" at bounding box center [343, 40] width 28 height 10
click at [123, 11] on icon at bounding box center [122, 11] width 5 height 5
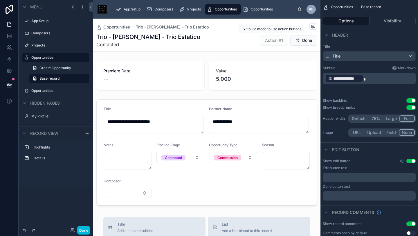
click at [269, 39] on span "Action #1" at bounding box center [274, 40] width 28 height 10
click at [268, 36] on span "Action #1" at bounding box center [274, 40] width 28 height 10
click at [273, 41] on span "Action #1" at bounding box center [274, 40] width 28 height 10
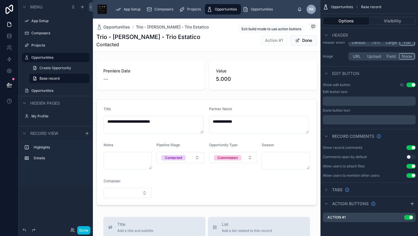
click at [279, 39] on span "Action #1" at bounding box center [274, 40] width 28 height 10
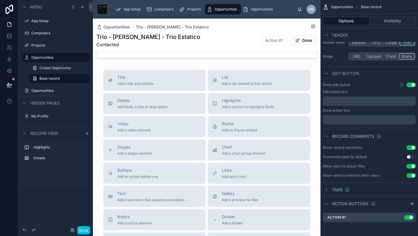
scroll to position [149, 0]
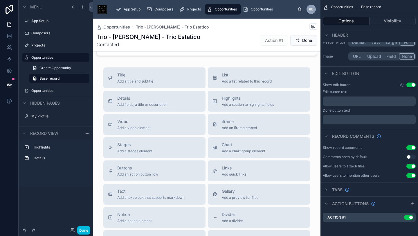
click at [408, 218] on button "Use setting" at bounding box center [408, 217] width 9 height 5
click at [410, 217] on button "Use setting" at bounding box center [408, 217] width 9 height 5
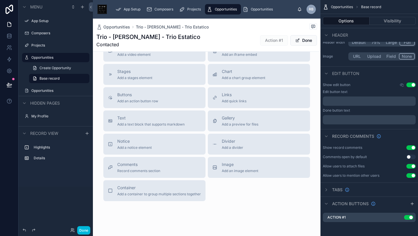
scroll to position [233, 0]
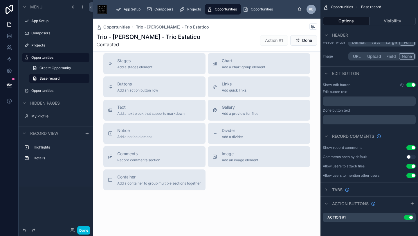
click at [377, 216] on div "Action #1 Use setting" at bounding box center [369, 217] width 93 height 9
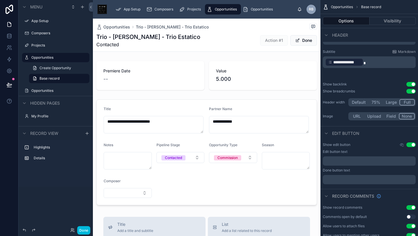
scroll to position [76, 0]
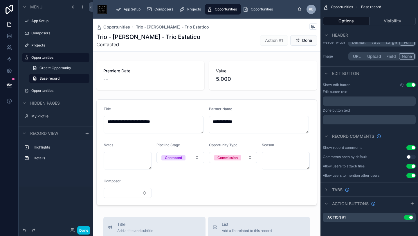
click at [366, 217] on div "Action #1 Use setting" at bounding box center [369, 217] width 93 height 9
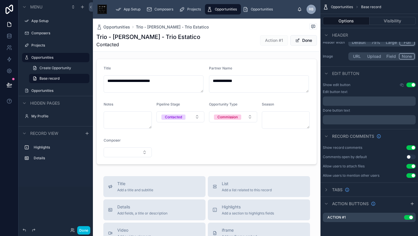
scroll to position [0, 0]
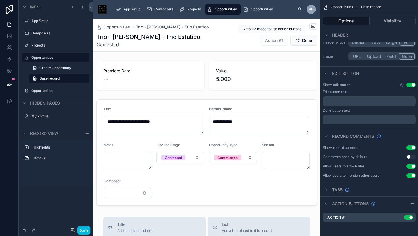
click at [271, 41] on span "Action #1" at bounding box center [274, 40] width 28 height 10
click at [270, 39] on span "Action #1" at bounding box center [274, 40] width 28 height 10
click at [278, 39] on span "Action #1" at bounding box center [274, 40] width 28 height 10
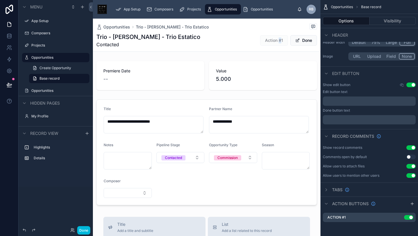
click at [278, 39] on span "Action #1" at bounding box center [274, 40] width 28 height 10
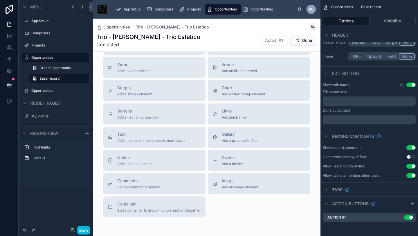
scroll to position [209, 0]
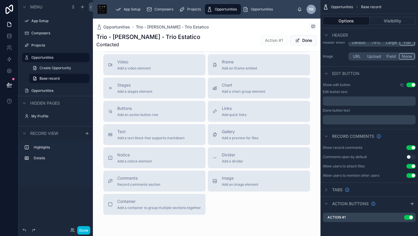
click at [274, 38] on span "Action #1" at bounding box center [274, 40] width 28 height 10
click at [274, 39] on span "Action #1" at bounding box center [274, 40] width 28 height 10
click at [354, 216] on div "Action #1 Use setting" at bounding box center [369, 217] width 93 height 9
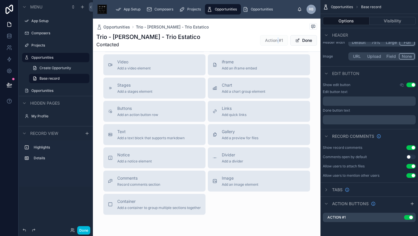
click at [327, 205] on icon "scrollable content" at bounding box center [326, 203] width 5 height 5
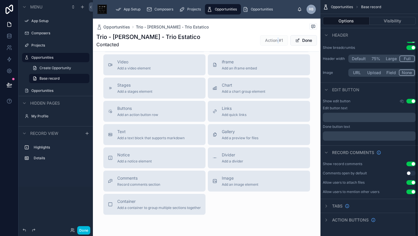
scroll to position [60, 0]
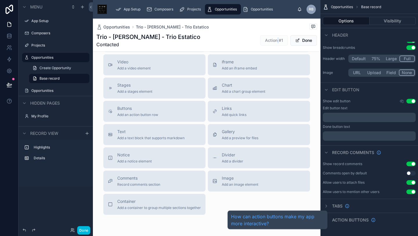
click at [332, 220] on div "Action buttons" at bounding box center [349, 219] width 53 height 7
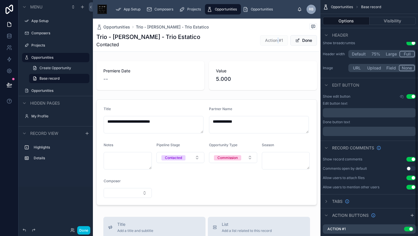
scroll to position [76, 0]
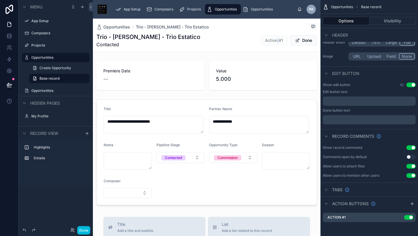
click at [412, 205] on icon "scrollable content" at bounding box center [412, 203] width 5 height 5
click at [385, 229] on div "Action #2 Use setting" at bounding box center [369, 228] width 93 height 9
drag, startPoint x: 385, startPoint y: 229, endPoint x: 373, endPoint y: 203, distance: 28.3
click at [385, 229] on div "Action #2 Use setting" at bounding box center [369, 228] width 93 height 9
click at [359, 227] on div "Action #2 Use setting" at bounding box center [369, 228] width 93 height 9
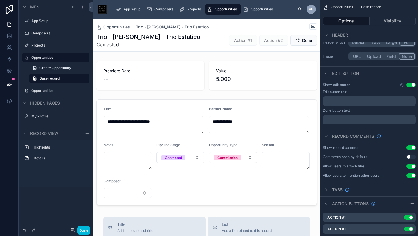
click at [359, 227] on div "Action #2 Use setting" at bounding box center [369, 228] width 93 height 9
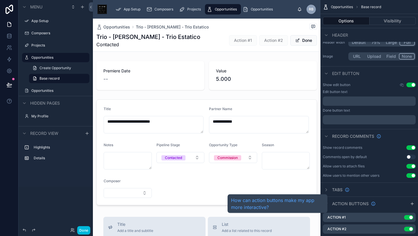
click at [373, 204] on icon "scrollable content" at bounding box center [373, 204] width 0 height 1
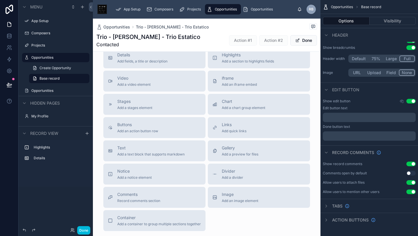
scroll to position [197, 0]
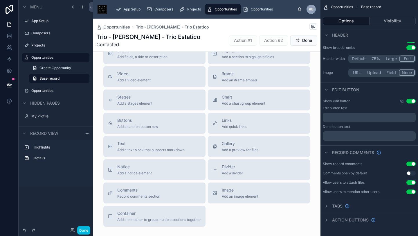
click at [147, 120] on span "Buttons" at bounding box center [137, 120] width 41 height 6
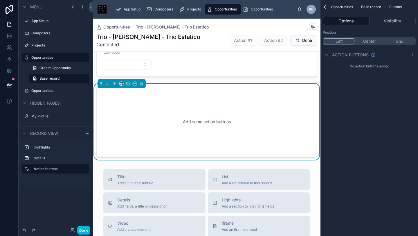
scroll to position [122, 0]
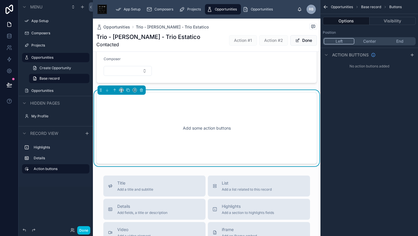
click at [415, 55] on div "scrollable content" at bounding box center [412, 54] width 7 height 7
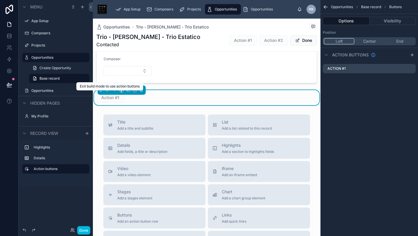
click at [111, 97] on span "Action #1" at bounding box center [110, 97] width 28 height 10
click at [357, 69] on div "Action #1" at bounding box center [369, 68] width 93 height 9
click at [407, 73] on div "Action #1" at bounding box center [369, 68] width 93 height 9
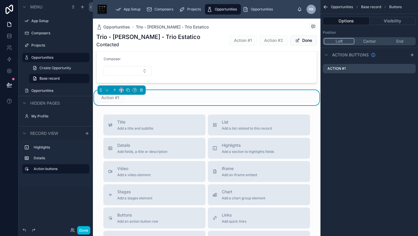
click at [365, 68] on div "Action #1" at bounding box center [369, 68] width 93 height 9
click at [211, 38] on div "Trio - Rafael - Trio Estatico Contacted Action #1 Action #2 Done" at bounding box center [206, 40] width 221 height 15
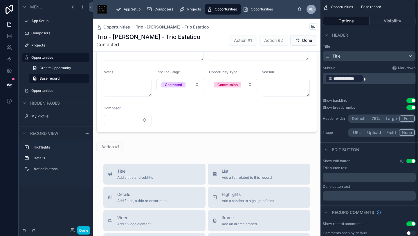
scroll to position [104, 0]
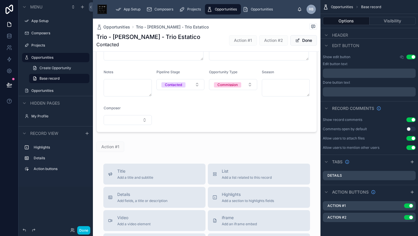
click at [408, 209] on div "Action #1 Use setting" at bounding box center [369, 205] width 93 height 9
click at [408, 206] on button "Use setting" at bounding box center [408, 205] width 9 height 5
click at [406, 218] on button "Use setting" at bounding box center [408, 217] width 9 height 5
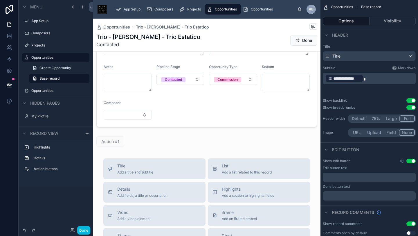
scroll to position [99, 0]
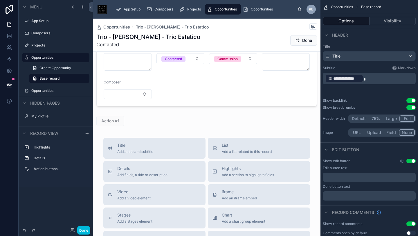
click at [151, 123] on div at bounding box center [207, 120] width 228 height 15
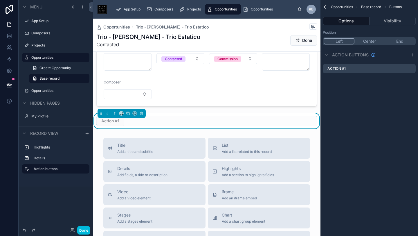
click at [413, 55] on icon "scrollable content" at bounding box center [413, 54] width 0 height 3
click at [338, 67] on label "Action #1" at bounding box center [337, 68] width 18 height 5
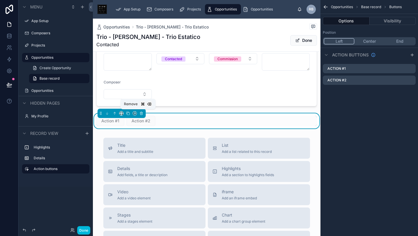
click at [141, 112] on icon at bounding box center [141, 112] width 1 height 1
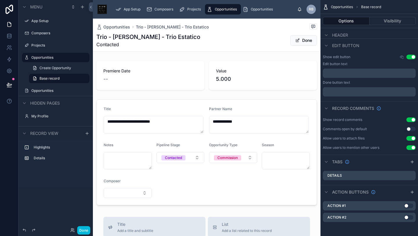
scroll to position [6, 0]
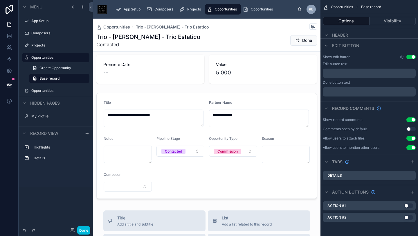
click at [144, 184] on div at bounding box center [207, 146] width 228 height 110
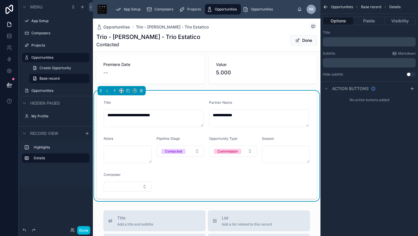
scroll to position [0, 0]
click at [144, 184] on button "Select Button" at bounding box center [128, 187] width 48 height 10
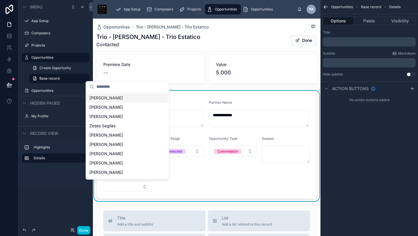
click at [51, 35] on label "Composers" at bounding box center [58, 33] width 55 height 5
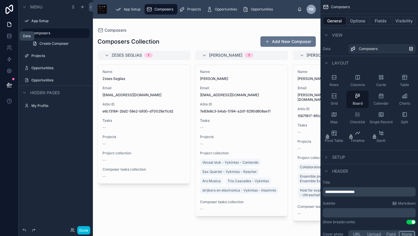
click at [8, 37] on icon at bounding box center [9, 36] width 6 height 6
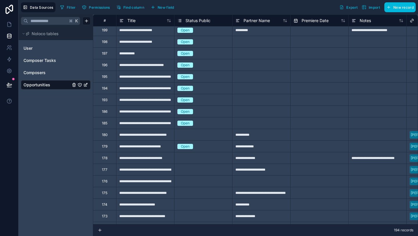
scroll to position [127, 0]
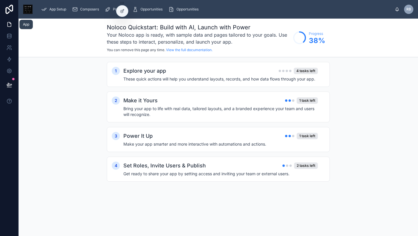
click at [9, 23] on icon at bounding box center [9, 24] width 6 height 6
click at [182, 10] on span "Opportunities" at bounding box center [188, 9] width 22 height 5
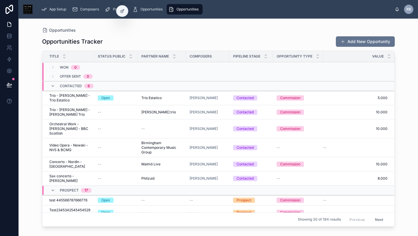
click at [153, 7] on span "Opportunities" at bounding box center [152, 9] width 22 height 5
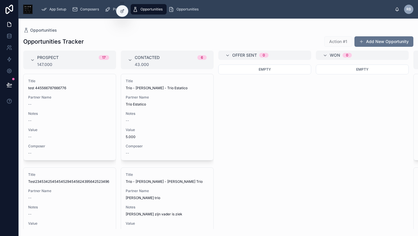
click at [174, 94] on div "Title Trio - [PERSON_NAME] - Trio Estatico Partner Name Trio Estatico Notes -- …" at bounding box center [167, 117] width 92 height 86
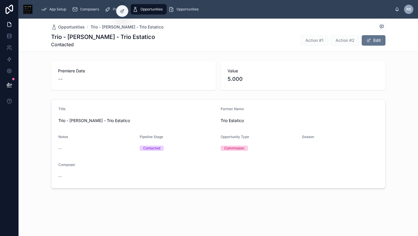
click at [123, 11] on icon at bounding box center [123, 10] width 2 height 2
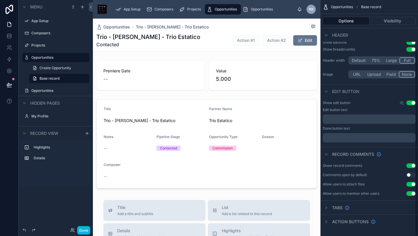
scroll to position [60, 0]
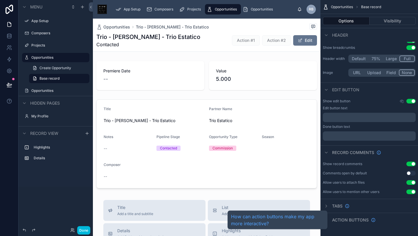
click at [354, 219] on span "Action buttons" at bounding box center [350, 220] width 37 height 6
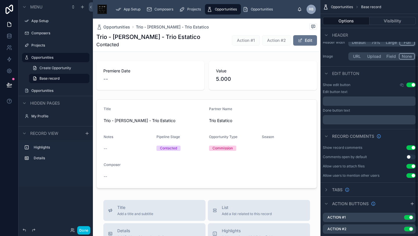
scroll to position [88, 0]
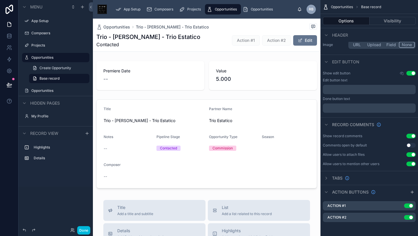
click at [359, 207] on div "Action #1 Use setting" at bounding box center [369, 205] width 93 height 9
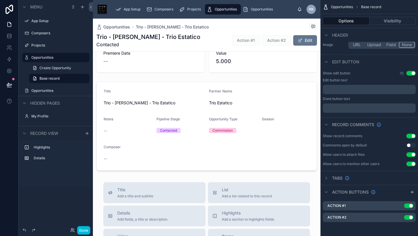
scroll to position [26, 0]
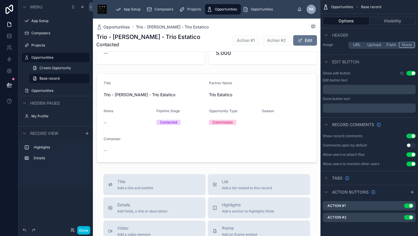
click at [406, 206] on button "Use setting" at bounding box center [408, 205] width 9 height 5
click at [407, 217] on button "Use setting" at bounding box center [408, 217] width 9 height 5
click at [353, 207] on div "Action #1 Use setting" at bounding box center [369, 205] width 93 height 9
click at [328, 176] on icon "scrollable content" at bounding box center [326, 178] width 5 height 5
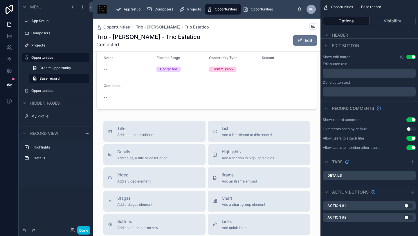
scroll to position [216, 0]
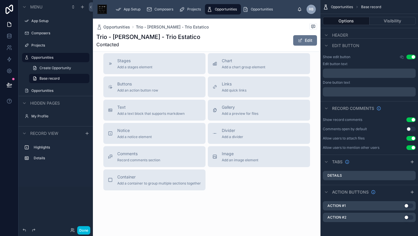
click at [140, 84] on span "Buttons" at bounding box center [137, 84] width 41 height 6
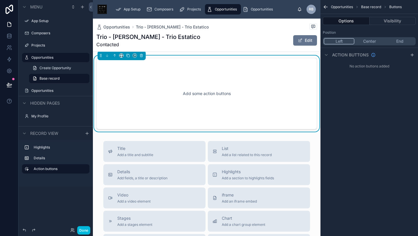
scroll to position [105, 0]
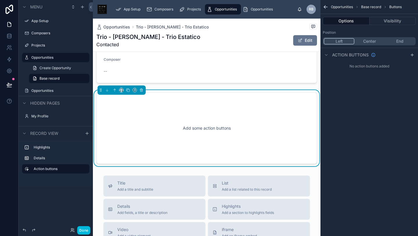
click at [412, 55] on icon "scrollable content" at bounding box center [412, 55] width 5 height 5
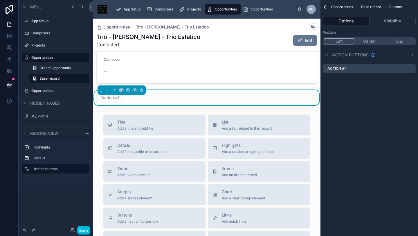
click at [352, 71] on div "Action #1" at bounding box center [369, 68] width 93 height 9
click at [354, 69] on div "Action #1" at bounding box center [369, 68] width 93 height 9
click at [129, 99] on div "Action #1" at bounding box center [206, 97] width 221 height 10
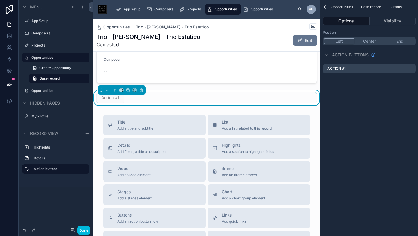
click at [111, 98] on span "Action #1" at bounding box center [110, 97] width 28 height 10
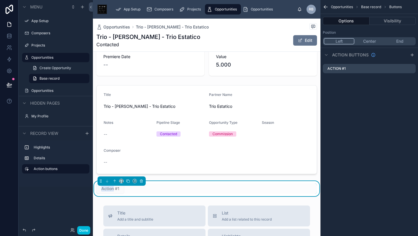
scroll to position [17, 0]
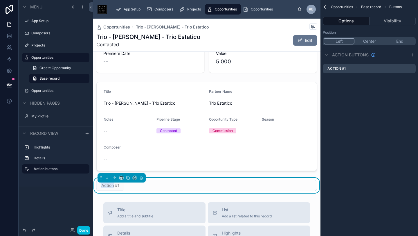
click at [347, 70] on div "Action #1" at bounding box center [369, 68] width 93 height 9
click at [347, 67] on div "Action #1" at bounding box center [369, 68] width 93 height 9
click at [412, 55] on icon "scrollable content" at bounding box center [412, 55] width 5 height 5
click at [392, 22] on button "Visibility" at bounding box center [393, 21] width 46 height 8
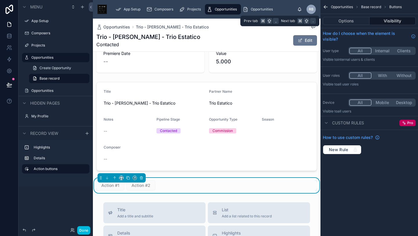
click at [350, 21] on button "Options" at bounding box center [346, 21] width 47 height 8
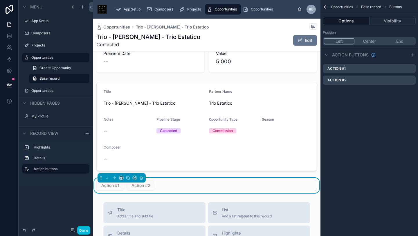
click at [343, 70] on label "Action #1" at bounding box center [337, 68] width 18 height 5
click at [374, 69] on div "Action #1" at bounding box center [369, 68] width 93 height 9
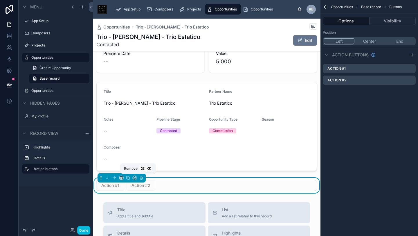
click at [141, 176] on icon at bounding box center [141, 176] width 1 height 1
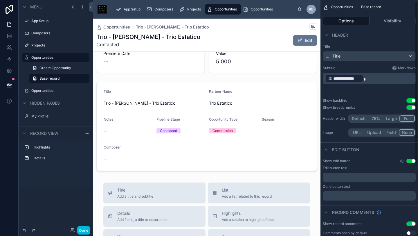
scroll to position [104, 0]
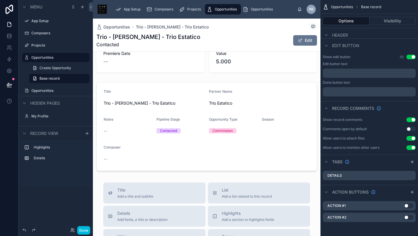
click at [411, 205] on button "Use setting" at bounding box center [408, 205] width 9 height 5
click at [360, 207] on div "Action #1 Use setting" at bounding box center [369, 205] width 93 height 9
click at [275, 41] on span "Action #1" at bounding box center [277, 40] width 28 height 10
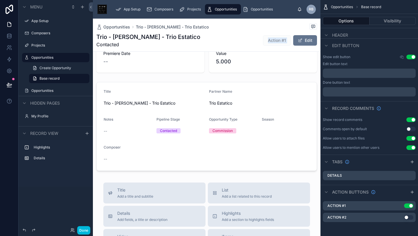
click at [275, 41] on span "Action #1" at bounding box center [277, 40] width 28 height 10
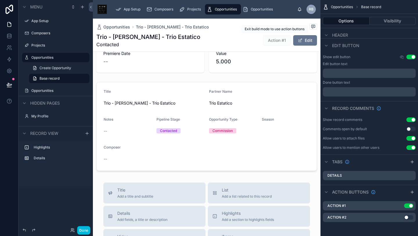
click at [275, 41] on span "Action #1" at bounding box center [277, 40] width 28 height 10
click at [360, 208] on div "Action #1 Use setting" at bounding box center [369, 205] width 93 height 9
click at [86, 234] on button "Done" at bounding box center [83, 230] width 13 height 8
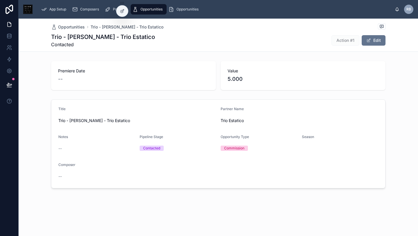
scroll to position [0, 0]
click at [342, 38] on span "Action #1" at bounding box center [346, 40] width 28 height 10
click at [122, 10] on icon at bounding box center [122, 11] width 5 height 5
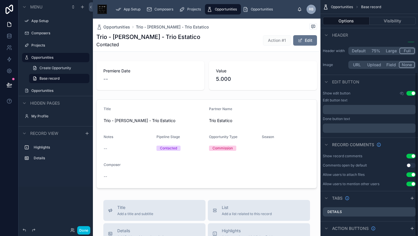
scroll to position [104, 0]
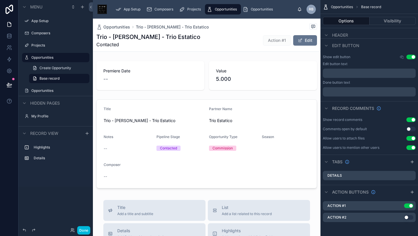
click at [342, 203] on label "Action #1" at bounding box center [337, 205] width 18 height 5
click at [340, 207] on label "Action #1" at bounding box center [337, 205] width 18 height 5
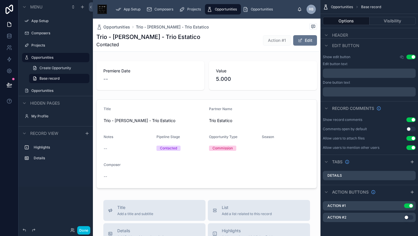
click at [340, 207] on label "Action #1" at bounding box center [337, 205] width 18 height 5
click at [341, 218] on label "Action #2" at bounding box center [337, 217] width 19 height 5
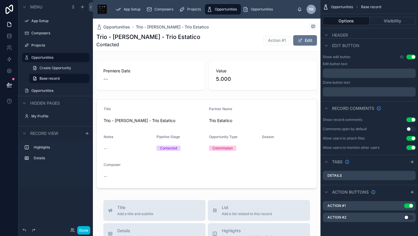
click at [327, 193] on icon "scrollable content" at bounding box center [326, 192] width 5 height 5
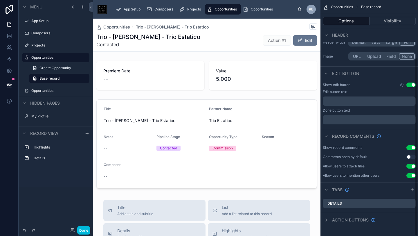
scroll to position [76, 0]
click at [328, 219] on icon "scrollable content" at bounding box center [326, 220] width 5 height 5
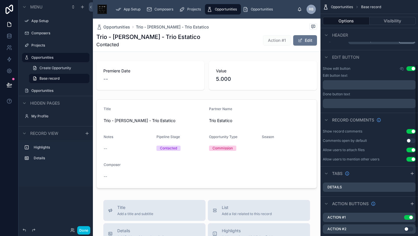
scroll to position [104, 0]
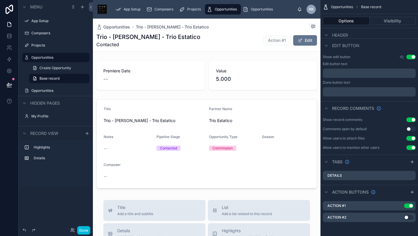
click at [408, 216] on button "Use setting" at bounding box center [408, 217] width 9 height 5
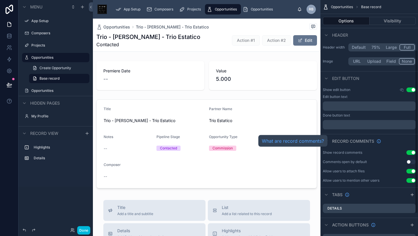
scroll to position [72, 0]
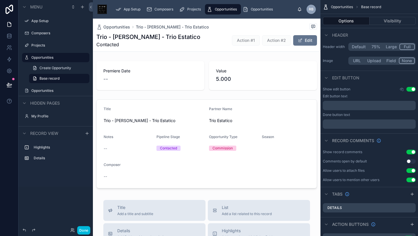
click at [307, 40] on button "Edit" at bounding box center [305, 40] width 24 height 10
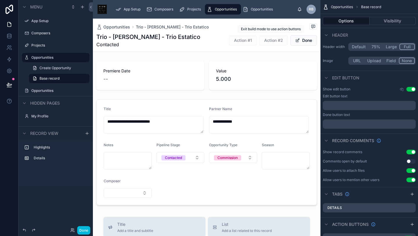
click at [271, 37] on span "Action #2" at bounding box center [273, 40] width 29 height 10
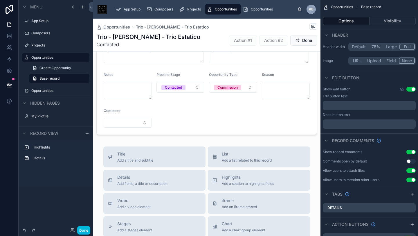
scroll to position [0, 0]
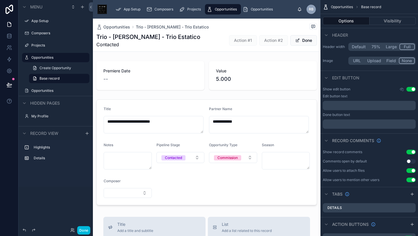
click at [300, 39] on button "Done" at bounding box center [304, 40] width 27 height 10
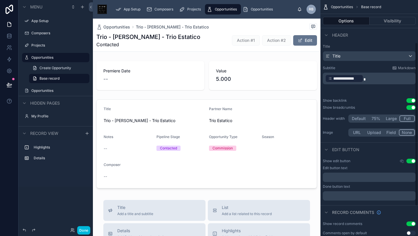
scroll to position [104, 0]
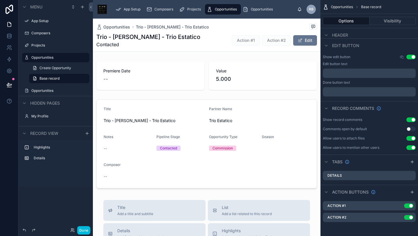
click at [43, 146] on label "Highlights" at bounding box center [59, 147] width 51 height 5
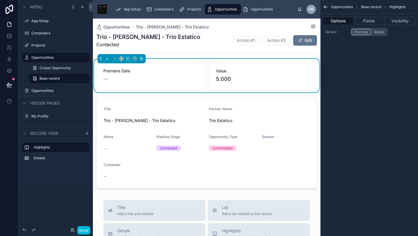
scroll to position [0, 0]
click at [371, 20] on button "Fields" at bounding box center [369, 21] width 31 height 8
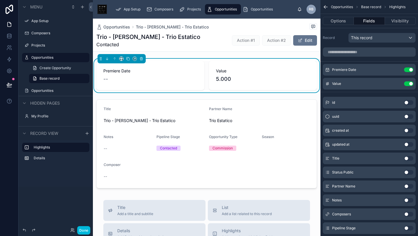
scroll to position [82, 0]
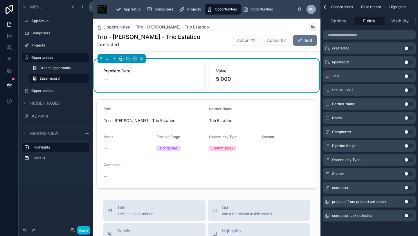
click at [39, 157] on label "Details" at bounding box center [59, 158] width 51 height 5
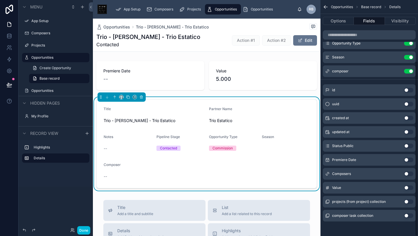
scroll to position [0, 0]
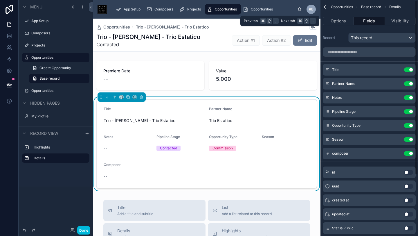
click at [340, 21] on button "Options" at bounding box center [338, 21] width 31 height 8
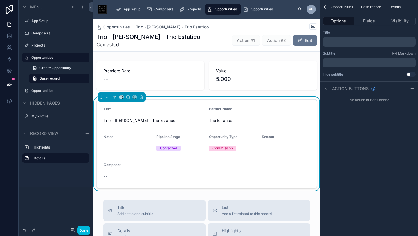
click at [412, 89] on icon "scrollable content" at bounding box center [412, 88] width 5 height 5
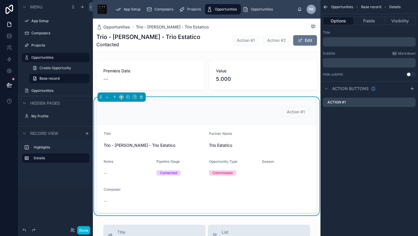
click at [343, 101] on label "Action #1" at bounding box center [337, 102] width 18 height 5
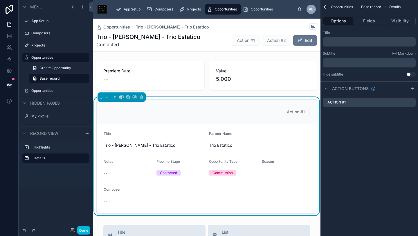
click at [276, 39] on span "Action #2" at bounding box center [276, 40] width 29 height 10
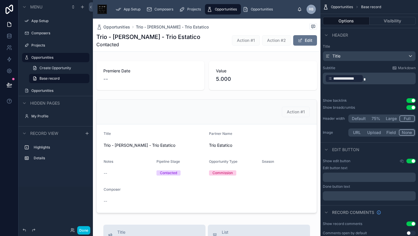
click at [56, 158] on label "Details" at bounding box center [59, 158] width 51 height 5
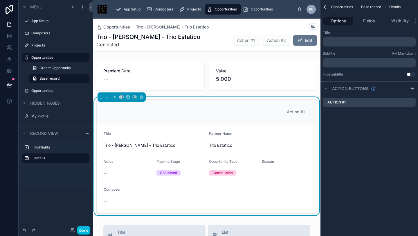
click at [350, 101] on div "Action #1" at bounding box center [369, 102] width 93 height 9
click at [52, 146] on label "Highlights" at bounding box center [59, 147] width 51 height 5
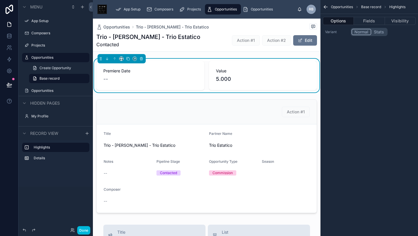
click at [279, 39] on span "Action #2" at bounding box center [276, 40] width 29 height 10
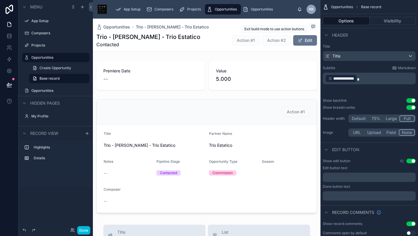
click at [279, 39] on span "Action #2" at bounding box center [276, 40] width 29 height 10
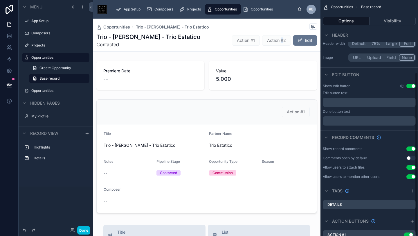
scroll to position [104, 0]
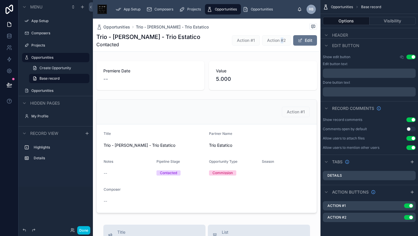
click at [361, 207] on div "Action #1 Use setting" at bounding box center [369, 205] width 93 height 9
click at [53, 157] on label "Details" at bounding box center [59, 158] width 51 height 5
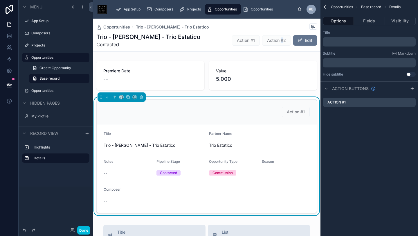
click at [51, 67] on span "Create Opportunity" at bounding box center [56, 68] width 32 height 5
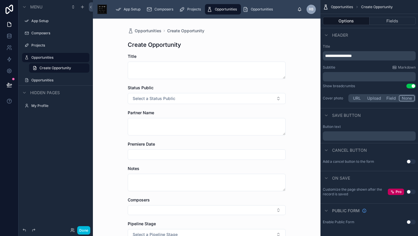
click at [49, 82] on label "Opportunities" at bounding box center [58, 80] width 55 height 5
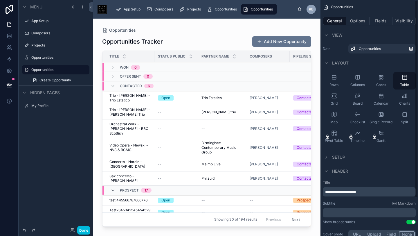
scroll to position [45, 0]
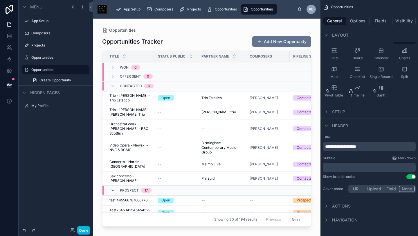
click at [335, 206] on span "Actions" at bounding box center [341, 206] width 19 height 6
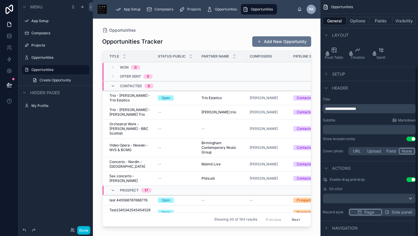
scroll to position [91, 0]
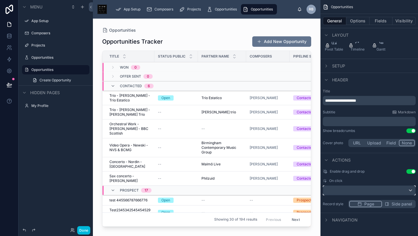
click at [409, 191] on div "scrollable content" at bounding box center [369, 190] width 92 height 9
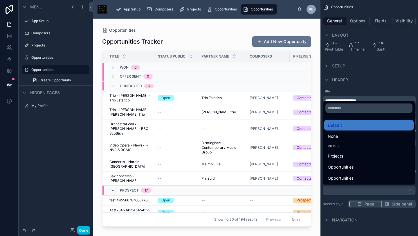
click at [357, 164] on div "Opportunities" at bounding box center [369, 167] width 83 height 7
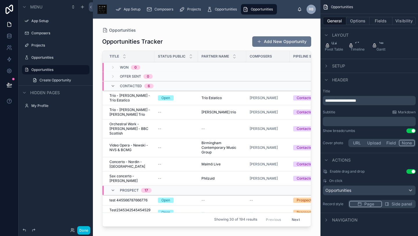
click at [392, 203] on span "Side panel" at bounding box center [402, 204] width 21 height 6
click at [371, 204] on span "Page" at bounding box center [369, 204] width 10 height 6
click at [400, 203] on span "Side panel" at bounding box center [402, 204] width 21 height 6
click at [370, 204] on span "Page" at bounding box center [369, 204] width 10 height 6
click at [334, 180] on span "On click" at bounding box center [335, 180] width 13 height 5
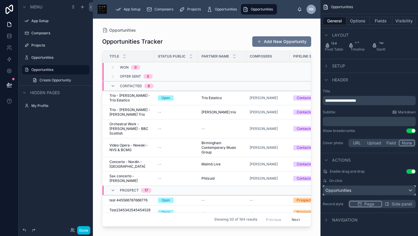
click at [365, 189] on div "Opportunities" at bounding box center [369, 190] width 92 height 9
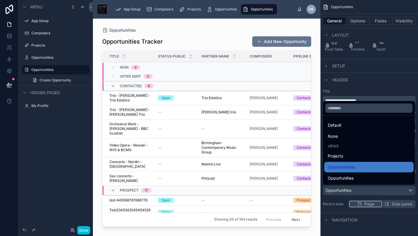
click at [342, 125] on span "Default" at bounding box center [335, 125] width 14 height 7
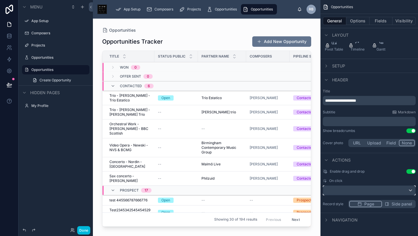
click at [371, 189] on div "scrollable content" at bounding box center [369, 190] width 92 height 9
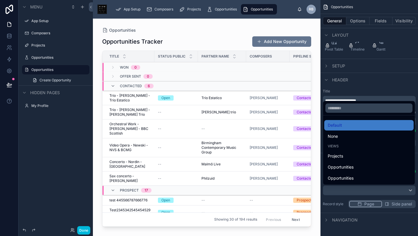
click at [355, 127] on div "Default" at bounding box center [369, 125] width 83 height 7
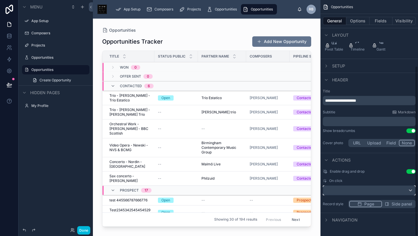
click at [350, 188] on div "scrollable content" at bounding box center [369, 190] width 92 height 9
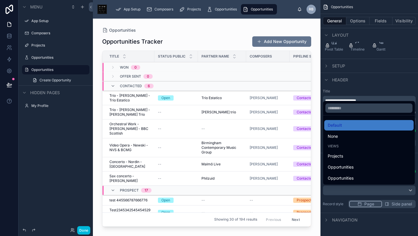
click at [352, 192] on div "scrollable content" at bounding box center [209, 118] width 418 height 236
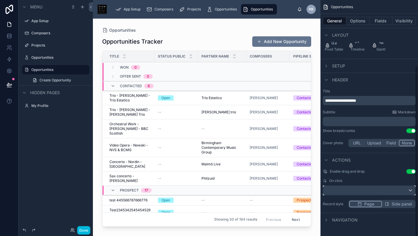
click at [352, 192] on div "scrollable content" at bounding box center [369, 190] width 92 height 9
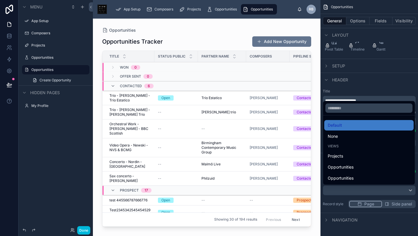
click at [351, 178] on span "Opportunities" at bounding box center [341, 178] width 26 height 7
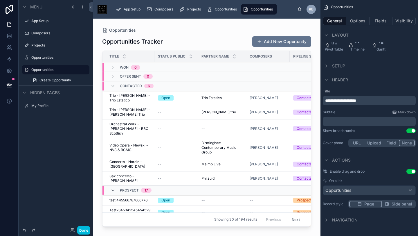
click at [41, 58] on label "Opportunities" at bounding box center [58, 57] width 55 height 5
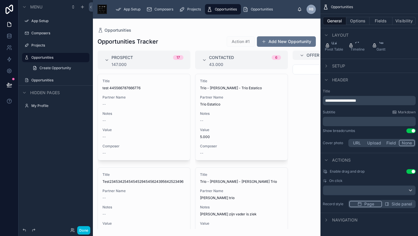
click at [60, 69] on span "Create Opportunity" at bounding box center [56, 68] width 32 height 5
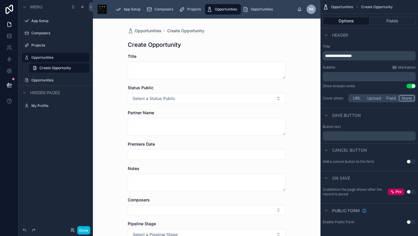
click at [53, 57] on label "Opportunities" at bounding box center [58, 57] width 55 height 5
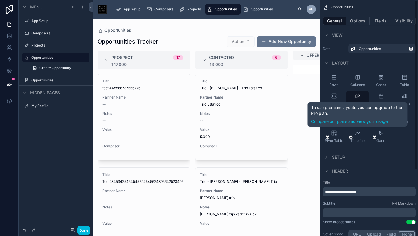
scroll to position [91, 0]
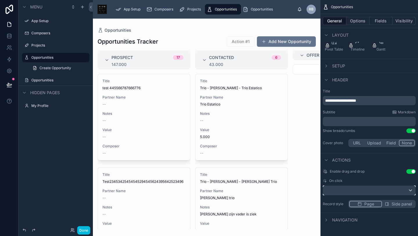
click at [407, 189] on div "scrollable content" at bounding box center [369, 190] width 92 height 9
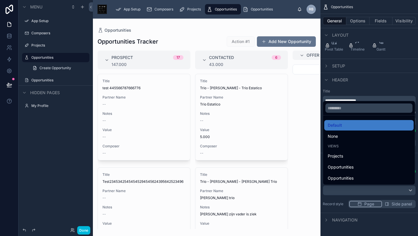
click at [409, 189] on div "scrollable content" at bounding box center [209, 118] width 418 height 236
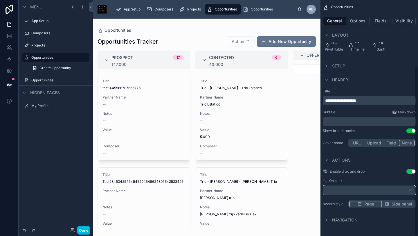
click at [409, 189] on div "scrollable content" at bounding box center [369, 190] width 92 height 9
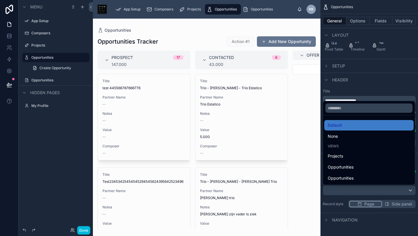
click at [409, 189] on div "scrollable content" at bounding box center [209, 118] width 418 height 236
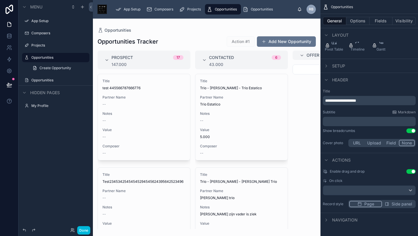
click at [52, 80] on label "Opportunities" at bounding box center [58, 80] width 55 height 5
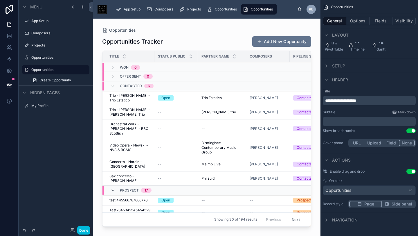
click at [49, 58] on label "Opportunities" at bounding box center [58, 57] width 55 height 5
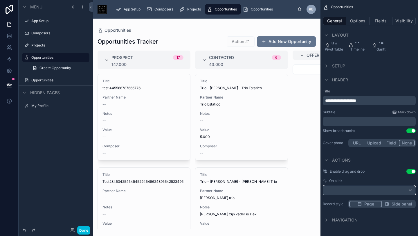
click at [409, 192] on div "scrollable content" at bounding box center [369, 190] width 92 height 9
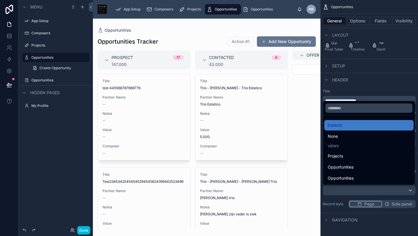
click at [356, 168] on div "Opportunities" at bounding box center [369, 167] width 83 height 7
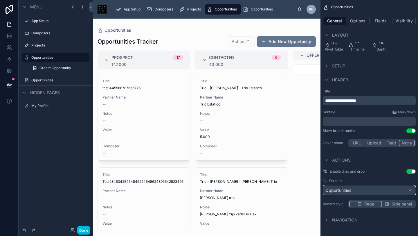
click at [360, 190] on div "Opportunities" at bounding box center [369, 190] width 92 height 9
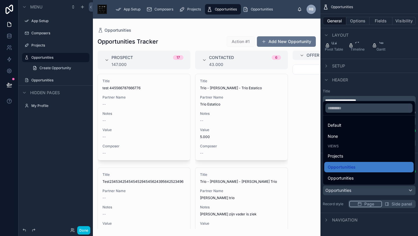
click at [238, 35] on div "Opportunities Tracker Action #1 Add New Opportunity Prospect 17 147.000 Title t…" at bounding box center [207, 131] width 228 height 196
click at [238, 42] on span "Action #1" at bounding box center [241, 41] width 28 height 10
click at [388, 234] on div "scrollable content" at bounding box center [209, 118] width 418 height 236
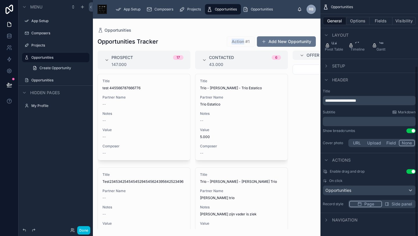
click at [361, 23] on button "Options" at bounding box center [358, 21] width 23 height 8
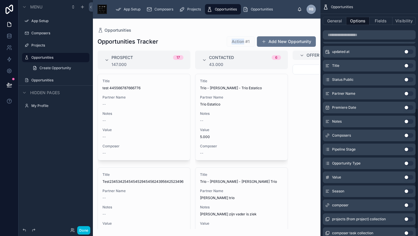
scroll to position [225, 0]
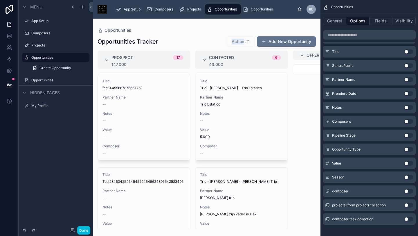
click at [379, 21] on button "Fields" at bounding box center [381, 21] width 23 height 8
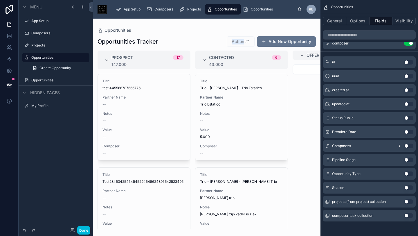
scroll to position [0, 0]
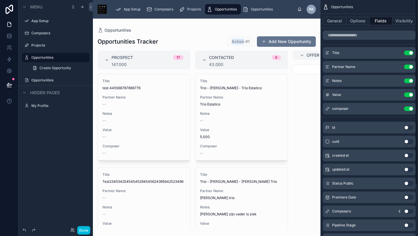
click at [335, 20] on button "General" at bounding box center [335, 21] width 24 height 8
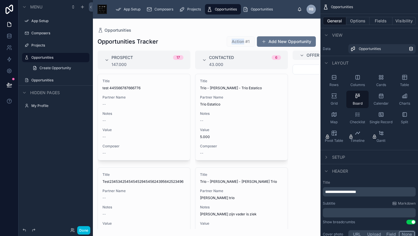
click at [55, 81] on label "Opportunities" at bounding box center [58, 80] width 55 height 5
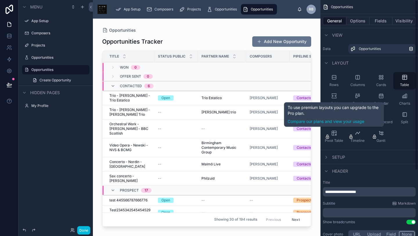
scroll to position [91, 0]
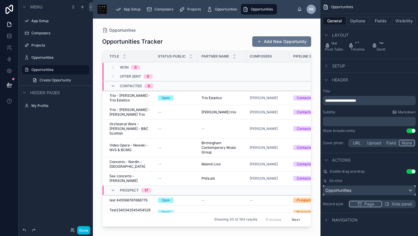
click at [388, 190] on div "Opportunities" at bounding box center [369, 190] width 92 height 9
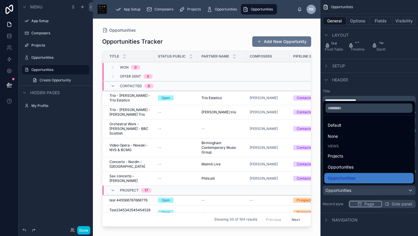
click at [387, 190] on div "scrollable content" at bounding box center [209, 118] width 418 height 236
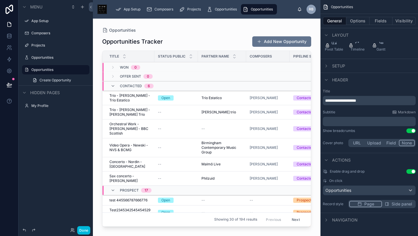
click at [40, 59] on label "Opportunities" at bounding box center [58, 57] width 55 height 5
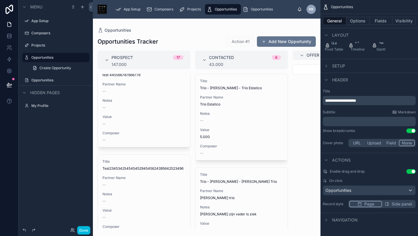
scroll to position [14, 0]
click at [216, 105] on span "Trio Estatico" at bounding box center [241, 104] width 83 height 5
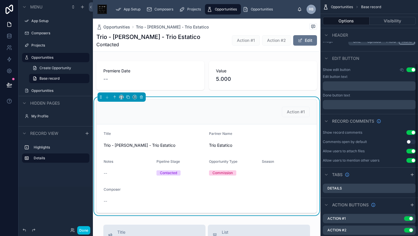
scroll to position [104, 0]
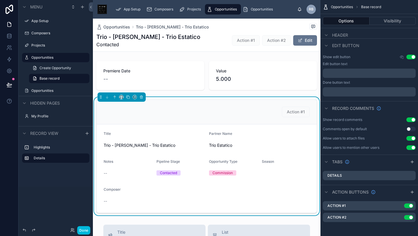
click at [361, 202] on div "Action #1 Use setting" at bounding box center [369, 205] width 93 height 9
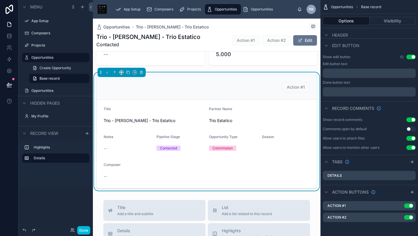
scroll to position [19, 0]
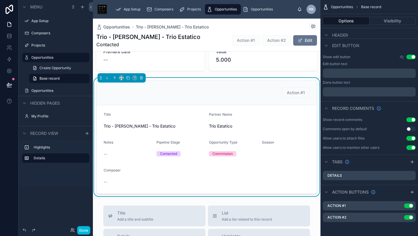
click at [55, 92] on label "Opportunities" at bounding box center [58, 90] width 55 height 5
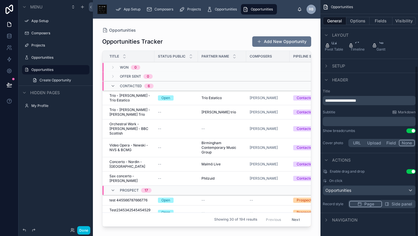
scroll to position [91, 0]
click at [52, 54] on div "Opportunities" at bounding box center [55, 57] width 65 height 9
click at [42, 59] on label "Opportunities" at bounding box center [58, 57] width 55 height 5
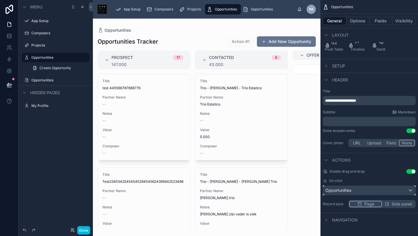
click at [406, 192] on div "Opportunities" at bounding box center [369, 190] width 92 height 9
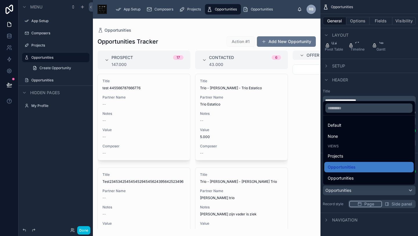
click at [406, 192] on div "scrollable content" at bounding box center [209, 118] width 418 height 236
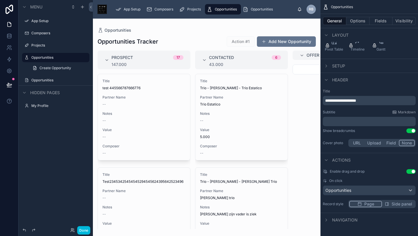
click at [42, 84] on div "Opportunities" at bounding box center [55, 80] width 65 height 9
click at [164, 130] on span "Value" at bounding box center [144, 130] width 83 height 5
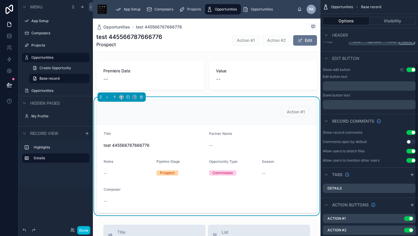
scroll to position [104, 0]
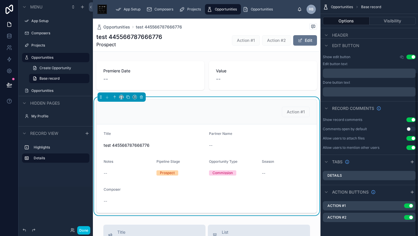
click at [354, 205] on div "Action #1 Use setting" at bounding box center [369, 205] width 93 height 9
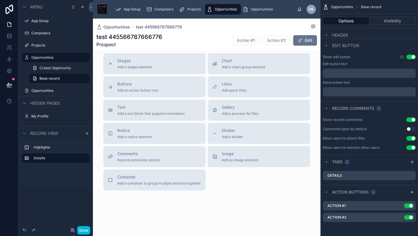
scroll to position [0, 0]
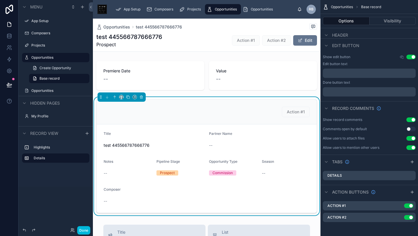
click at [247, 38] on span "Action #1" at bounding box center [246, 40] width 28 height 10
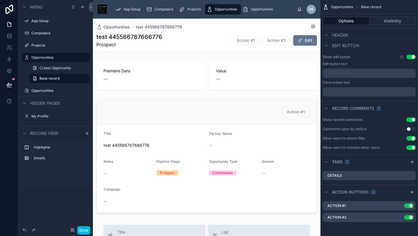
click at [247, 38] on span "Action #1" at bounding box center [246, 40] width 28 height 10
click at [272, 40] on span "Action #2" at bounding box center [276, 40] width 29 height 10
click at [240, 40] on span "Action #1" at bounding box center [246, 40] width 28 height 10
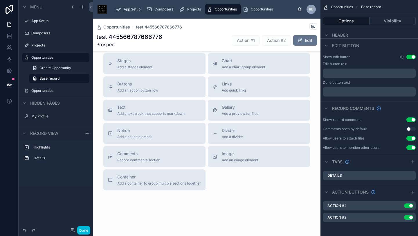
scroll to position [227, 0]
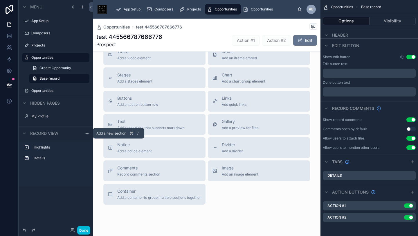
click at [88, 133] on icon "scrollable content" at bounding box center [87, 133] width 3 height 0
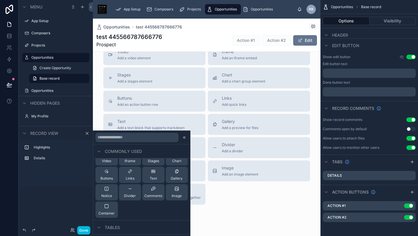
scroll to position [12, 0]
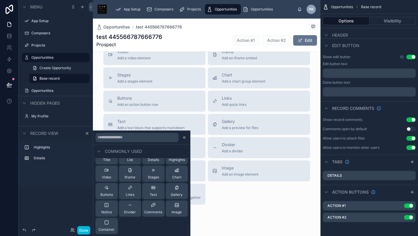
click at [182, 138] on icon at bounding box center [184, 137] width 5 height 5
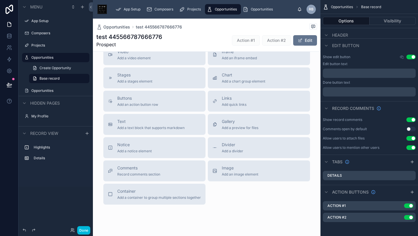
click at [41, 157] on label "Details" at bounding box center [59, 158] width 51 height 5
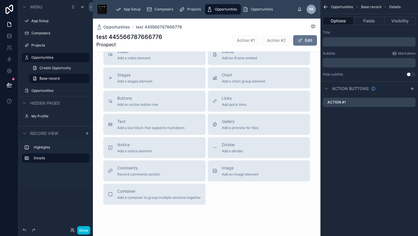
scroll to position [0, 0]
click at [363, 102] on div "Action #1" at bounding box center [369, 102] width 93 height 9
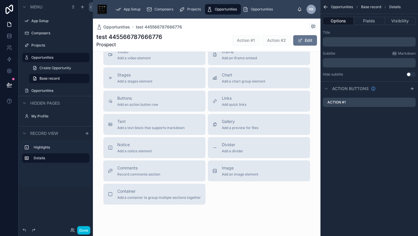
click at [414, 89] on icon "scrollable content" at bounding box center [412, 88] width 5 height 5
click at [346, 113] on label "Action #2" at bounding box center [337, 114] width 19 height 5
click at [346, 114] on label "Action #2" at bounding box center [337, 114] width 19 height 5
click at [249, 39] on span "Action #1" at bounding box center [246, 40] width 28 height 10
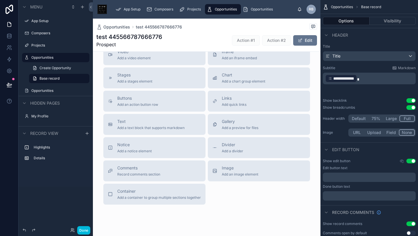
click at [136, 101] on span "Buttons" at bounding box center [137, 98] width 41 height 6
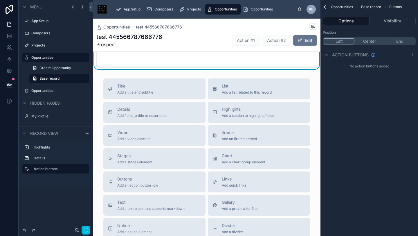
click at [156, 84] on div "Opportunities test 445566787666776 test 445566787666776 Prospect Action #1 Acti…" at bounding box center [207, 62] width 228 height 540
click at [198, 57] on div "Add some action buttons" at bounding box center [207, 31] width 202 height 52
click at [410, 55] on icon "scrollable content" at bounding box center [412, 55] width 5 height 5
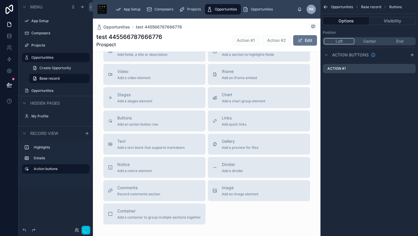
click at [411, 55] on icon "scrollable content" at bounding box center [412, 55] width 5 height 5
click at [354, 67] on div "Action #1" at bounding box center [369, 68] width 93 height 9
click at [337, 71] on label "Action #1" at bounding box center [337, 68] width 18 height 5
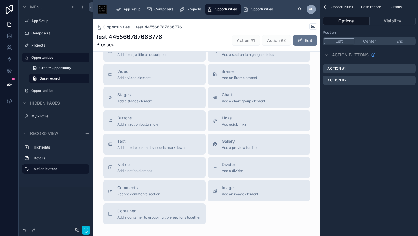
click at [337, 71] on label "Action #1" at bounding box center [337, 68] width 18 height 5
click at [115, 6] on span "Action #1" at bounding box center [110, 0] width 28 height 10
click at [113, 6] on span "Action #1" at bounding box center [110, 0] width 28 height 10
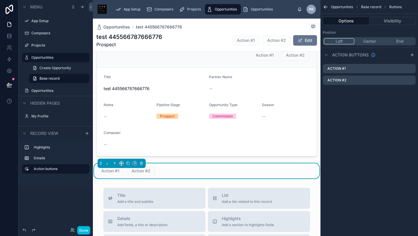
scroll to position [99, 0]
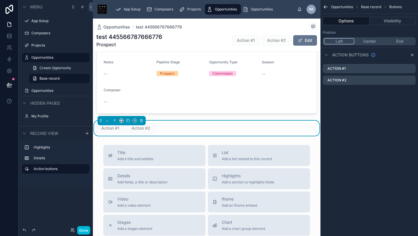
click at [185, 123] on div "Action #1 Action #2" at bounding box center [206, 128] width 221 height 10
click at [353, 69] on div "Action #1" at bounding box center [369, 68] width 93 height 9
click at [371, 41] on button "Center" at bounding box center [370, 41] width 30 height 6
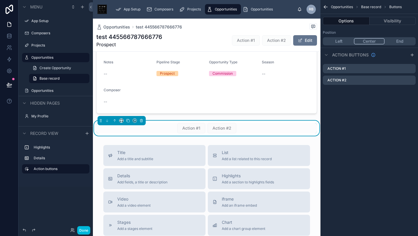
click at [397, 41] on button "End" at bounding box center [400, 41] width 30 height 6
click at [334, 42] on button "Left" at bounding box center [339, 41] width 30 height 6
click at [369, 40] on button "Center" at bounding box center [370, 41] width 30 height 6
click at [191, 128] on span "Action #1" at bounding box center [191, 128] width 28 height 10
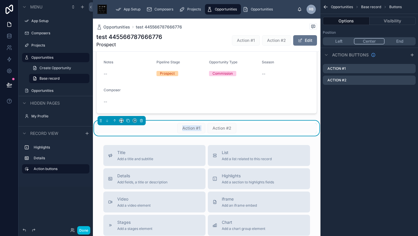
click at [191, 128] on span "Action #1" at bounding box center [191, 128] width 28 height 10
click at [337, 69] on label "Action #1" at bounding box center [337, 68] width 18 height 5
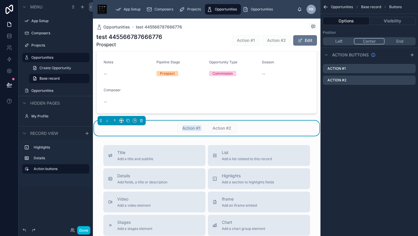
click at [337, 69] on label "Action #1" at bounding box center [337, 68] width 18 height 5
click at [387, 69] on div "Action #1" at bounding box center [369, 68] width 93 height 9
click at [45, 93] on div "Opportunities" at bounding box center [55, 90] width 65 height 9
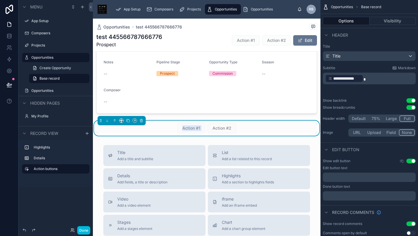
click at [53, 166] on label "Action buttons" at bounding box center [59, 168] width 51 height 5
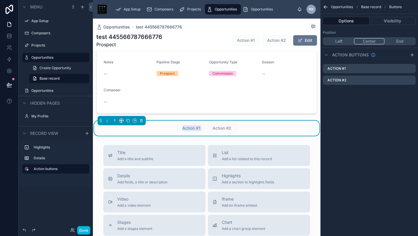
click at [350, 69] on div "Action #1" at bounding box center [369, 68] width 93 height 9
click at [342, 40] on button "Left" at bounding box center [339, 41] width 30 height 6
click at [138, 121] on div "Exit build mode to use action buttons Exit build mode to use action buttons" at bounding box center [140, 117] width 67 height 8
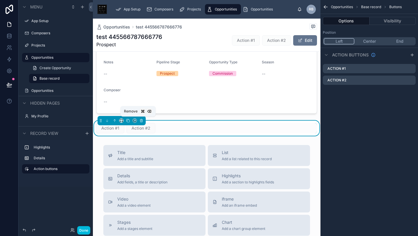
click at [140, 121] on icon at bounding box center [141, 121] width 2 height 2
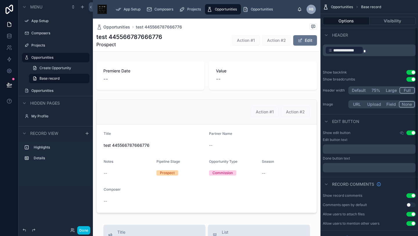
scroll to position [104, 0]
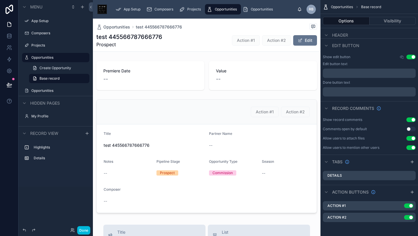
click at [408, 206] on button "Use setting" at bounding box center [408, 205] width 9 height 5
click at [408, 217] on button "Use setting" at bounding box center [408, 217] width 9 height 5
click at [81, 228] on button "Done" at bounding box center [83, 230] width 13 height 8
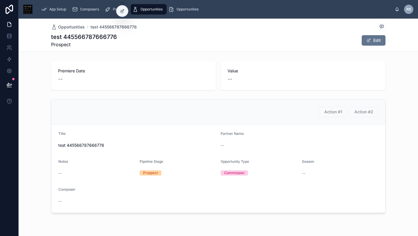
click at [148, 139] on div "Title test 445566787666776" at bounding box center [137, 140] width 158 height 19
click at [123, 11] on icon at bounding box center [123, 10] width 2 height 2
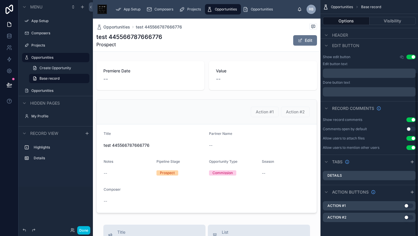
click at [410, 206] on button "Use setting" at bounding box center [408, 205] width 9 height 5
click at [370, 208] on div "Action #1 Use setting" at bounding box center [369, 205] width 93 height 9
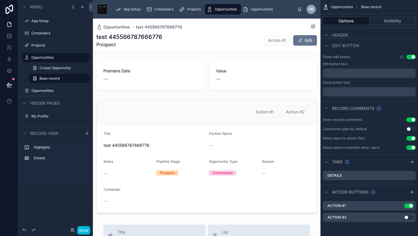
click at [370, 208] on div "Action #1 Use setting" at bounding box center [369, 205] width 93 height 9
click at [363, 203] on div "Action #1 Use setting" at bounding box center [369, 205] width 93 height 9
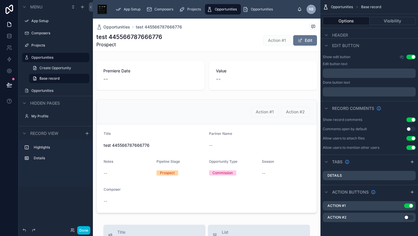
click at [363, 203] on div "Action #1 Use setting" at bounding box center [369, 205] width 93 height 9
click at [363, 204] on div "Action #1 Use setting" at bounding box center [369, 205] width 93 height 9
click at [413, 191] on icon "scrollable content" at bounding box center [413, 192] width 0 height 3
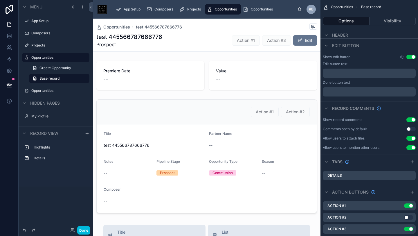
click at [393, 221] on div "Action #2 Use setting" at bounding box center [369, 217] width 93 height 9
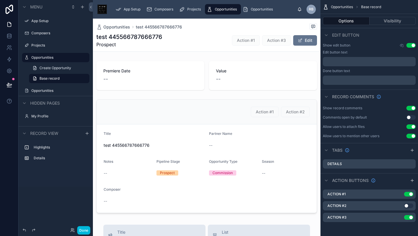
click at [409, 205] on button "Use setting" at bounding box center [408, 205] width 9 height 5
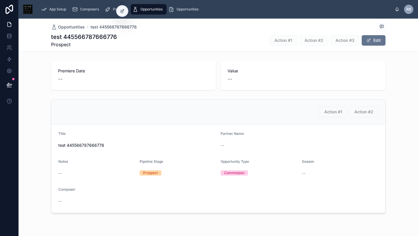
click at [125, 10] on div at bounding box center [122, 11] width 12 height 11
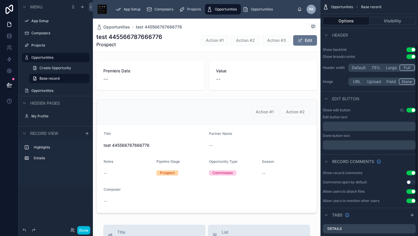
scroll to position [116, 0]
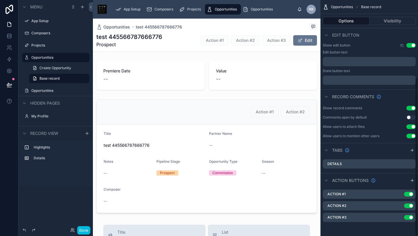
click at [369, 196] on div "Action #1 Use setting" at bounding box center [369, 193] width 93 height 9
click at [407, 194] on button "Use setting" at bounding box center [408, 194] width 9 height 5
click at [408, 206] on button "Use setting" at bounding box center [408, 205] width 9 height 5
click at [406, 215] on button "Use setting" at bounding box center [408, 217] width 9 height 5
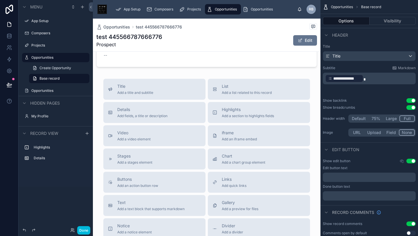
scroll to position [0, 0]
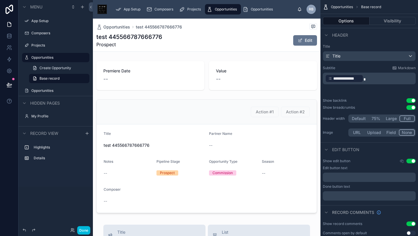
click at [261, 109] on div at bounding box center [207, 156] width 228 height 118
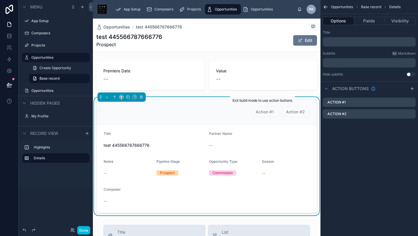
click at [268, 114] on span "Action #1" at bounding box center [265, 112] width 28 height 10
click at [58, 70] on link "Create Opportunity" at bounding box center [59, 67] width 60 height 9
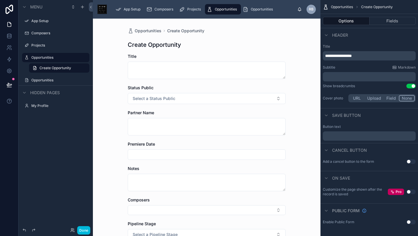
click at [51, 69] on span "Create Opportunity" at bounding box center [56, 68] width 32 height 5
click at [39, 57] on label "Opportunities" at bounding box center [58, 57] width 55 height 5
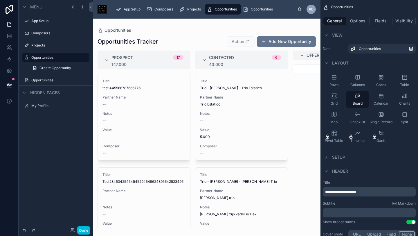
click at [240, 107] on div "Title Trio - [PERSON_NAME] - Trio Estatico Partner Name Trio Estatico Notes -- …" at bounding box center [242, 117] width 92 height 86
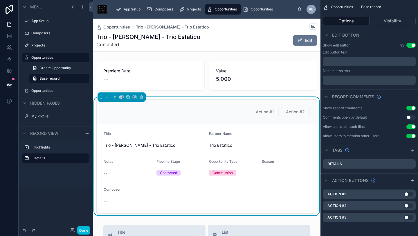
click at [186, 143] on span "Trio - [PERSON_NAME] - Trio Estatico" at bounding box center [154, 145] width 101 height 6
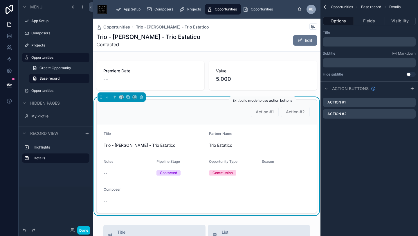
click at [266, 113] on span "Action #1" at bounding box center [265, 112] width 28 height 10
click at [354, 103] on div "Action #1" at bounding box center [369, 102] width 93 height 9
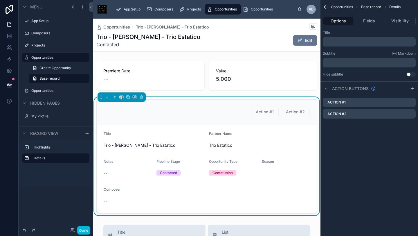
click at [354, 103] on div "Action #1" at bounding box center [369, 102] width 93 height 9
click at [264, 108] on span "Action #1" at bounding box center [265, 112] width 28 height 10
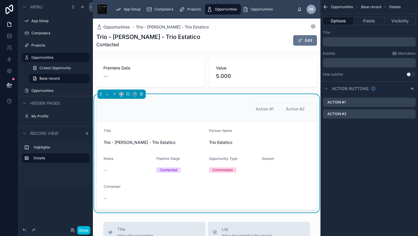
scroll to position [6, 0]
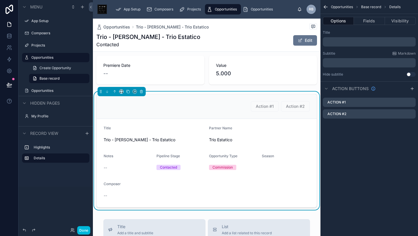
click at [311, 41] on button "Edit" at bounding box center [305, 40] width 24 height 10
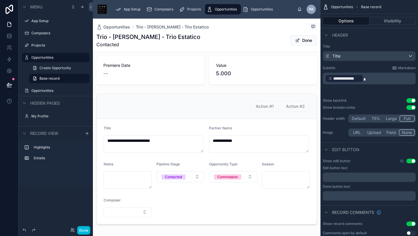
click at [263, 106] on div at bounding box center [207, 159] width 228 height 135
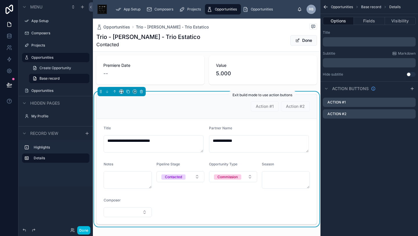
click at [259, 105] on span "Action #1" at bounding box center [265, 106] width 28 height 10
click at [354, 102] on div "Action #1" at bounding box center [369, 102] width 93 height 9
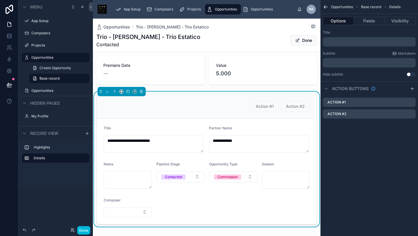
click at [354, 102] on div "Action #1" at bounding box center [369, 102] width 93 height 9
click at [353, 113] on div "Action #2" at bounding box center [369, 113] width 93 height 9
click at [305, 39] on button "Done" at bounding box center [304, 40] width 27 height 10
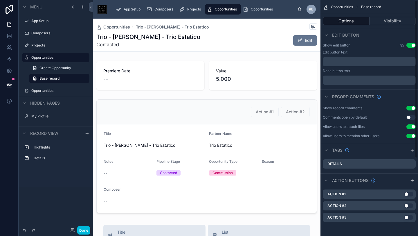
scroll to position [0, 0]
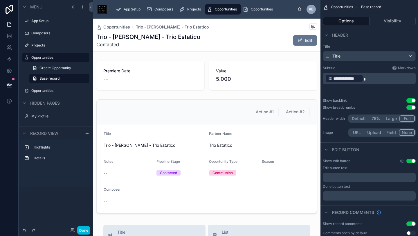
click at [227, 111] on div at bounding box center [207, 156] width 228 height 118
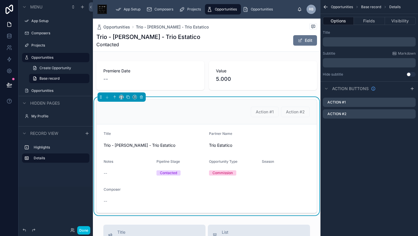
click at [363, 103] on div "Action #1" at bounding box center [369, 102] width 93 height 9
click at [43, 147] on label "Highlights" at bounding box center [59, 147] width 51 height 5
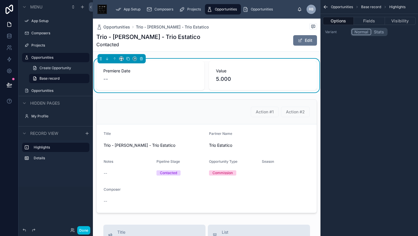
click at [62, 156] on label "Details" at bounding box center [59, 158] width 51 height 5
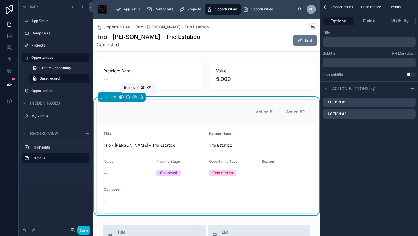
click at [138, 94] on button at bounding box center [141, 97] width 6 height 6
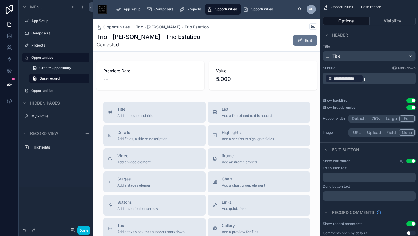
scroll to position [16, 0]
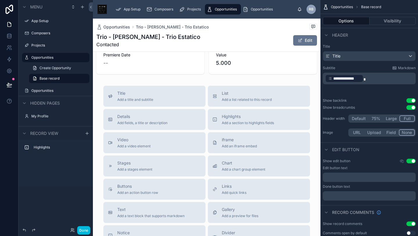
click at [143, 118] on span "Details" at bounding box center [142, 117] width 50 height 6
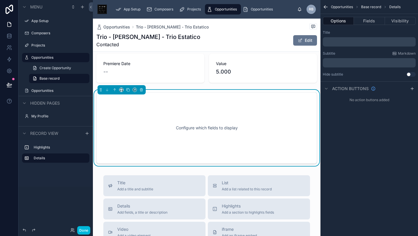
scroll to position [7, 0]
click at [365, 22] on button "Fields" at bounding box center [369, 21] width 31 height 8
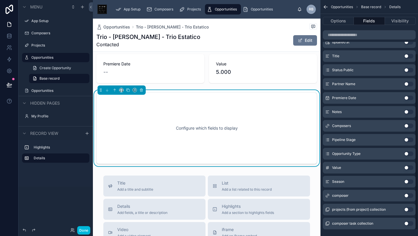
scroll to position [69, 0]
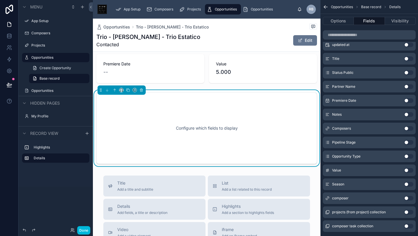
click at [410, 112] on button "Use setting" at bounding box center [408, 114] width 9 height 5
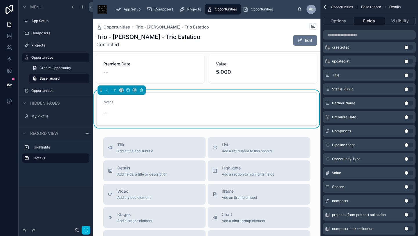
scroll to position [82, 0]
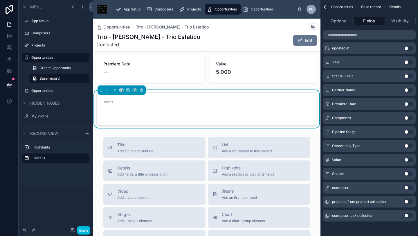
click at [409, 102] on button "Use setting" at bounding box center [408, 104] width 9 height 5
click at [410, 145] on button "Use setting" at bounding box center [408, 146] width 9 height 5
click at [409, 172] on button "Use setting" at bounding box center [408, 173] width 9 height 5
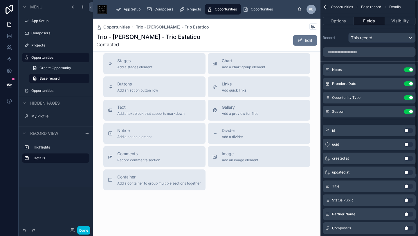
scroll to position [0, 0]
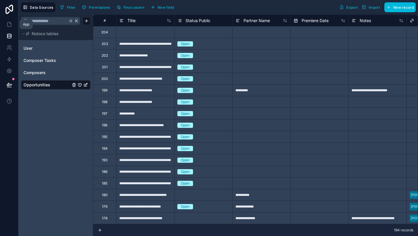
click at [8, 24] on icon at bounding box center [9, 24] width 6 height 6
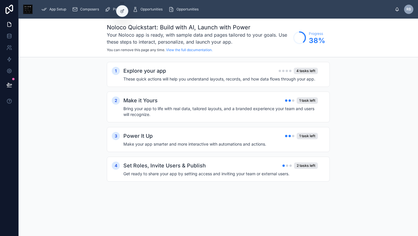
click at [197, 9] on span "Opportunities" at bounding box center [188, 9] width 22 height 5
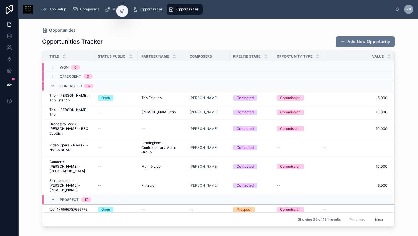
click at [148, 8] on span "Opportunities" at bounding box center [152, 9] width 22 height 5
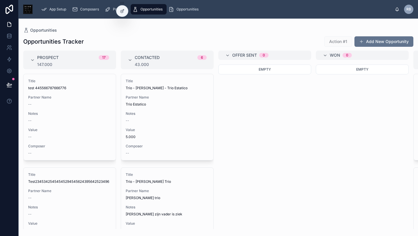
click at [168, 106] on span "Trio Estatico" at bounding box center [167, 104] width 83 height 5
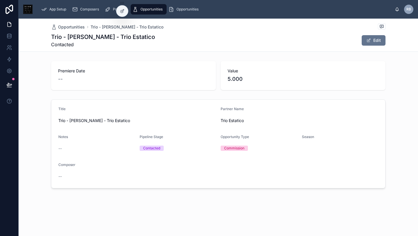
click at [59, 174] on span "--" at bounding box center [59, 176] width 3 height 6
click at [121, 10] on icon at bounding box center [122, 11] width 5 height 5
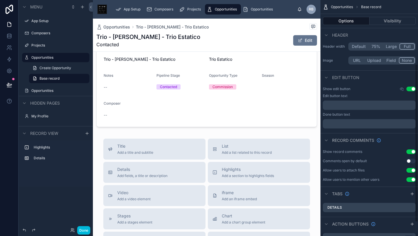
scroll to position [116, 0]
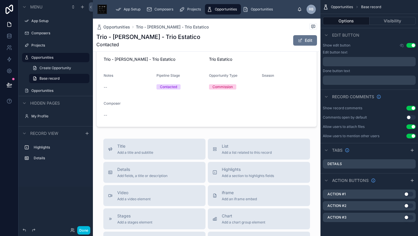
click at [391, 193] on div "Action #1 Use setting" at bounding box center [369, 193] width 93 height 9
click at [356, 194] on div "Action #1 Use setting" at bounding box center [369, 193] width 93 height 9
click at [356, 195] on div "Action #1 Use setting" at bounding box center [369, 193] width 93 height 9
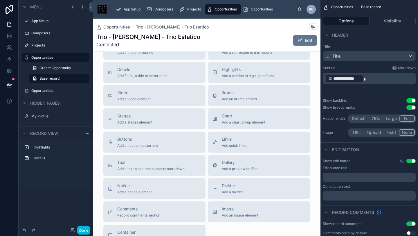
scroll to position [166, 0]
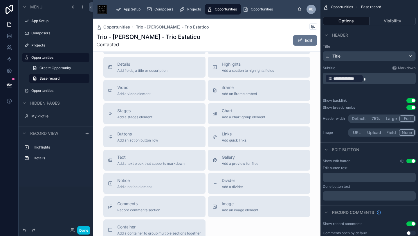
click at [146, 136] on div "Buttons Add an action button row" at bounding box center [137, 137] width 41 height 12
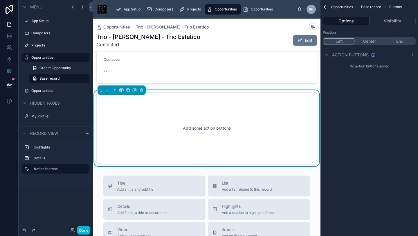
scroll to position [105, 0]
click at [413, 53] on icon "scrollable content" at bounding box center [412, 55] width 5 height 5
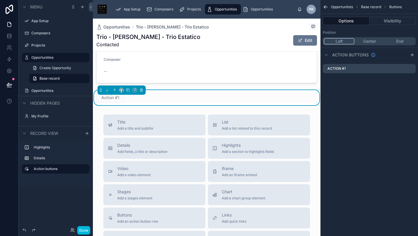
click at [358, 69] on div "Action #1" at bounding box center [369, 68] width 93 height 9
click at [165, 95] on div "Action #1" at bounding box center [206, 97] width 221 height 10
click at [105, 98] on span "Action #1" at bounding box center [110, 97] width 28 height 10
click at [105, 97] on span "Action #1" at bounding box center [110, 97] width 28 height 10
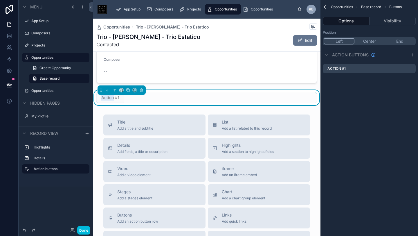
click at [105, 97] on span "Action #1" at bounding box center [110, 97] width 28 height 10
click at [150, 94] on div "Action #1" at bounding box center [206, 97] width 221 height 10
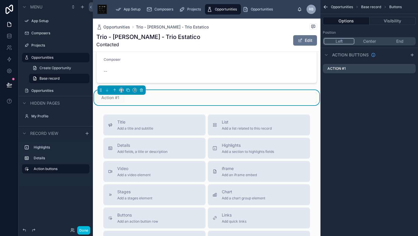
click at [349, 69] on div "Action #1" at bounding box center [369, 68] width 93 height 9
click at [62, 168] on label "Action buttons" at bounding box center [59, 168] width 51 height 5
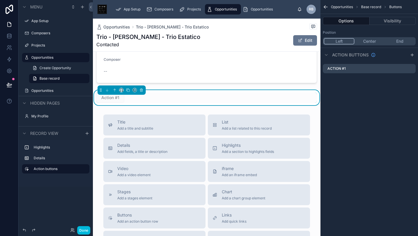
click at [62, 168] on label "Action buttons" at bounding box center [59, 168] width 51 height 5
click at [84, 230] on button "Done" at bounding box center [83, 230] width 13 height 8
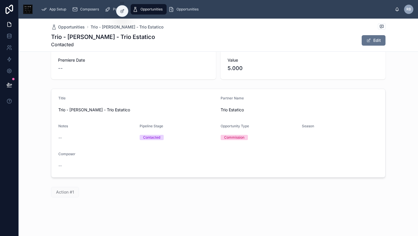
click at [88, 6] on div "Composers" at bounding box center [86, 9] width 29 height 9
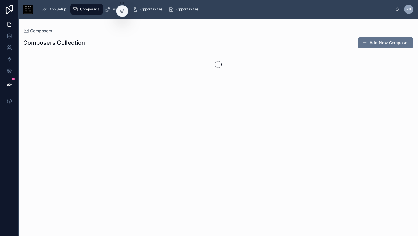
click at [186, 8] on span "Opportunities" at bounding box center [188, 9] width 22 height 5
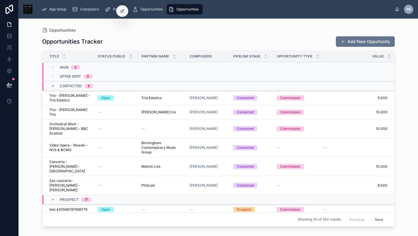
click at [153, 10] on span "Opportunities" at bounding box center [152, 9] width 22 height 5
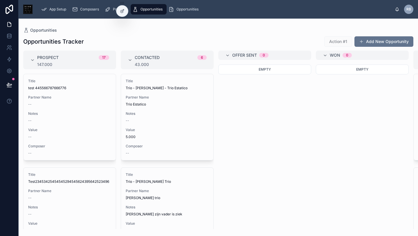
click at [125, 11] on div at bounding box center [122, 11] width 12 height 11
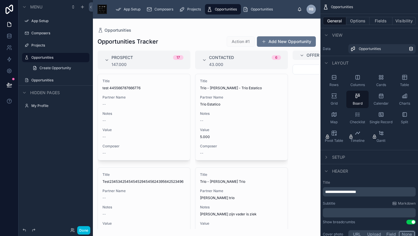
click at [55, 80] on label "Opportunities" at bounding box center [58, 80] width 55 height 5
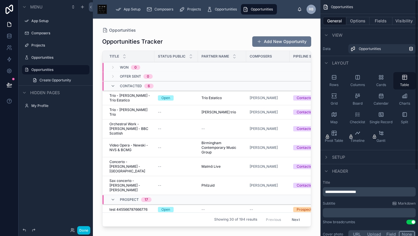
click at [229, 10] on span "Opportunities" at bounding box center [226, 9] width 22 height 5
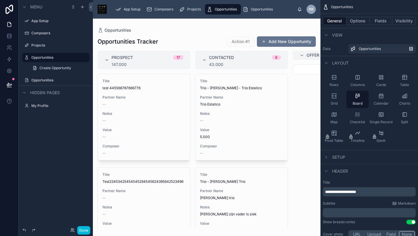
click at [42, 107] on label "My Profile" at bounding box center [58, 105] width 55 height 5
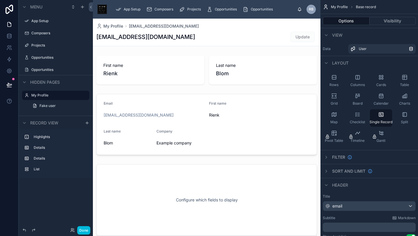
click at [40, 67] on label "Opportunities" at bounding box center [58, 69] width 55 height 5
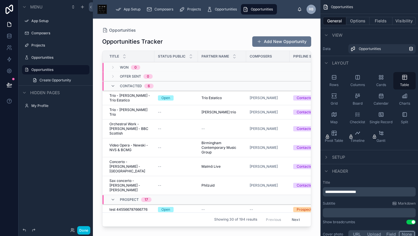
click at [42, 57] on label "Opportunities" at bounding box center [58, 57] width 55 height 5
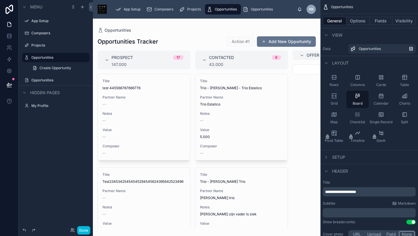
click at [40, 107] on label "My Profile" at bounding box center [58, 105] width 55 height 5
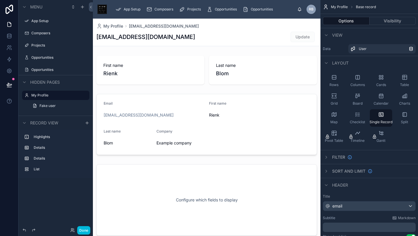
click at [38, 57] on label "Opportunities" at bounding box center [58, 57] width 55 height 5
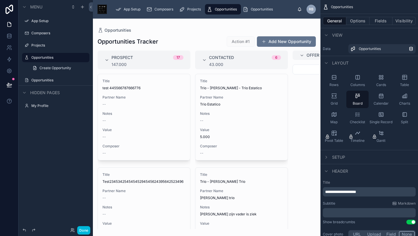
click at [221, 102] on div at bounding box center [207, 127] width 228 height 217
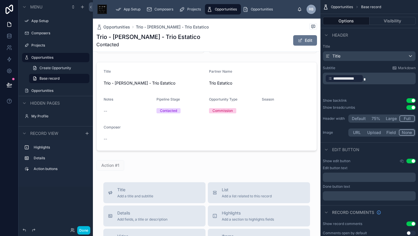
scroll to position [42, 0]
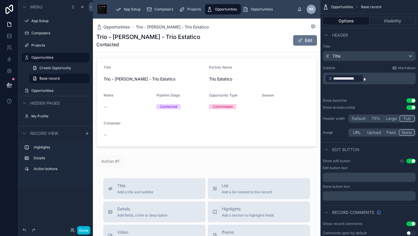
click at [147, 159] on div at bounding box center [207, 161] width 228 height 15
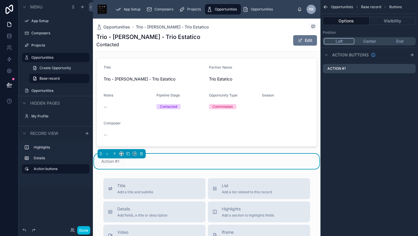
click at [347, 69] on div "Action #1" at bounding box center [369, 68] width 93 height 9
click at [140, 153] on icon at bounding box center [141, 154] width 2 height 2
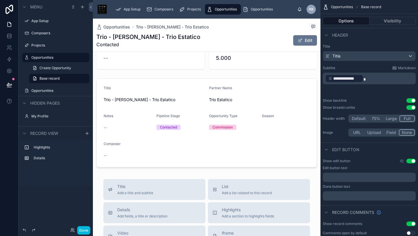
scroll to position [0, 0]
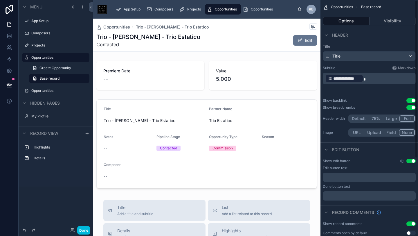
click at [339, 194] on p "﻿" at bounding box center [369, 195] width 89 height 5
click at [275, 64] on div at bounding box center [207, 76] width 228 height 34
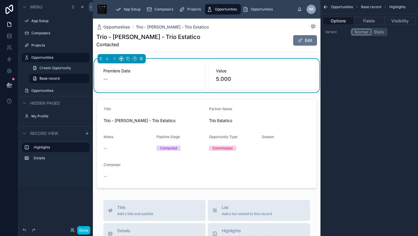
click at [246, 75] on span "5.000" at bounding box center [263, 79] width 94 height 8
click at [227, 75] on span "5.000" at bounding box center [263, 79] width 94 height 8
click at [193, 8] on span "Projects" at bounding box center [194, 9] width 14 height 5
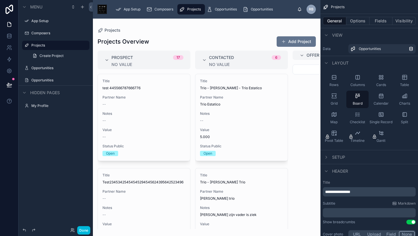
click at [83, 231] on button "Done" at bounding box center [83, 230] width 13 height 8
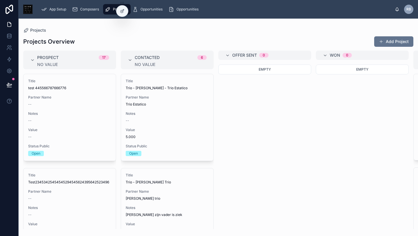
click at [92, 10] on span "Composers" at bounding box center [89, 9] width 19 height 5
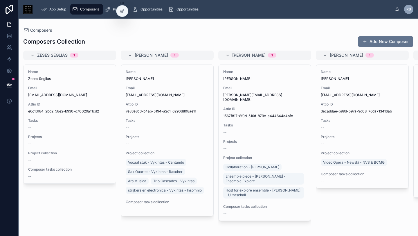
click at [124, 10] on icon at bounding box center [122, 11] width 5 height 5
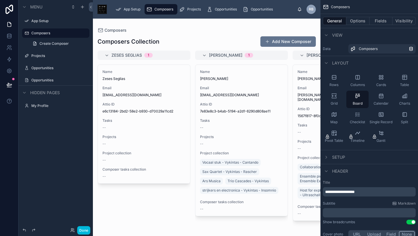
click at [331, 77] on div "Rows" at bounding box center [334, 80] width 22 height 17
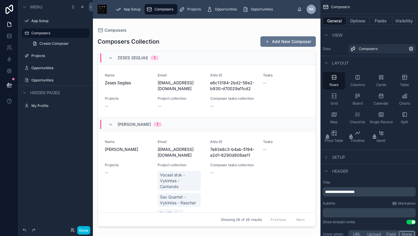
click at [406, 119] on div "Split" at bounding box center [405, 117] width 22 height 17
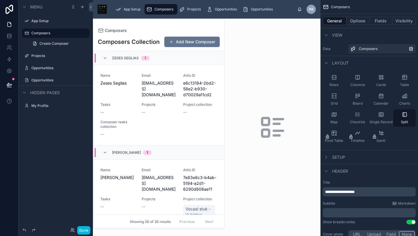
click at [406, 80] on icon "scrollable content" at bounding box center [405, 77] width 6 height 6
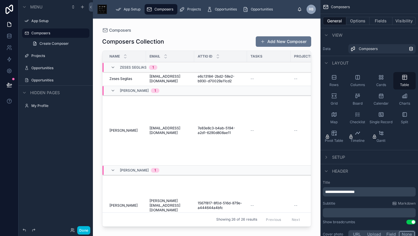
drag, startPoint x: 310, startPoint y: 60, endPoint x: 312, endPoint y: 132, distance: 72.1
click at [312, 132] on div at bounding box center [207, 124] width 228 height 210
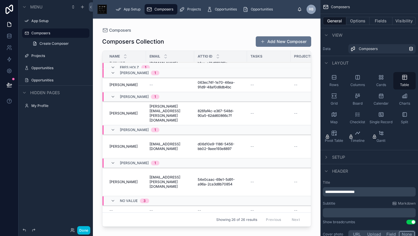
scroll to position [930, 0]
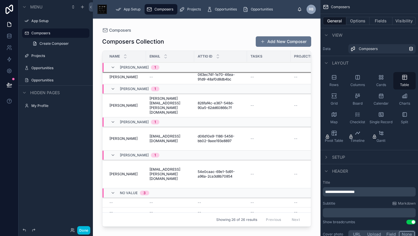
click at [112, 191] on icon at bounding box center [113, 193] width 5 height 5
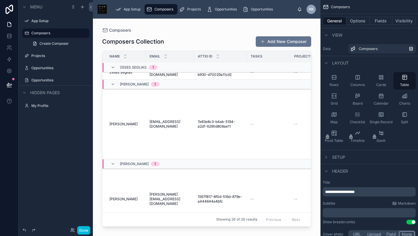
scroll to position [0, 0]
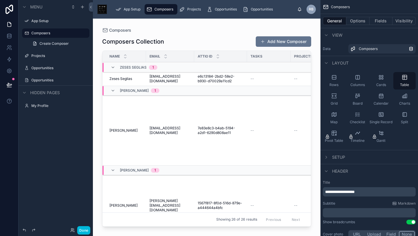
click at [219, 55] on icon at bounding box center [218, 55] width 4 height 4
click at [329, 34] on icon "scrollable content" at bounding box center [326, 35] width 5 height 5
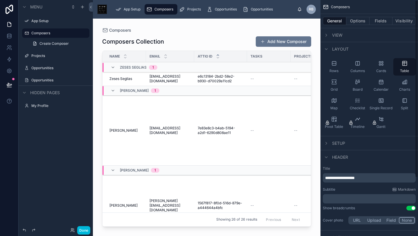
click at [329, 34] on icon "scrollable content" at bounding box center [326, 35] width 5 height 5
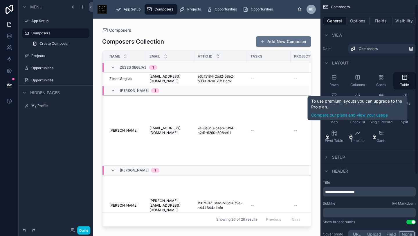
scroll to position [91, 0]
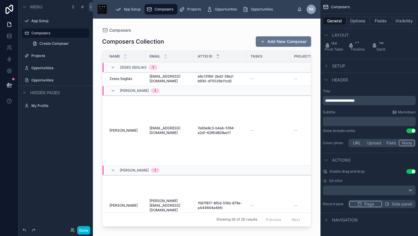
click at [382, 20] on button "Fields" at bounding box center [381, 21] width 23 height 8
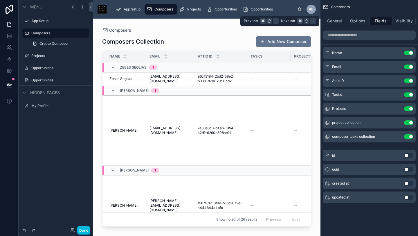
scroll to position [0, 0]
click at [405, 81] on button "Use setting" at bounding box center [408, 80] width 9 height 5
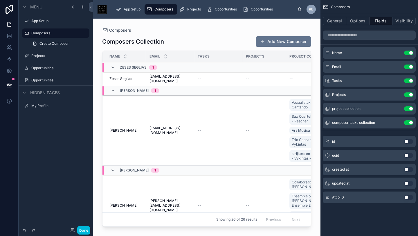
click at [406, 80] on button "Use setting" at bounding box center [408, 80] width 9 height 5
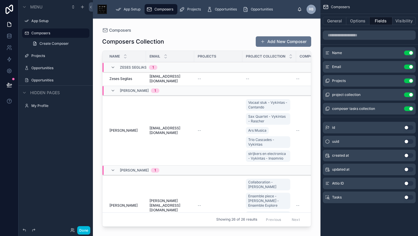
click at [406, 94] on button "Use setting" at bounding box center [408, 94] width 9 height 5
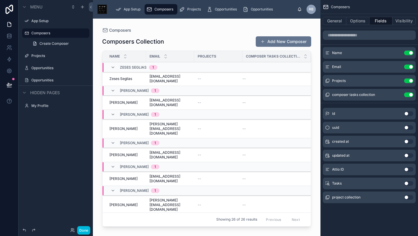
click at [407, 94] on button "Use setting" at bounding box center [408, 94] width 9 height 5
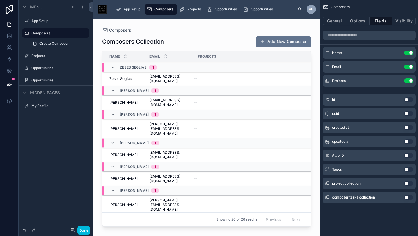
click at [408, 81] on button "Use setting" at bounding box center [408, 80] width 9 height 5
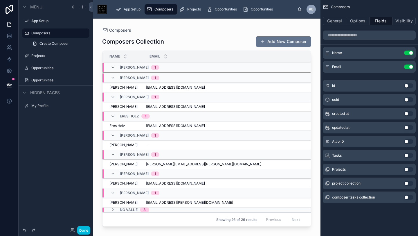
click at [114, 209] on icon at bounding box center [113, 209] width 5 height 5
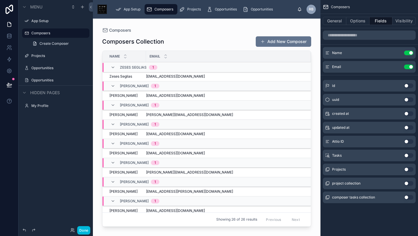
click at [401, 21] on button "Visibility" at bounding box center [404, 21] width 23 height 8
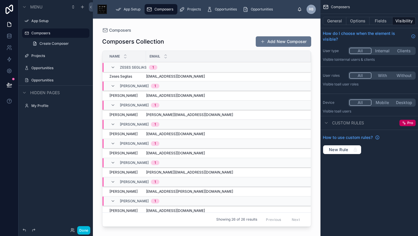
click at [334, 23] on button "General" at bounding box center [335, 21] width 24 height 8
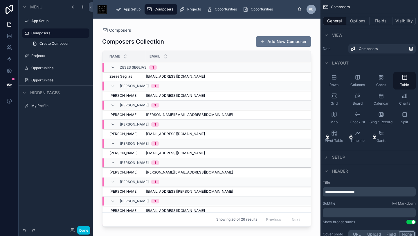
click at [41, 21] on label "App Setup" at bounding box center [58, 21] width 55 height 5
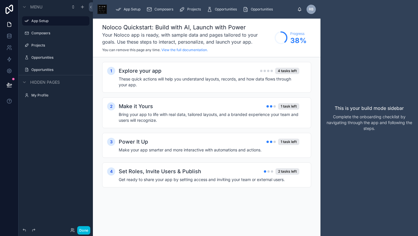
click at [132, 11] on span "App Setup" at bounding box center [132, 9] width 17 height 5
click at [10, 72] on icon at bounding box center [9, 71] width 4 height 4
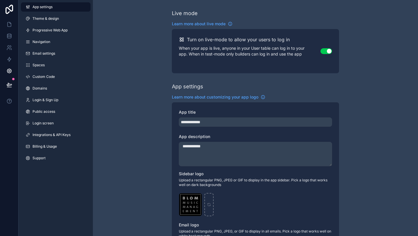
click at [44, 17] on span "Theme & design" at bounding box center [46, 18] width 26 height 5
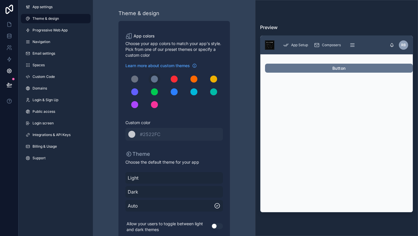
click at [182, 67] on span "Learn more about custom themes" at bounding box center [157, 66] width 64 height 6
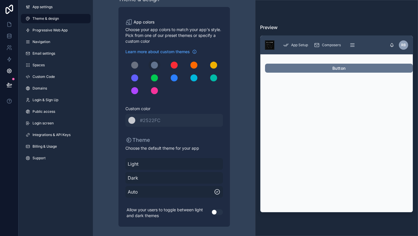
click at [218, 211] on button "Use setting" at bounding box center [217, 212] width 12 height 6
click at [160, 117] on span "#2522FC" at bounding box center [150, 120] width 21 height 6
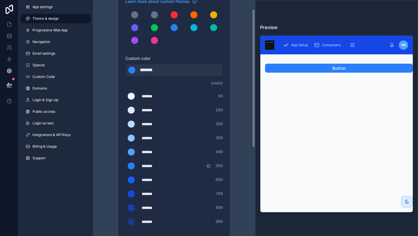
scroll to position [16, 0]
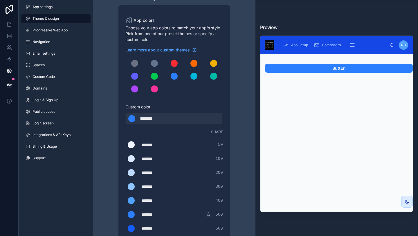
click at [137, 64] on div "scrollable content" at bounding box center [134, 63] width 7 height 7
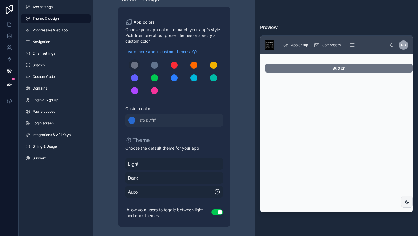
click at [153, 67] on div "scrollable content" at bounding box center [154, 65] width 7 height 7
click at [175, 64] on div "scrollable content" at bounding box center [174, 65] width 7 height 7
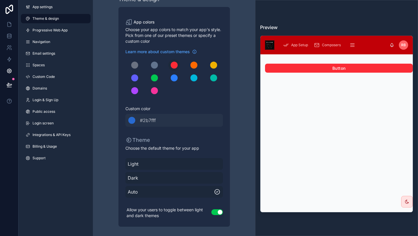
click at [155, 64] on div "scrollable content" at bounding box center [154, 65] width 7 height 7
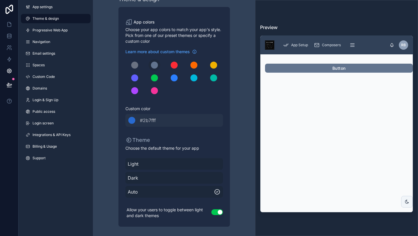
click at [134, 65] on div "scrollable content" at bounding box center [134, 65] width 7 height 7
click at [155, 66] on div "scrollable content" at bounding box center [154, 65] width 7 height 7
click at [165, 178] on span "Dark" at bounding box center [174, 177] width 93 height 7
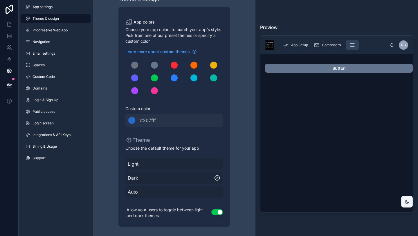
click at [163, 164] on span "Light" at bounding box center [174, 163] width 93 height 7
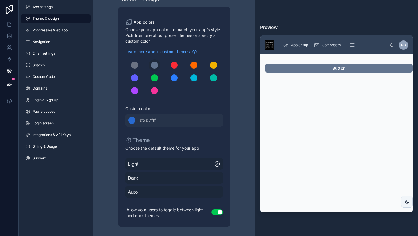
click at [159, 191] on span "Auto" at bounding box center [174, 191] width 93 height 7
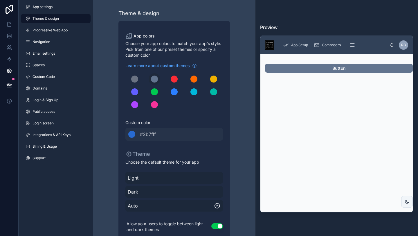
click at [47, 8] on span "App settings" at bounding box center [43, 7] width 20 height 5
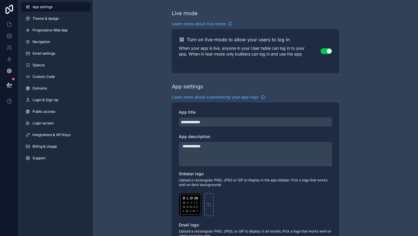
click at [53, 32] on span "Progressive Web App" at bounding box center [50, 30] width 35 height 5
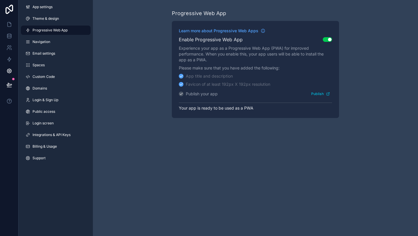
click at [38, 40] on span "Navigation" at bounding box center [42, 42] width 18 height 5
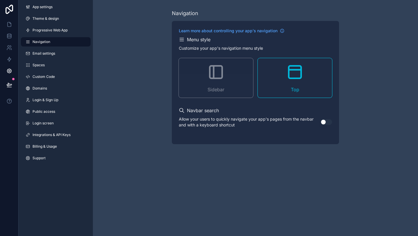
click at [53, 53] on span "Email settings" at bounding box center [44, 53] width 23 height 5
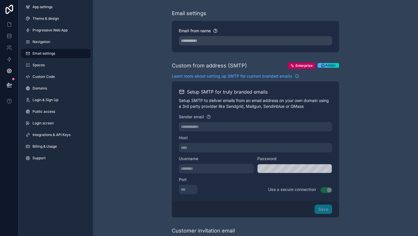
click at [48, 64] on link "Spaces" at bounding box center [56, 64] width 70 height 9
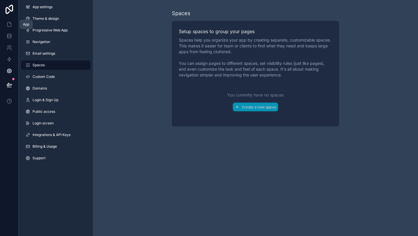
click at [9, 26] on icon at bounding box center [9, 24] width 6 height 6
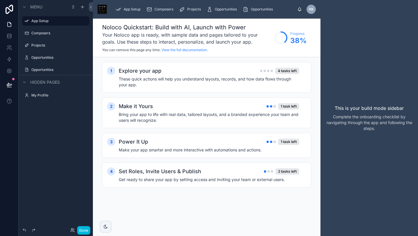
click at [163, 7] on span "Composers" at bounding box center [164, 9] width 19 height 5
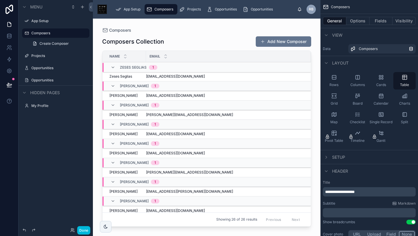
click at [196, 10] on span "Projects" at bounding box center [194, 9] width 14 height 5
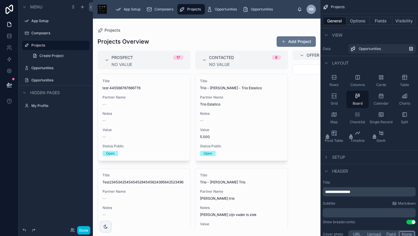
click at [223, 5] on div "Opportunities" at bounding box center [223, 9] width 33 height 9
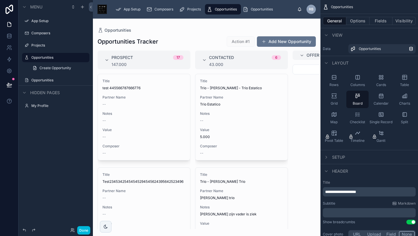
click at [75, 46] on label "Projects" at bounding box center [58, 45] width 55 height 5
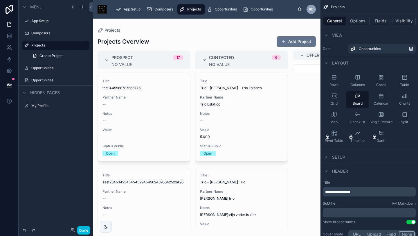
click at [230, 5] on div "Opportunities" at bounding box center [223, 9] width 33 height 9
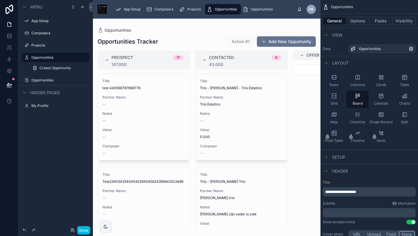
click at [264, 12] on div "Opportunities" at bounding box center [259, 9] width 33 height 9
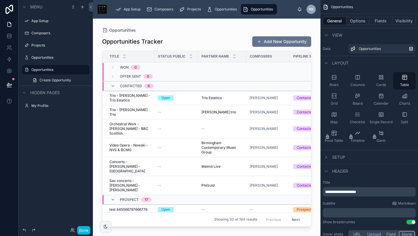
click at [218, 6] on div "Opportunities" at bounding box center [223, 9] width 33 height 9
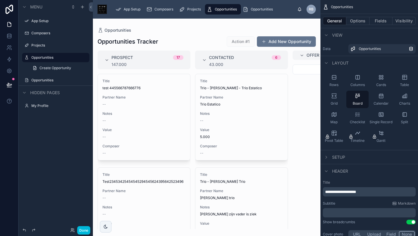
drag, startPoint x: 286, startPoint y: 85, endPoint x: 284, endPoint y: 101, distance: 16.4
click at [284, 101] on div at bounding box center [207, 127] width 228 height 217
click at [238, 110] on div "Title Trio - [PERSON_NAME] - Trio Estatico Partner Name Trio Estatico Notes -- …" at bounding box center [242, 117] width 92 height 86
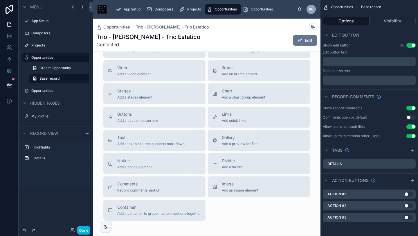
scroll to position [183, 0]
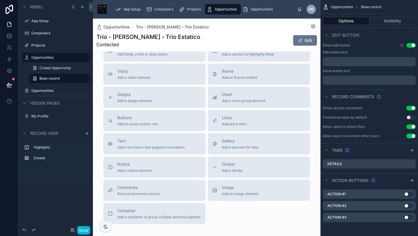
click at [143, 186] on span "Comments" at bounding box center [138, 187] width 43 height 6
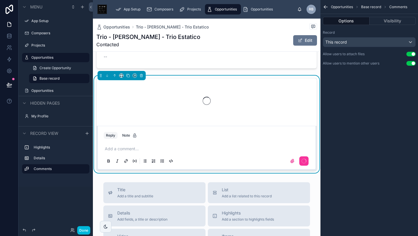
scroll to position [103, 0]
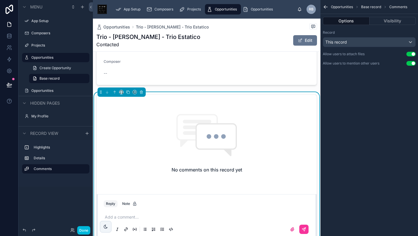
click at [211, 132] on icon at bounding box center [216, 136] width 39 height 24
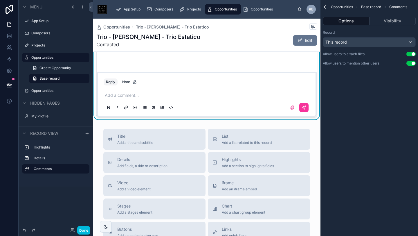
scroll to position [123, 0]
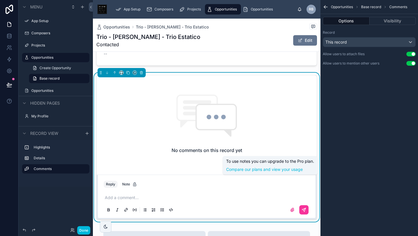
click at [125, 195] on p at bounding box center [208, 198] width 206 height 6
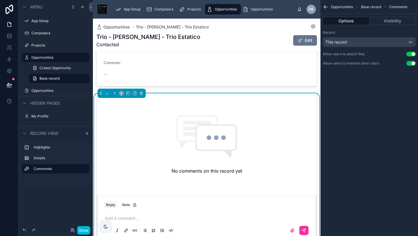
scroll to position [203, 0]
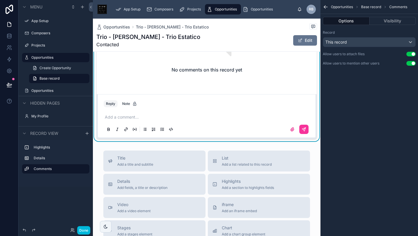
click at [141, 70] on div "No comments on this record yet" at bounding box center [207, 43] width 220 height 97
click at [130, 64] on div "No comments on this record yet" at bounding box center [207, 43] width 220 height 97
click at [126, 114] on p at bounding box center [208, 117] width 206 height 6
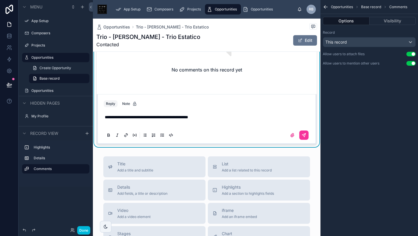
click at [304, 133] on icon at bounding box center [304, 135] width 5 height 5
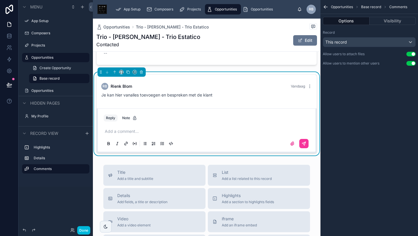
scroll to position [0, 0]
